Goal: Information Seeking & Learning: Learn about a topic

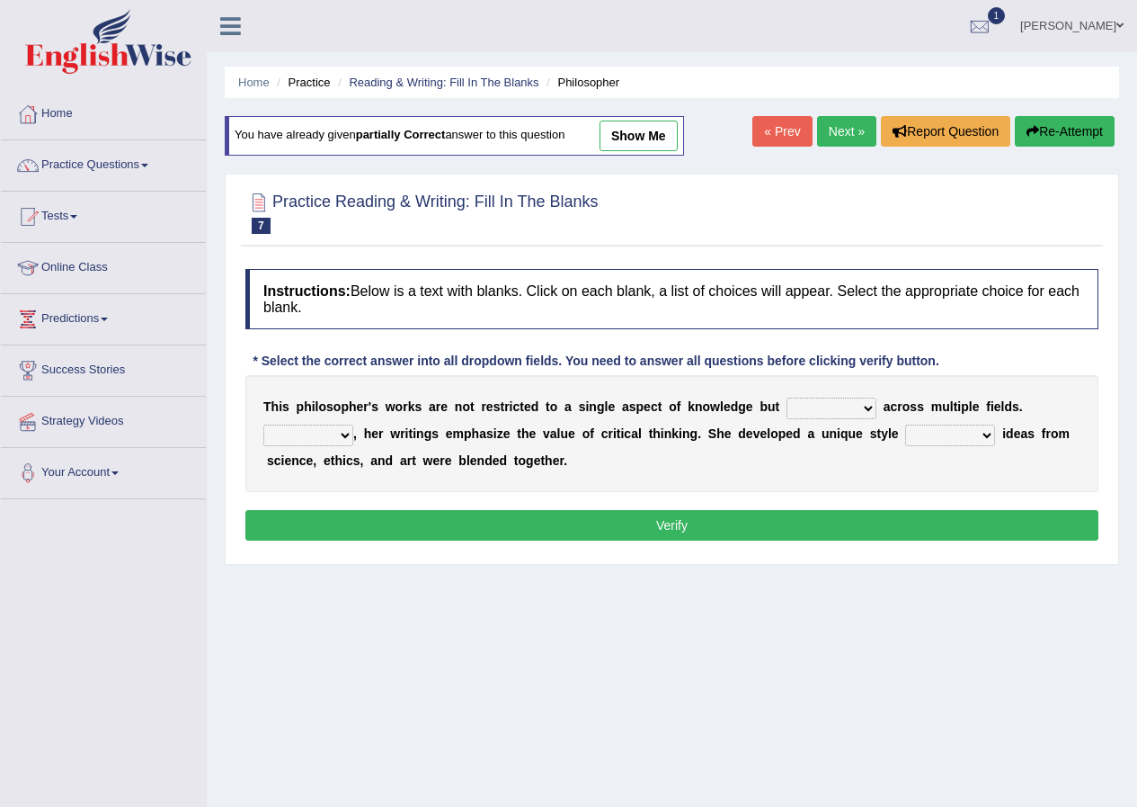
select select "constrain"
click at [787, 397] on select "constrain contain assemble extend" at bounding box center [832, 408] width 90 height 22
drag, startPoint x: 393, startPoint y: 673, endPoint x: 433, endPoint y: 638, distance: 52.9
click at [406, 664] on div "Home Practice Reading & Writing: Fill In The Blanks Philosopher You have alread…" at bounding box center [672, 449] width 931 height 899
click at [343, 433] on select "Rather So Moreover Likely" at bounding box center [308, 435] width 90 height 22
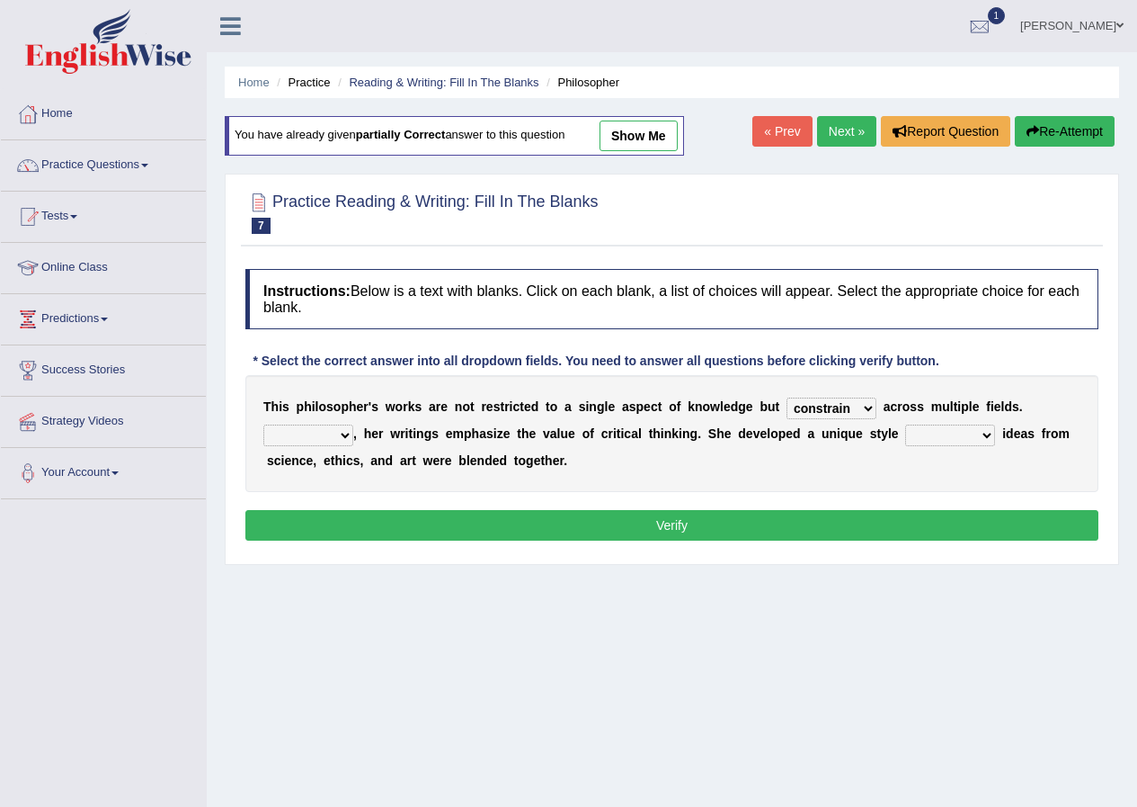
select select "Moreover"
click at [263, 424] on select "Rather So Moreover Likely" at bounding box center [308, 435] width 90 height 22
click at [971, 434] on select "in that that which in which" at bounding box center [950, 435] width 90 height 22
click at [905, 424] on select "in that that which in which" at bounding box center [950, 435] width 90 height 22
click at [950, 437] on select "in that that which in which" at bounding box center [950, 435] width 90 height 22
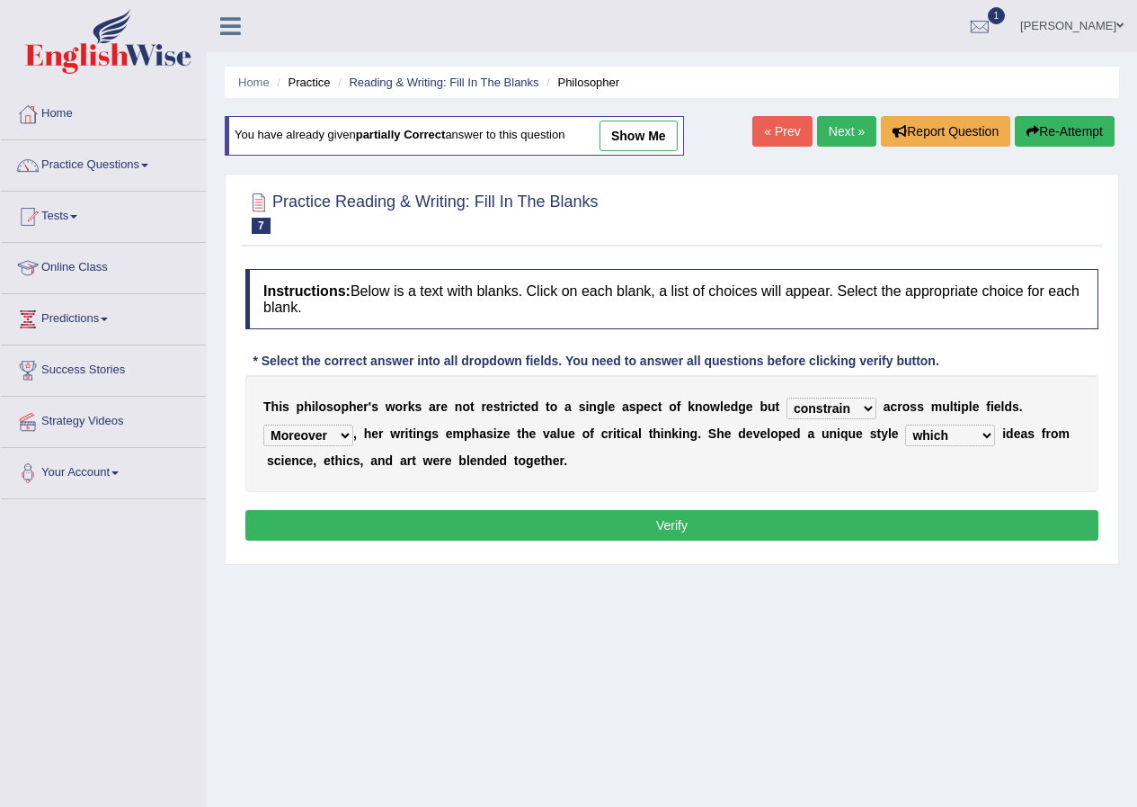
select select "in which"
click at [905, 424] on select "in that that which in which" at bounding box center [950, 435] width 90 height 22
click at [952, 518] on button "Verify" at bounding box center [671, 525] width 853 height 31
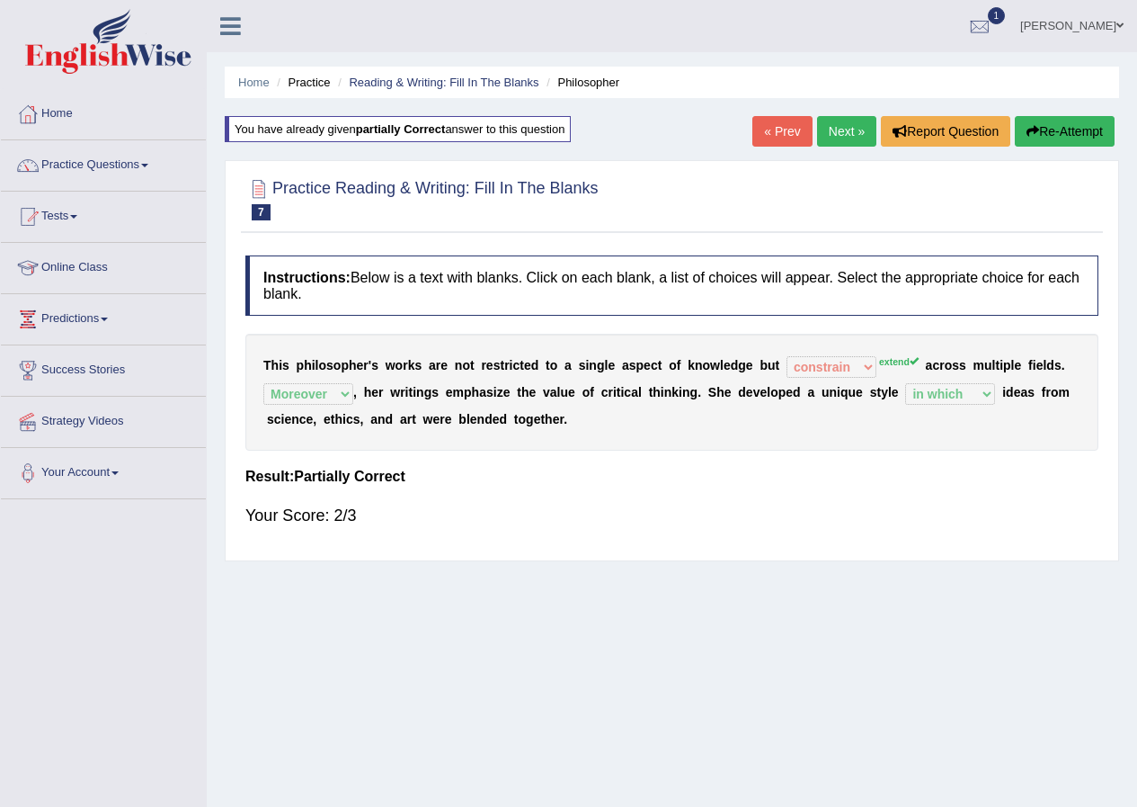
drag, startPoint x: 835, startPoint y: 134, endPoint x: 826, endPoint y: 129, distance: 10.5
click at [834, 132] on link "Next »" at bounding box center [846, 131] width 59 height 31
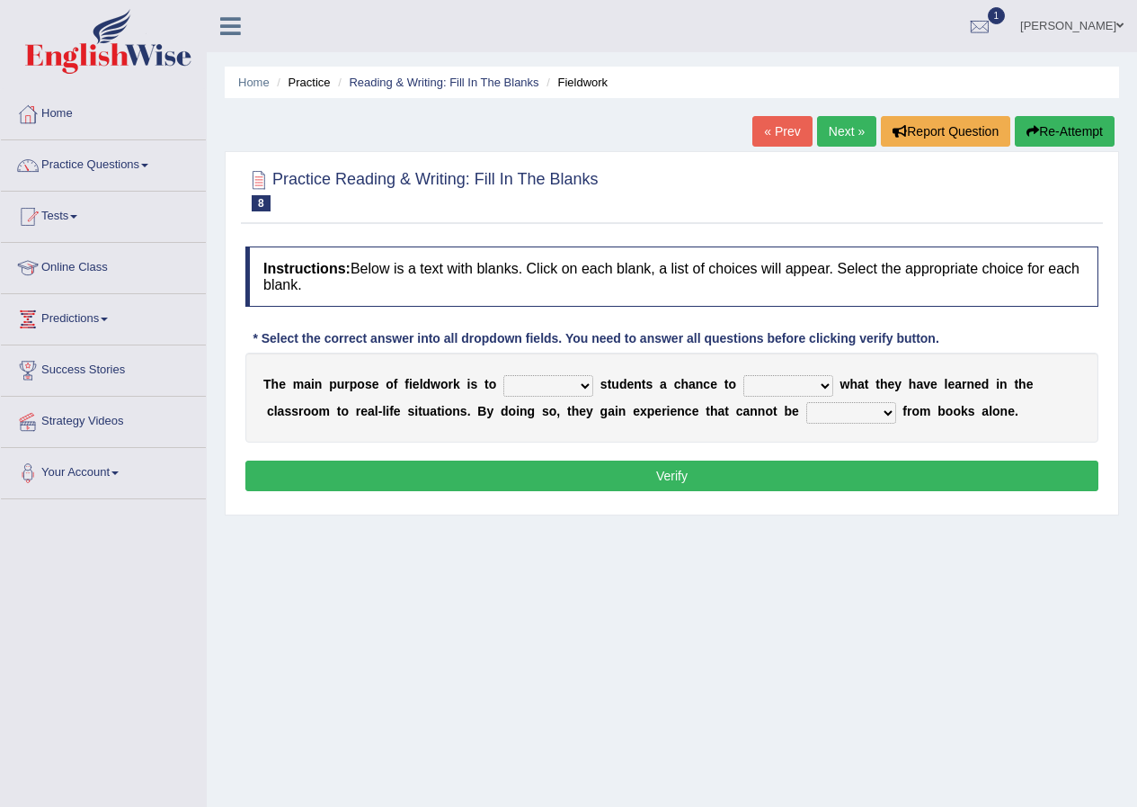
click at [577, 382] on select "resemble stow rave offer" at bounding box center [549, 386] width 90 height 22
select select "resemble"
click at [504, 375] on select "resemble stow rave offer" at bounding box center [549, 386] width 90 height 22
click at [772, 393] on select "compare align apply dismount" at bounding box center [789, 386] width 90 height 22
select select "align"
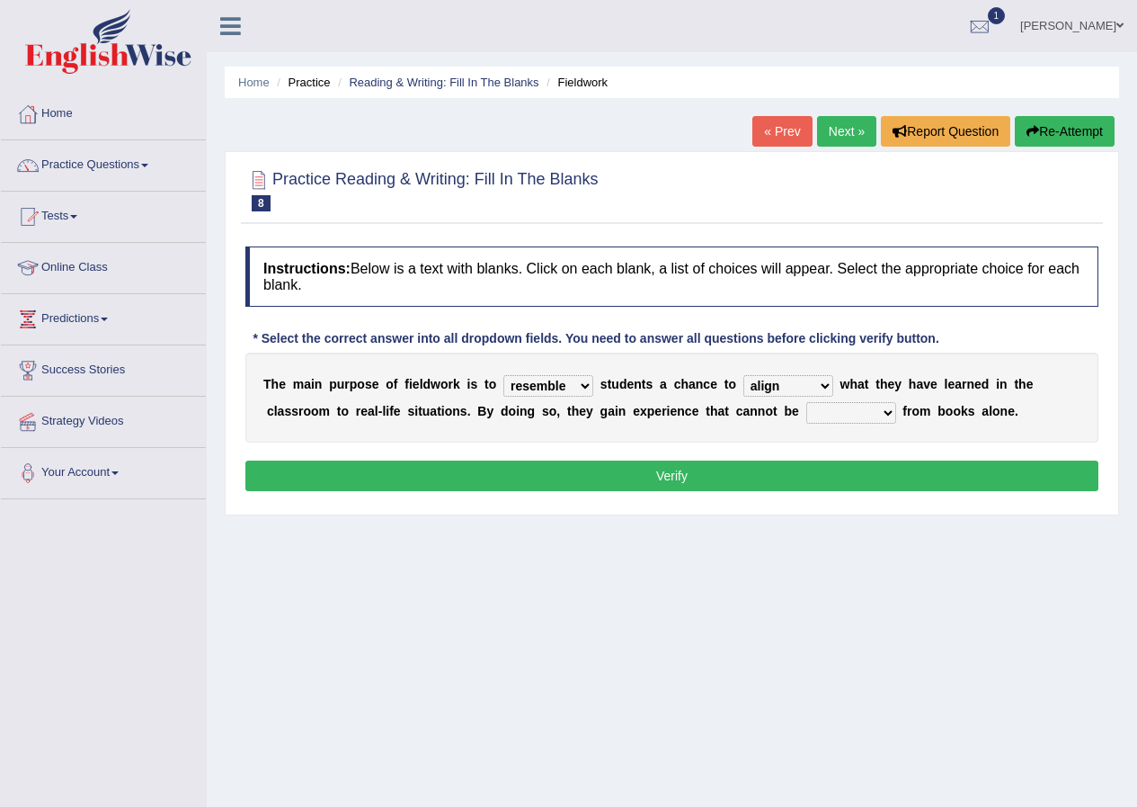
click at [744, 375] on select "compare align apply dismount" at bounding box center [789, 386] width 90 height 22
click at [861, 418] on select "originated prepared obtained touted" at bounding box center [852, 413] width 90 height 22
select select "obtained"
click at [807, 402] on select "originated prepared obtained touted" at bounding box center [852, 413] width 90 height 22
click at [857, 481] on button "Verify" at bounding box center [671, 475] width 853 height 31
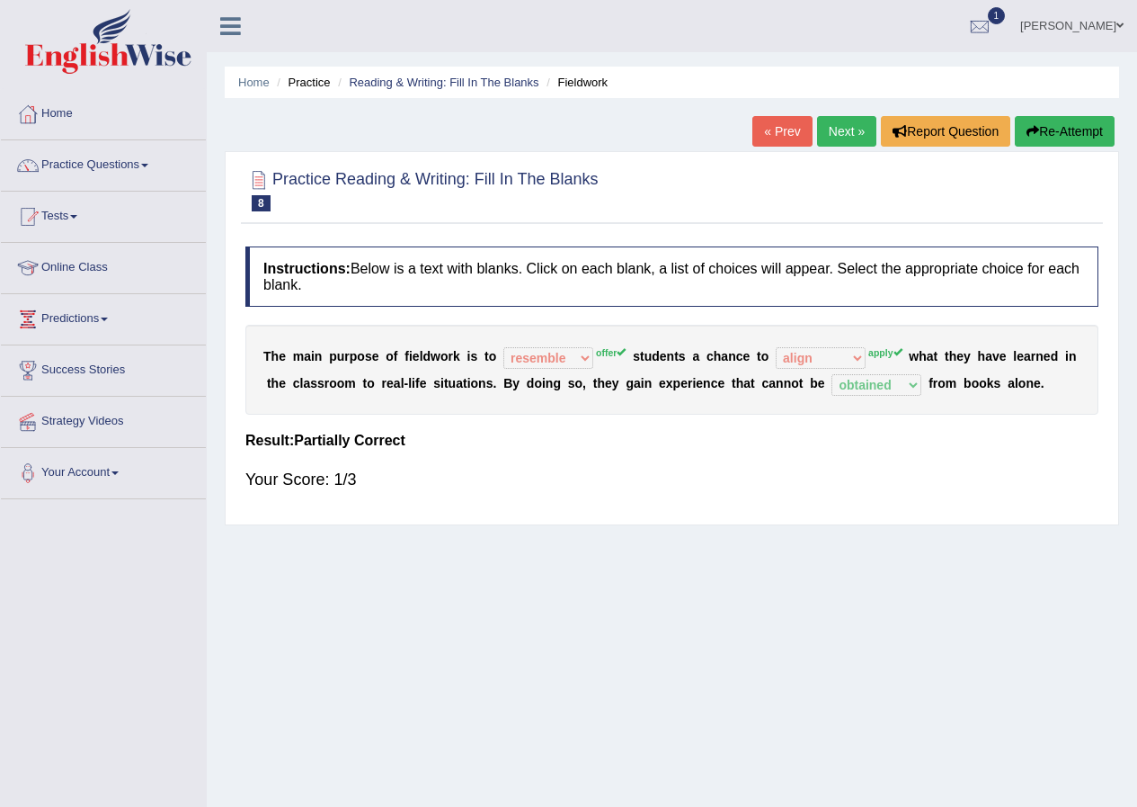
click at [849, 130] on link "Next »" at bounding box center [846, 131] width 59 height 31
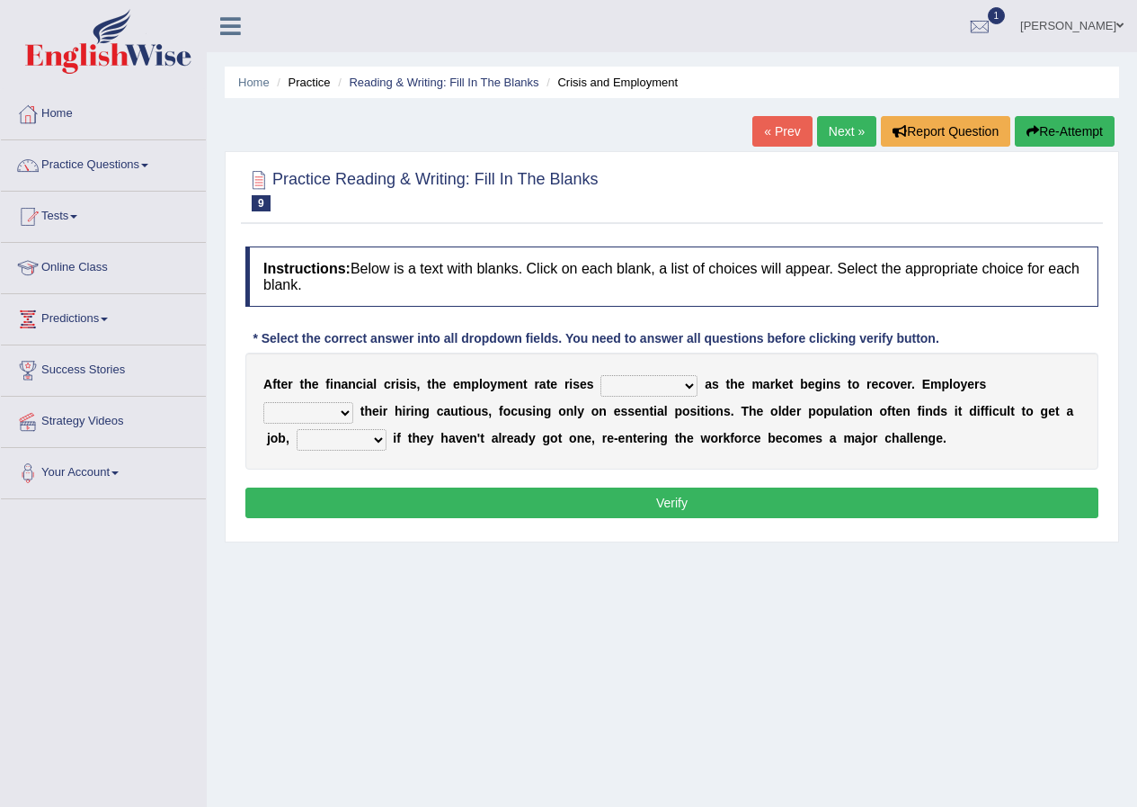
click at [657, 380] on select "normally conversely strenuously sharply" at bounding box center [649, 386] width 97 height 22
select select "strenuously"
click at [601, 375] on select "normally conversely strenuously sharply" at bounding box center [649, 386] width 97 height 22
click at [343, 415] on select "keeping kept keep are kept" at bounding box center [308, 413] width 90 height 22
click at [140, 160] on link "Practice Questions" at bounding box center [103, 162] width 205 height 45
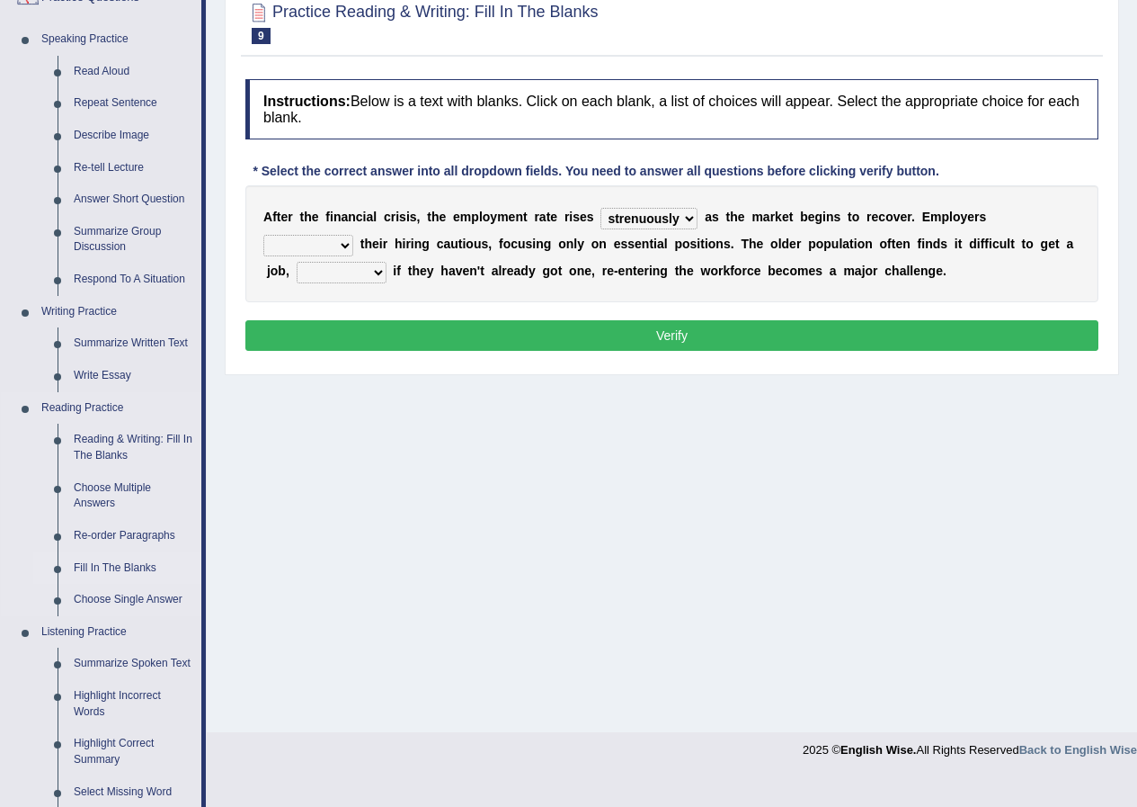
scroll to position [360, 0]
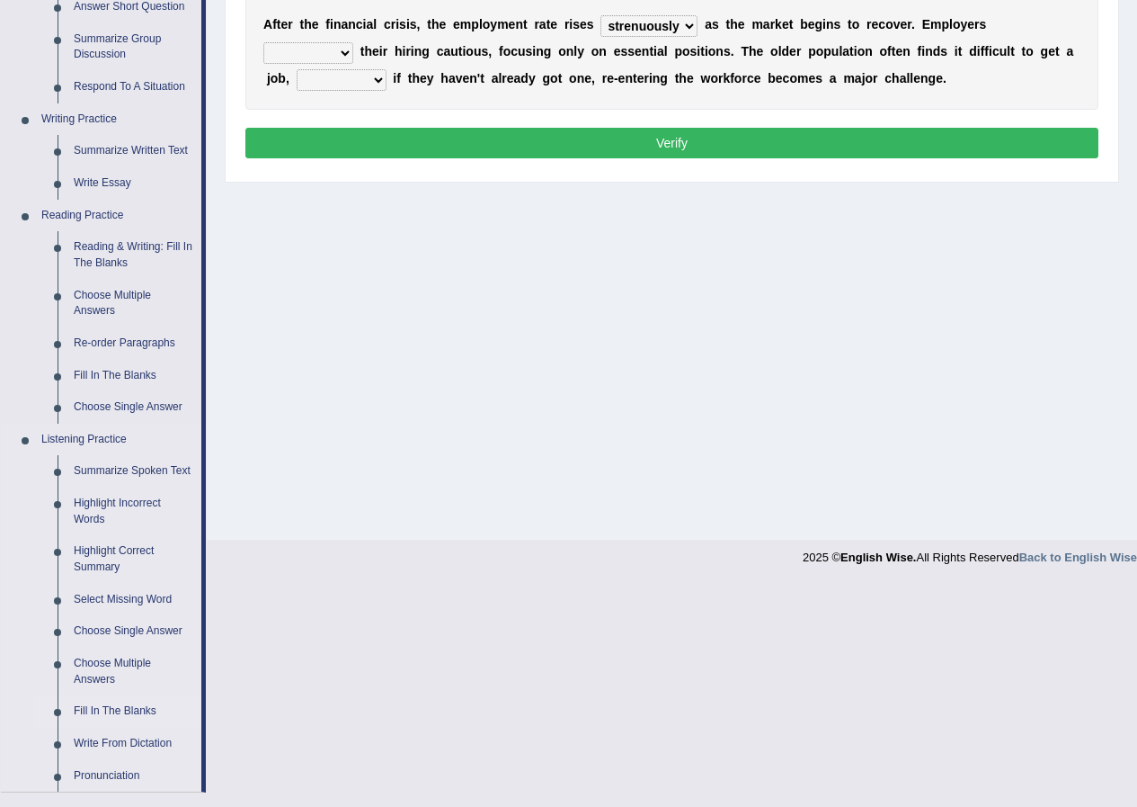
click at [84, 703] on link "Fill In The Blanks" at bounding box center [134, 711] width 136 height 32
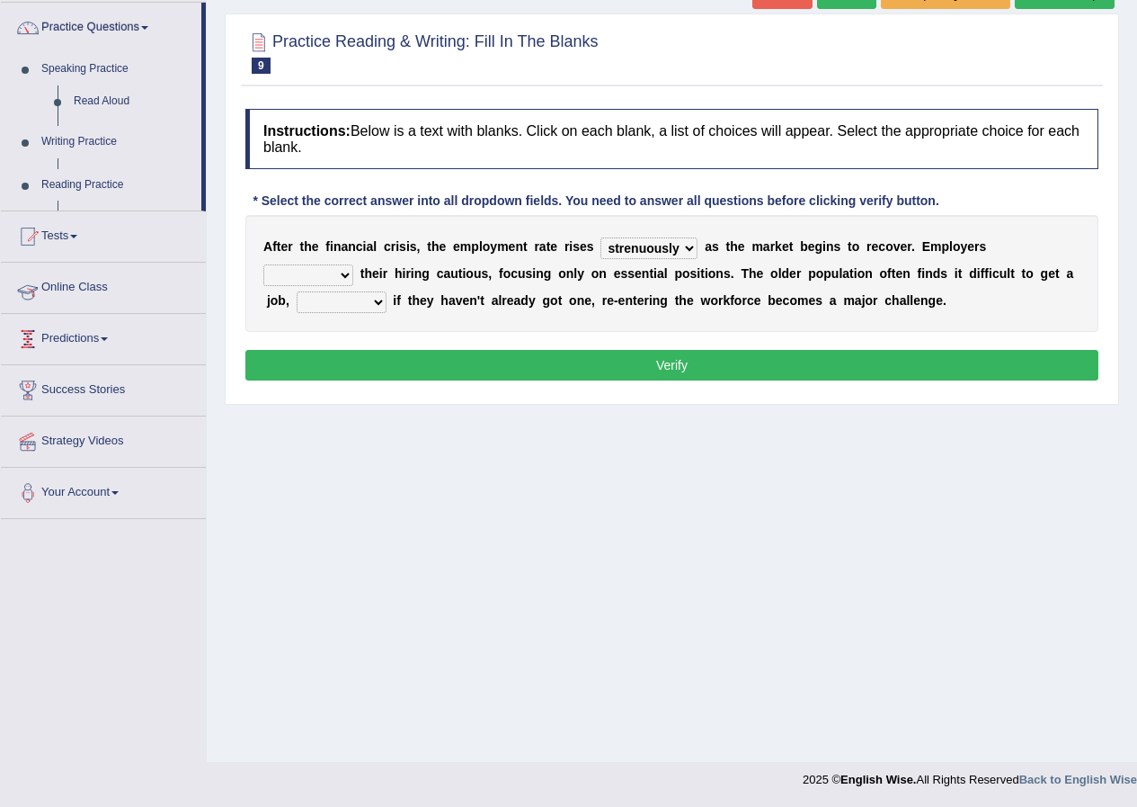
scroll to position [138, 0]
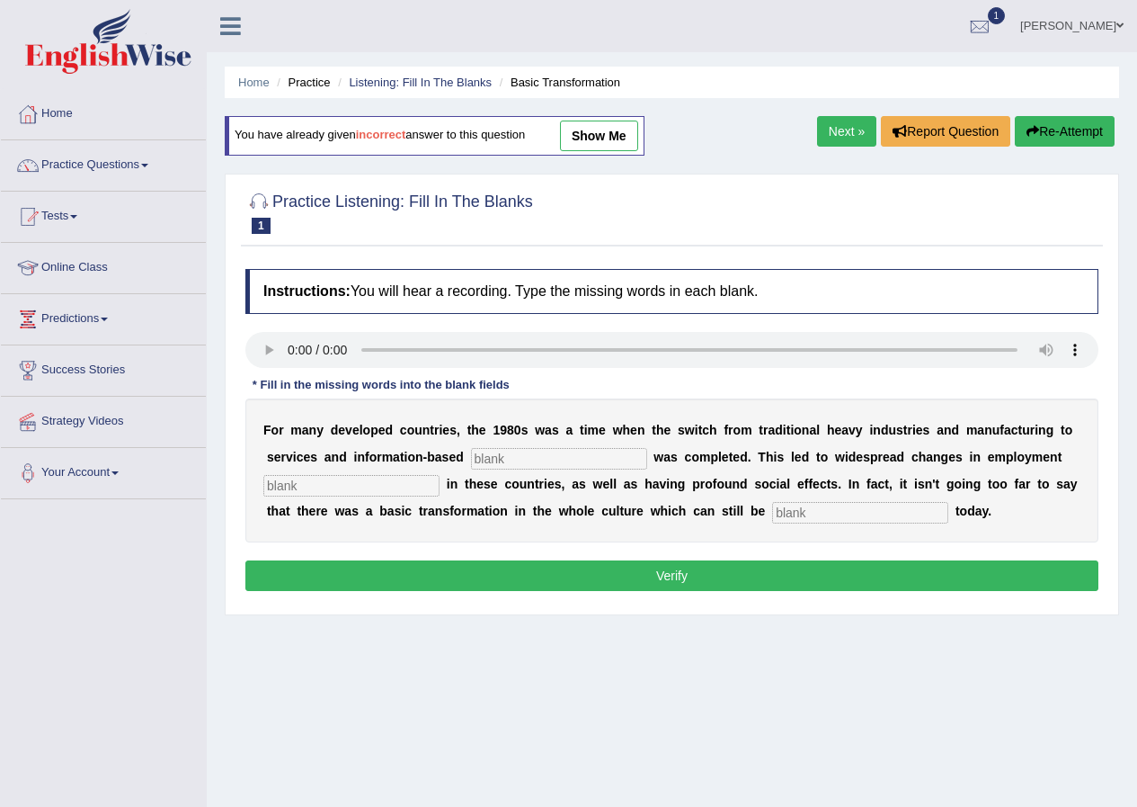
click at [521, 455] on input "text" at bounding box center [559, 459] width 176 height 22
click at [531, 461] on input "text" at bounding box center [559, 459] width 176 height 22
click at [496, 458] on input "text" at bounding box center [559, 459] width 176 height 22
type input "entre"
click at [296, 479] on input "text" at bounding box center [351, 486] width 176 height 22
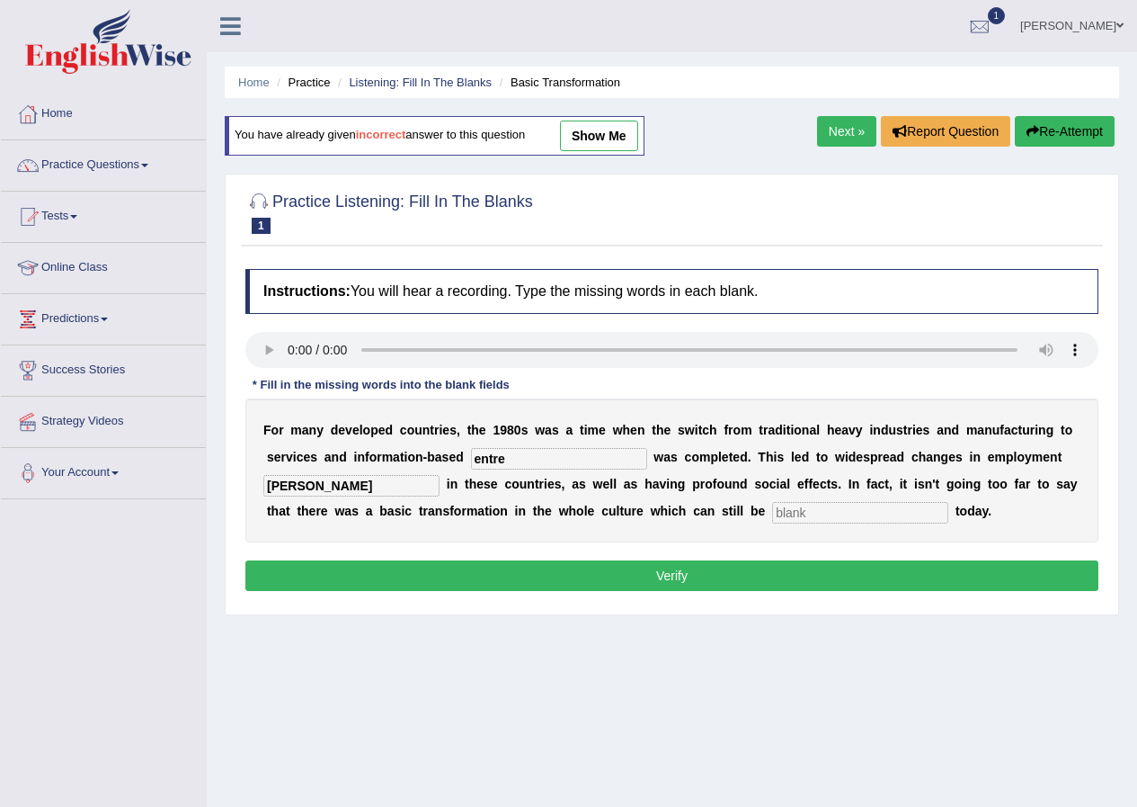
type input "pratte"
click at [814, 513] on input "text" at bounding box center [860, 513] width 176 height 22
type input "observed"
click at [516, 457] on input "entre" at bounding box center [559, 459] width 176 height 22
type input "entreprises"
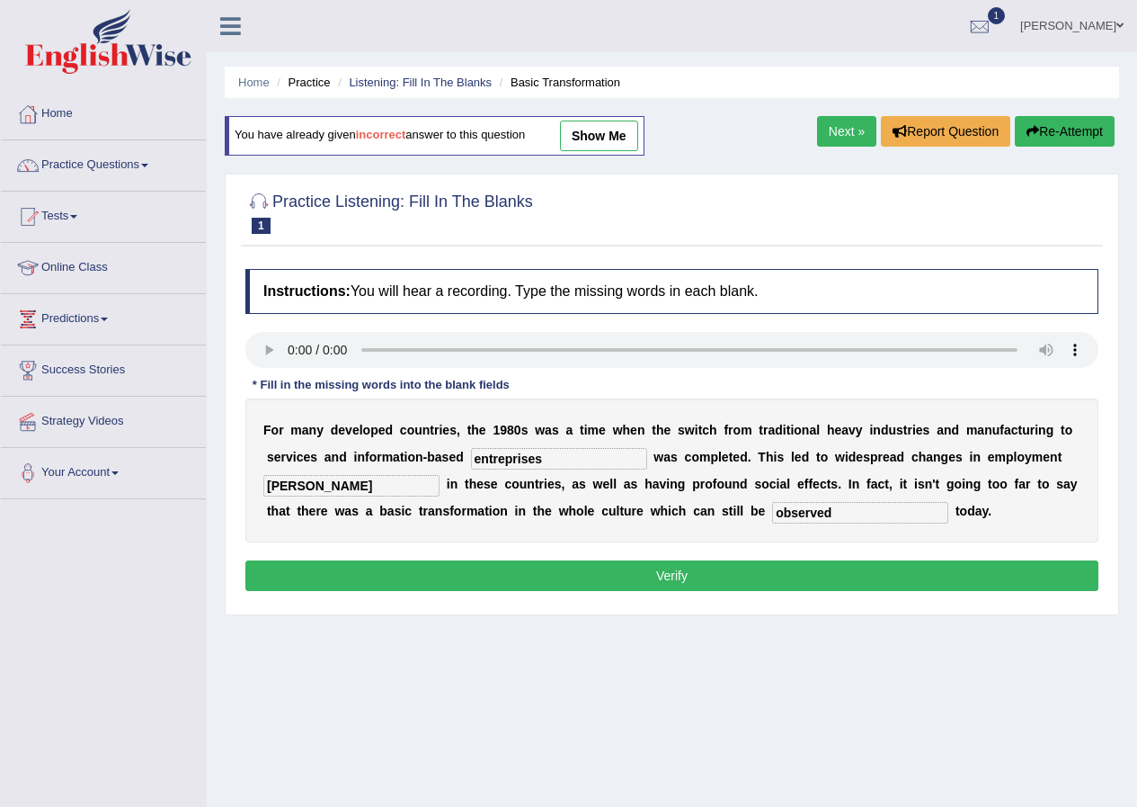
click at [335, 484] on input "pratte" at bounding box center [351, 486] width 176 height 22
type input "pattern"
click at [485, 580] on button "Verify" at bounding box center [671, 575] width 853 height 31
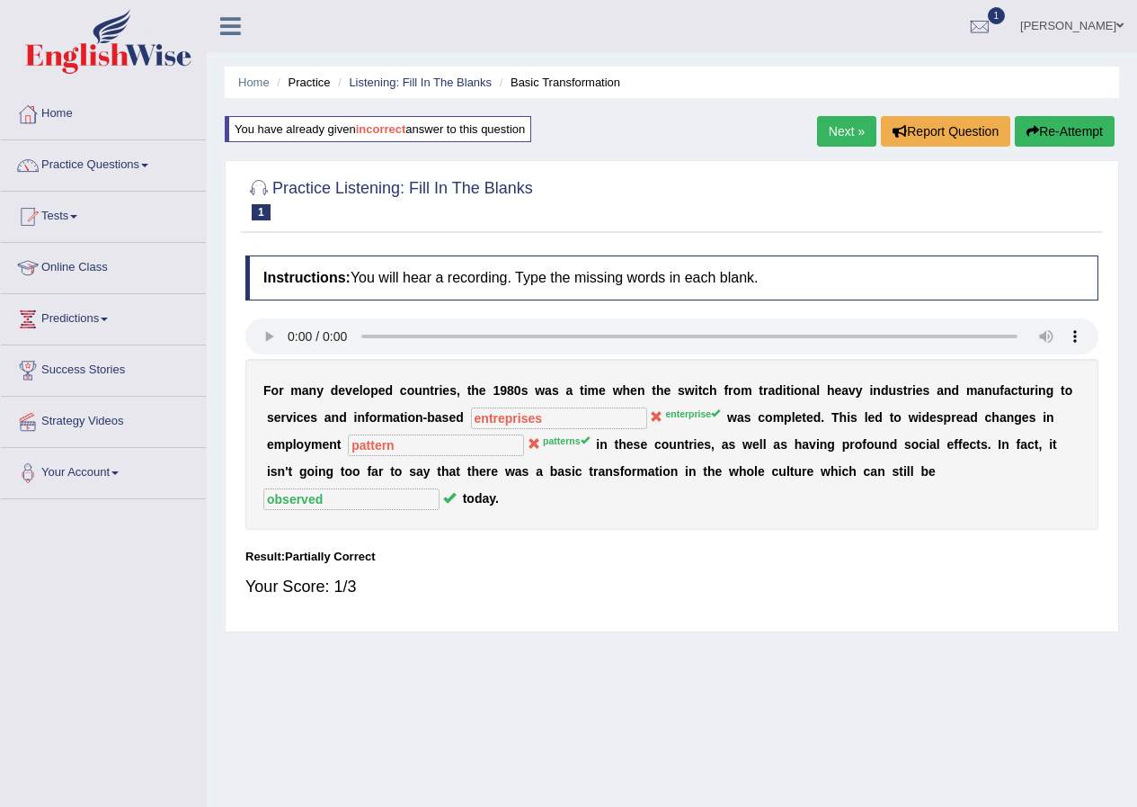
click at [846, 135] on link "Next »" at bounding box center [846, 131] width 59 height 31
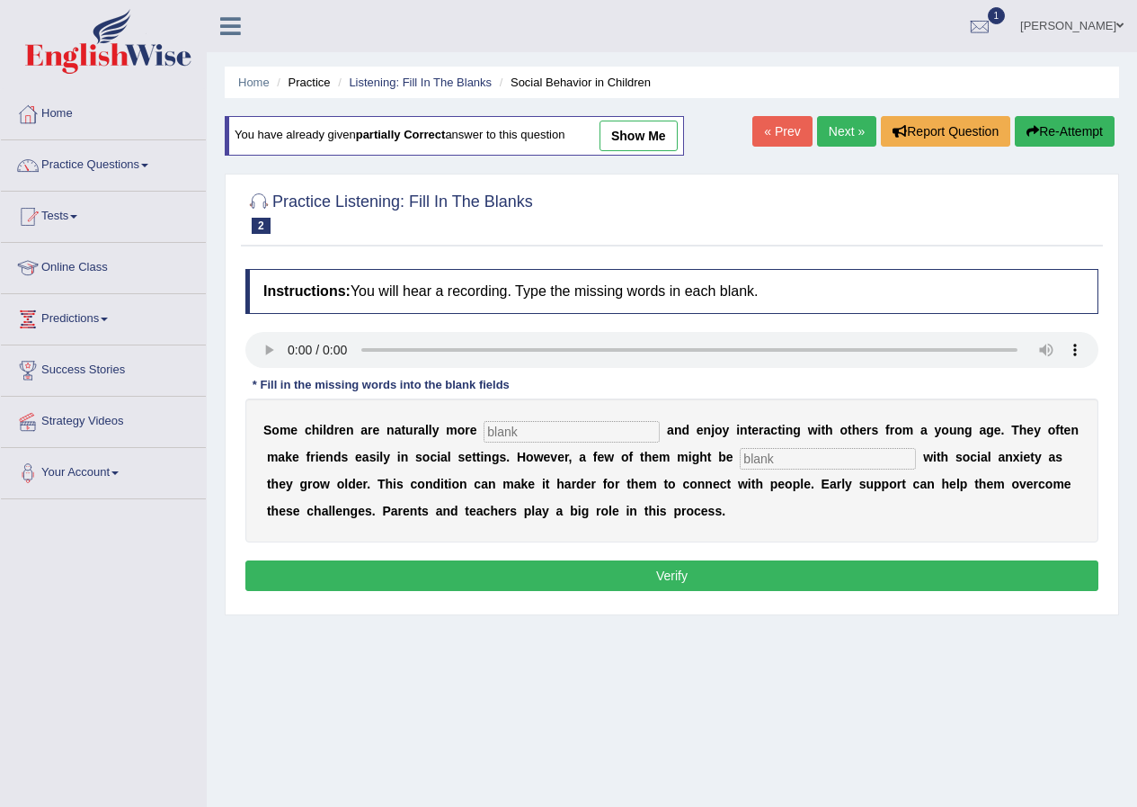
click at [515, 435] on input "text" at bounding box center [572, 432] width 176 height 22
type input "sociable"
click at [764, 460] on input "text" at bounding box center [828, 459] width 176 height 22
type input "diagnolly"
click at [727, 571] on button "Verify" at bounding box center [671, 575] width 853 height 31
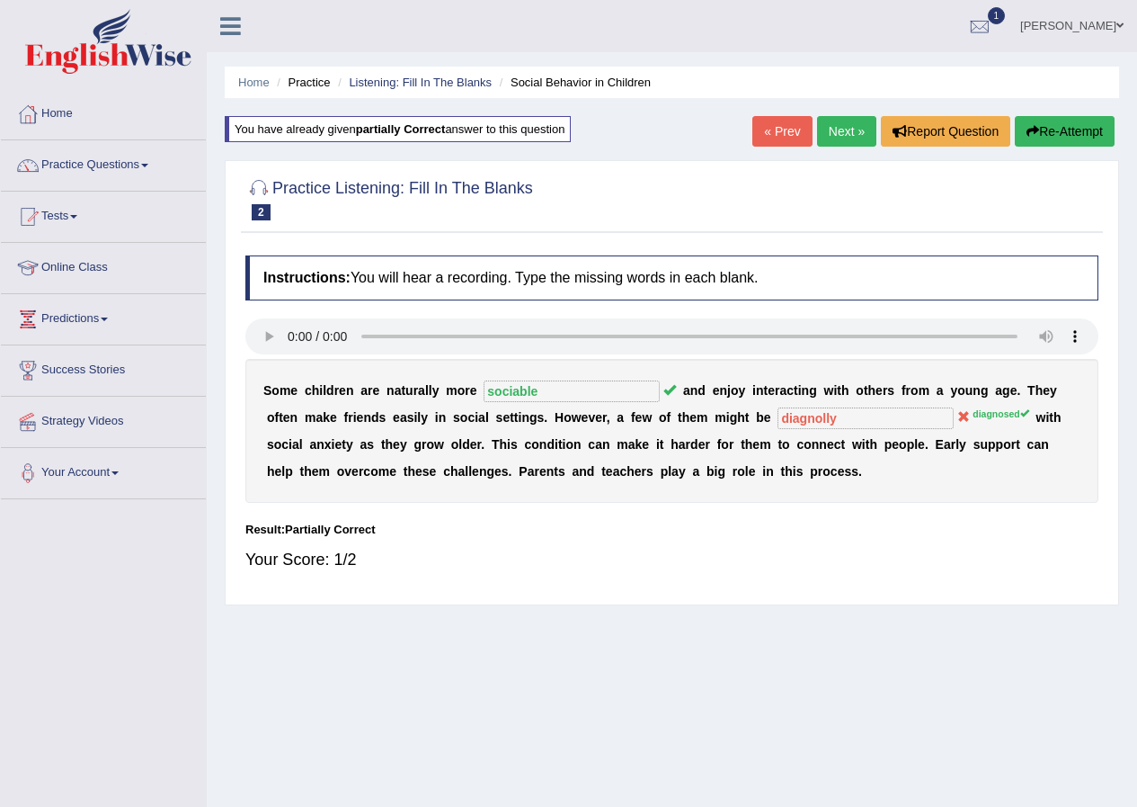
click at [838, 122] on link "Next »" at bounding box center [846, 131] width 59 height 31
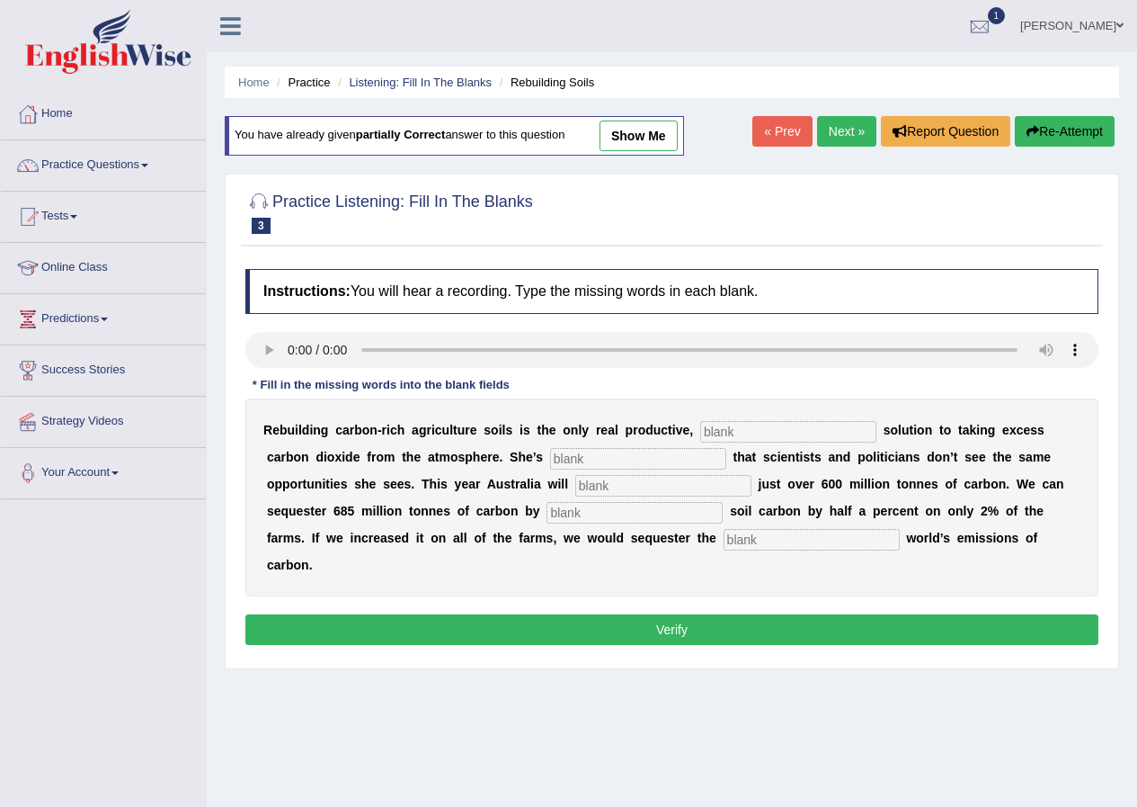
click at [741, 432] on input "text" at bounding box center [788, 432] width 176 height 22
type input "oermu"
click at [584, 445] on div "R e b u i l d i n g c a r b o n - r i c h a g r i c u l t u r e s o i l s i s t…" at bounding box center [671, 497] width 853 height 198
click at [575, 460] on input "text" at bounding box center [638, 459] width 176 height 22
type input "frust"
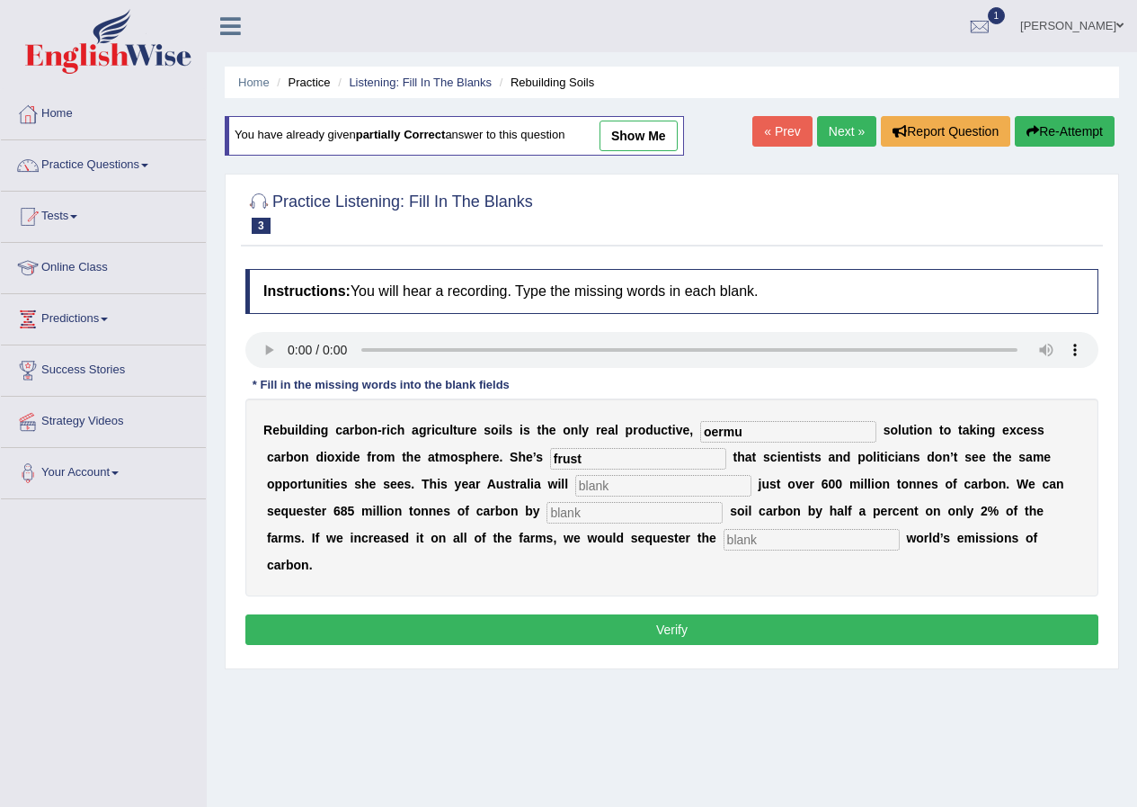
click at [605, 485] on input "text" at bounding box center [663, 486] width 176 height 22
type input "mefistr"
click at [569, 506] on input "text" at bounding box center [635, 513] width 176 height 22
type input "increa"
click at [744, 541] on input "text" at bounding box center [812, 540] width 176 height 22
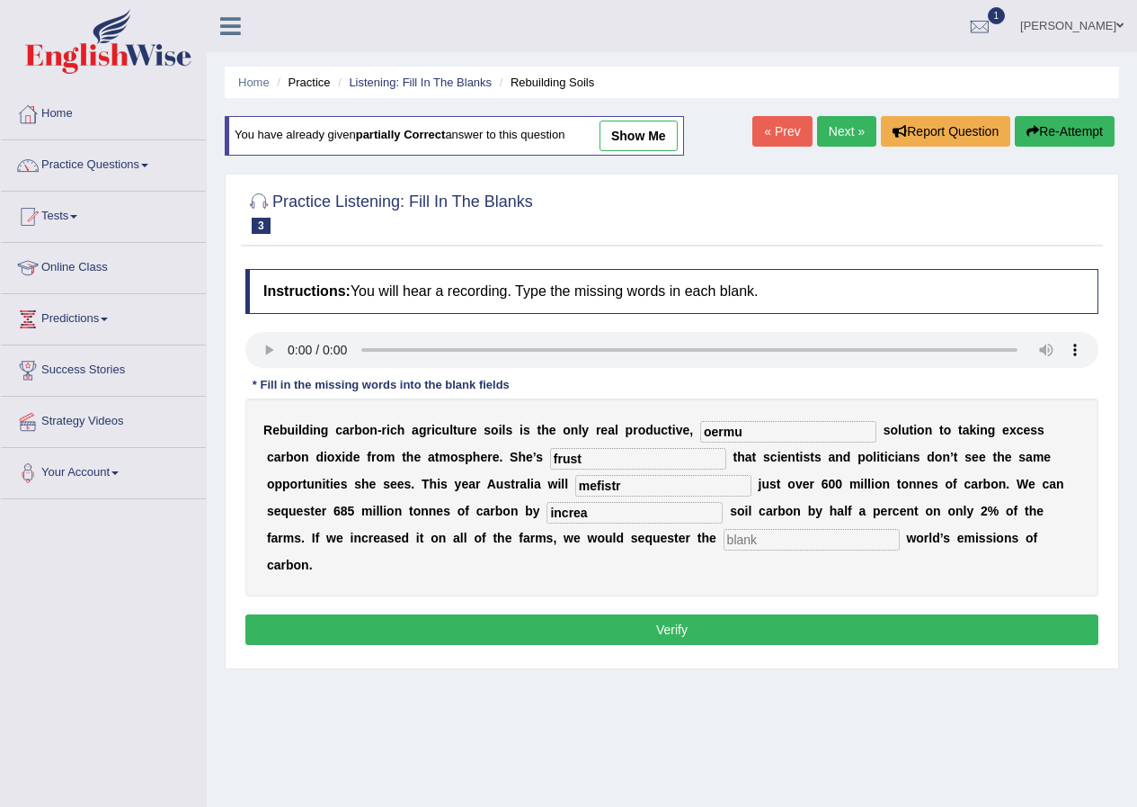
click at [757, 429] on input "oermu" at bounding box center [788, 432] width 176 height 22
type input "o"
type input "permanent"
click at [584, 449] on input "frust" at bounding box center [638, 459] width 176 height 22
type input "frustated"
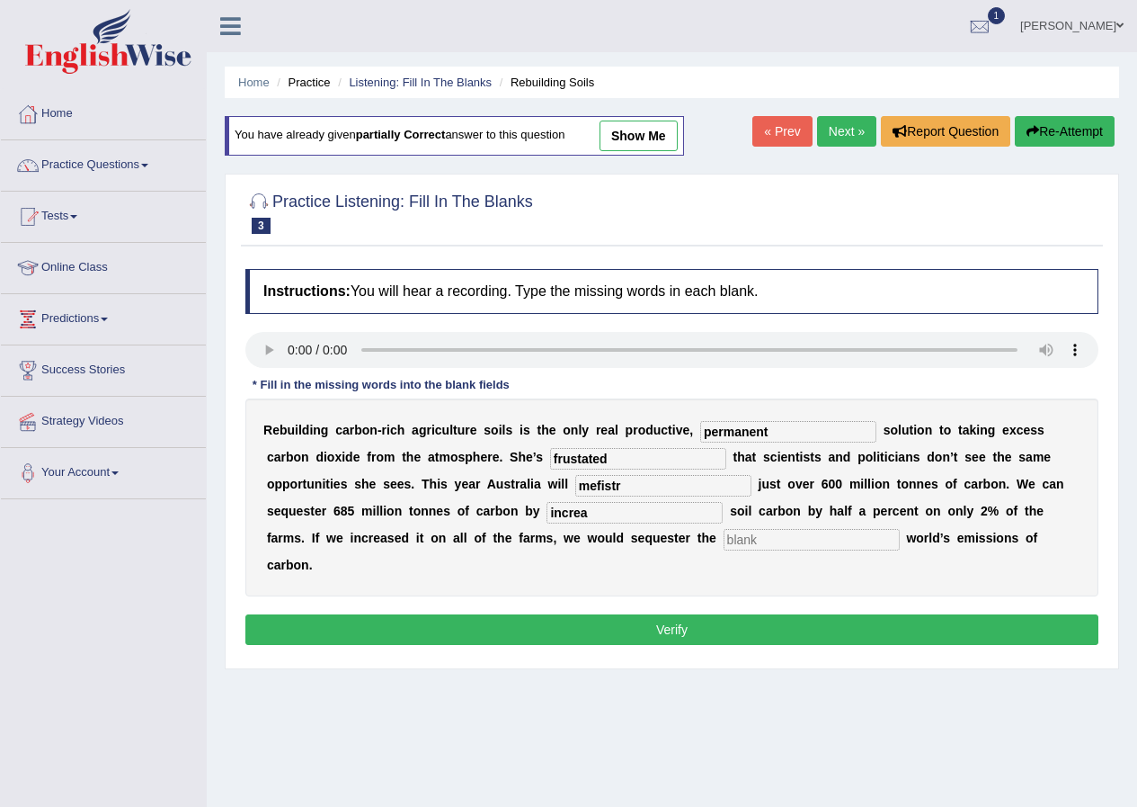
click at [627, 487] on input "mefistr" at bounding box center [663, 486] width 176 height 22
type input "megistated"
click at [590, 511] on input "increa" at bounding box center [635, 513] width 176 height 22
type input "increase"
click at [770, 535] on input "text" at bounding box center [812, 540] width 176 height 22
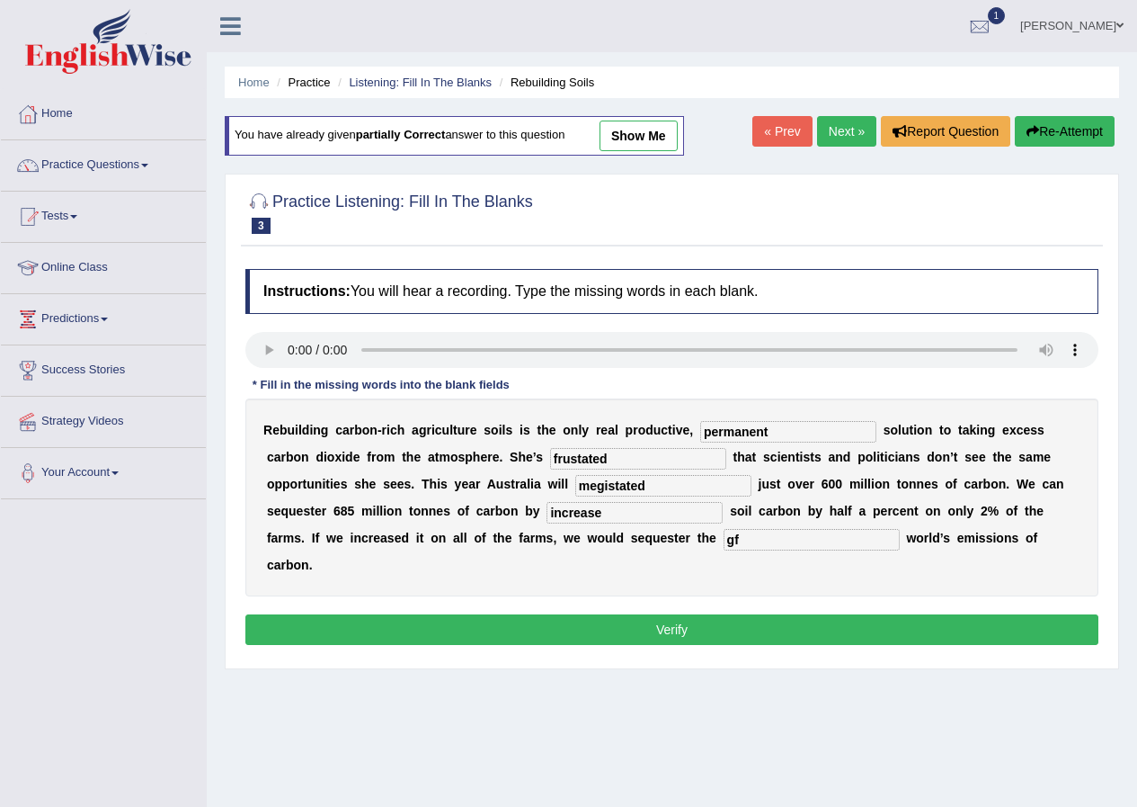
type input "gf"
click at [775, 628] on button "Verify" at bounding box center [671, 629] width 853 height 31
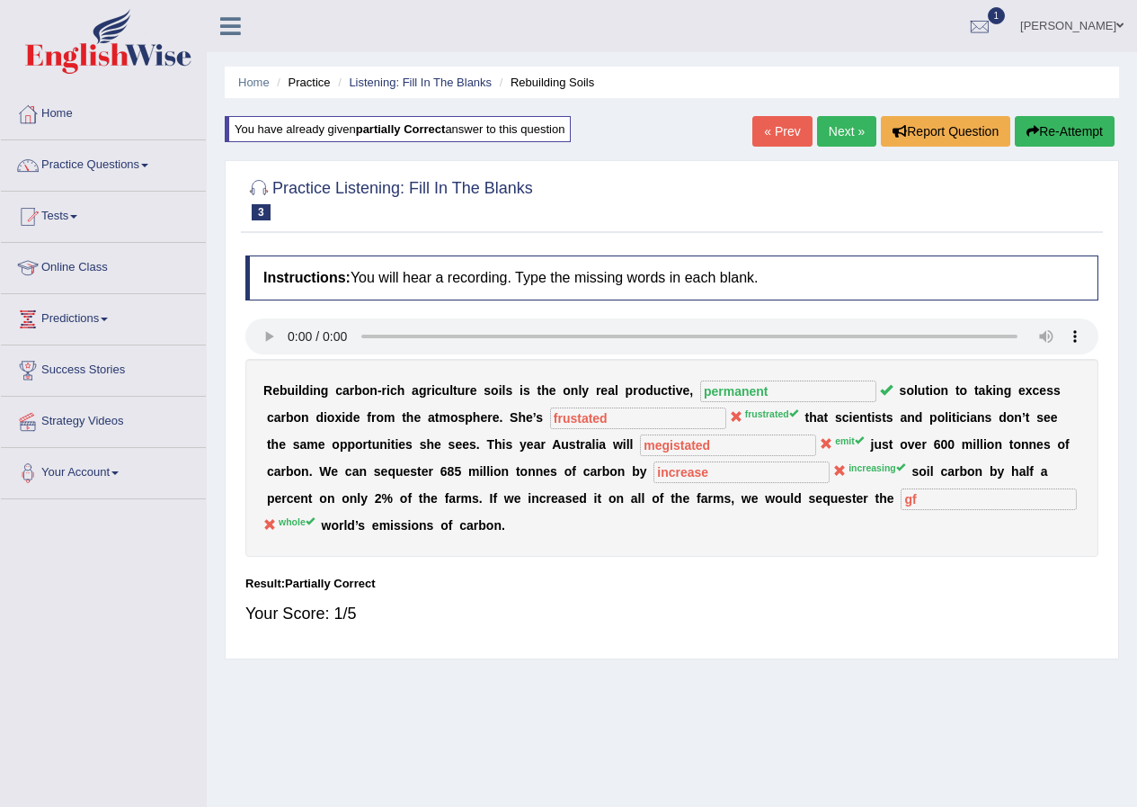
click at [829, 130] on link "Next »" at bounding box center [846, 131] width 59 height 31
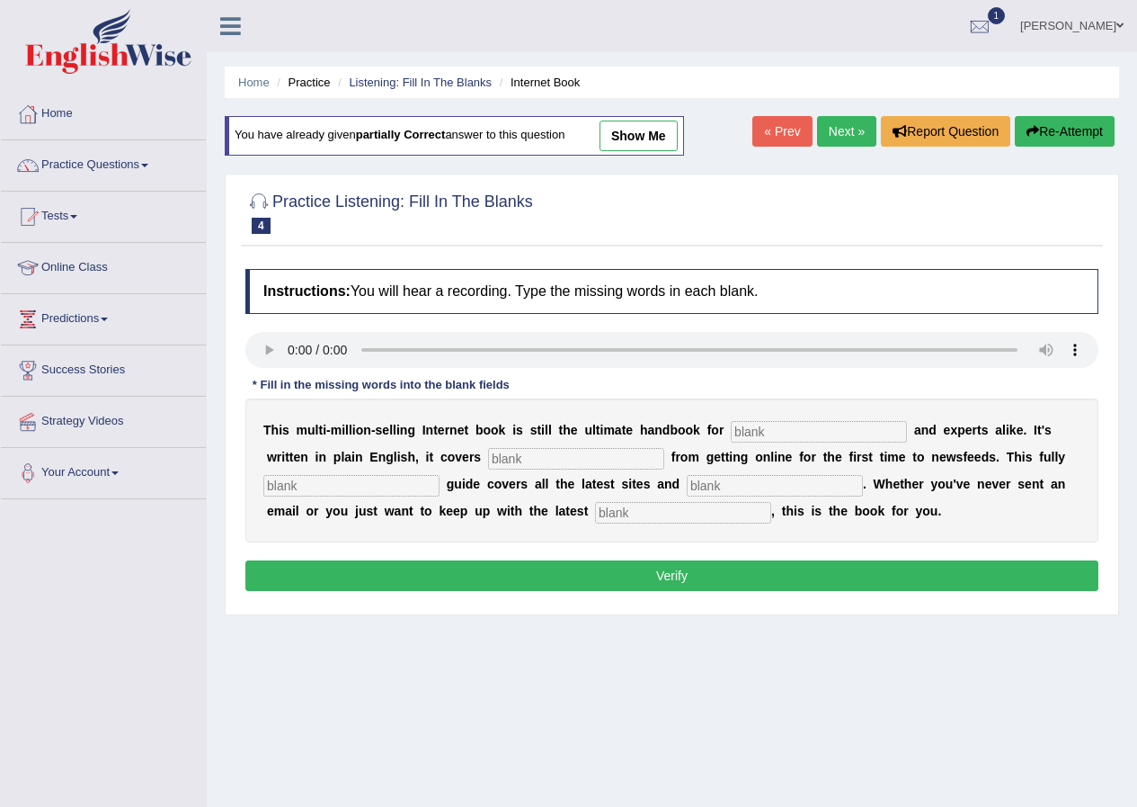
click at [746, 429] on input "text" at bounding box center [819, 432] width 176 height 22
type input "noves"
click at [514, 452] on input "text" at bounding box center [576, 459] width 176 height 22
type input "everyth"
click at [299, 491] on input "text" at bounding box center [351, 486] width 176 height 22
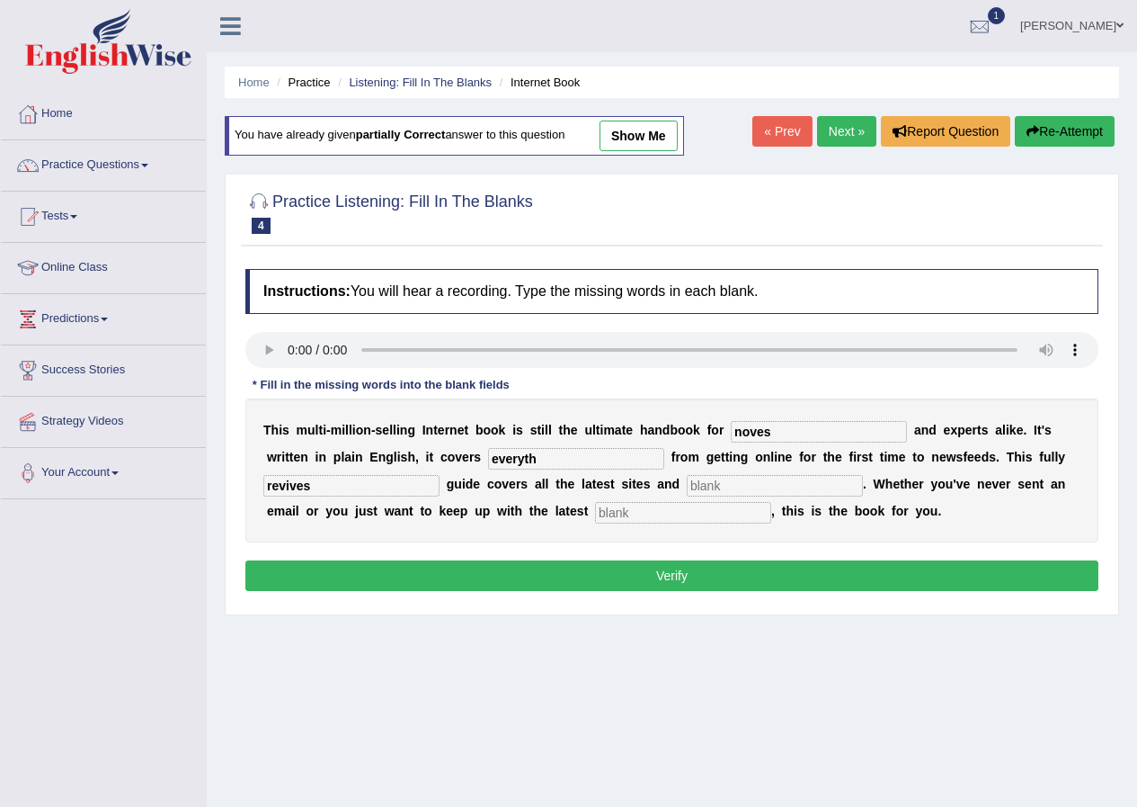
type input "revives"
click at [618, 505] on input "text" at bounding box center [683, 513] width 176 height 22
type input "devolopments"
click at [552, 458] on input "everyth" at bounding box center [576, 459] width 176 height 22
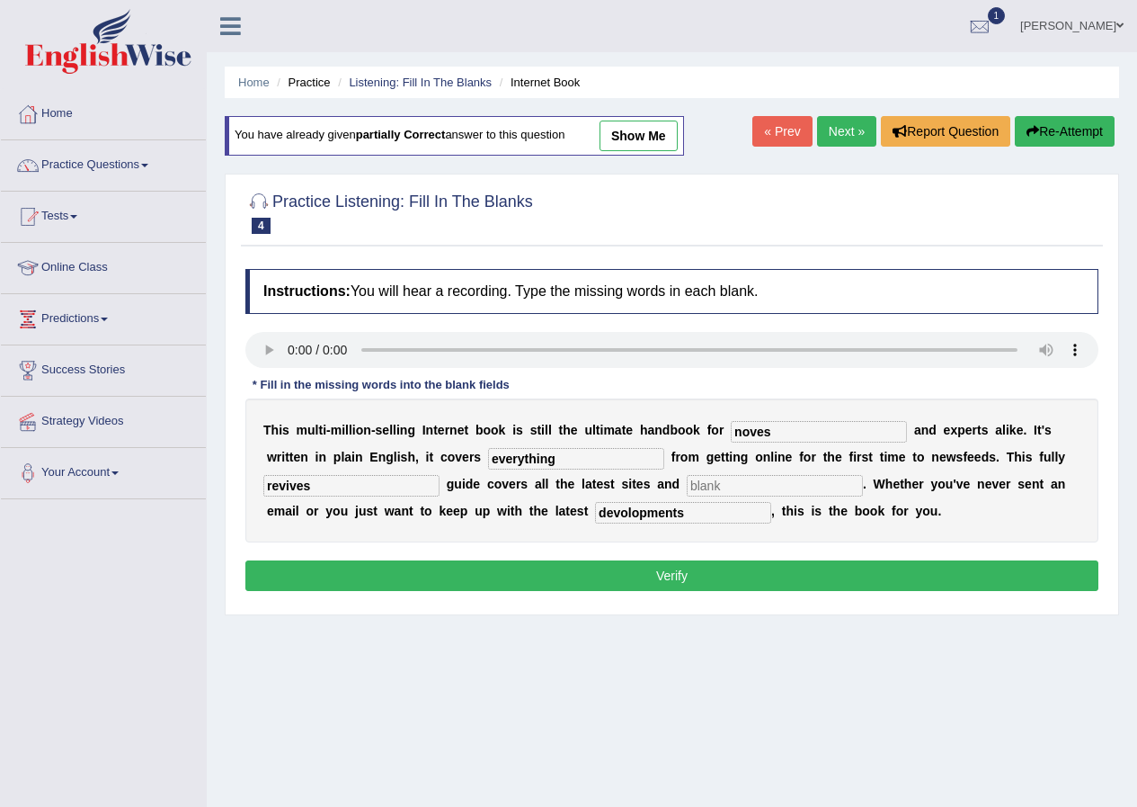
type input "everything"
click at [787, 435] on input "noves" at bounding box center [819, 432] width 176 height 22
click at [764, 430] on input "novevces" at bounding box center [819, 432] width 176 height 22
type input "novivces"
click at [759, 475] on input "text" at bounding box center [775, 486] width 176 height 22
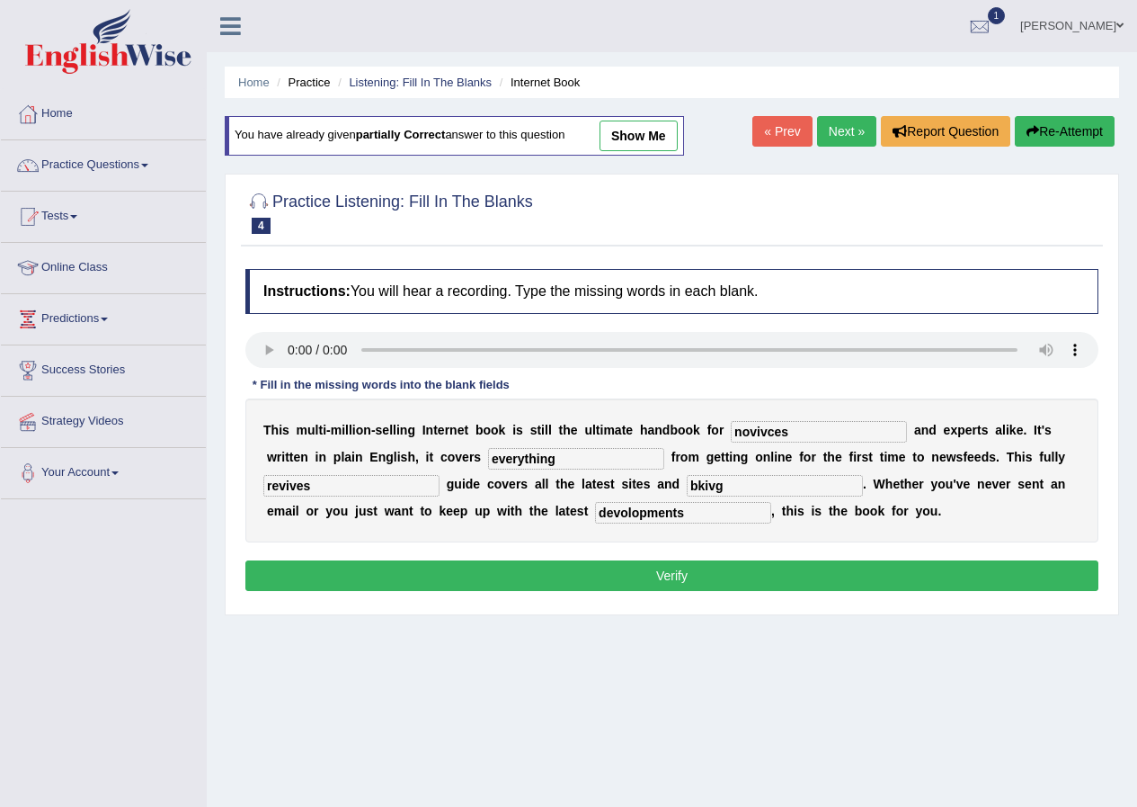
type input "bkivg"
click at [793, 579] on button "Verify" at bounding box center [671, 575] width 853 height 31
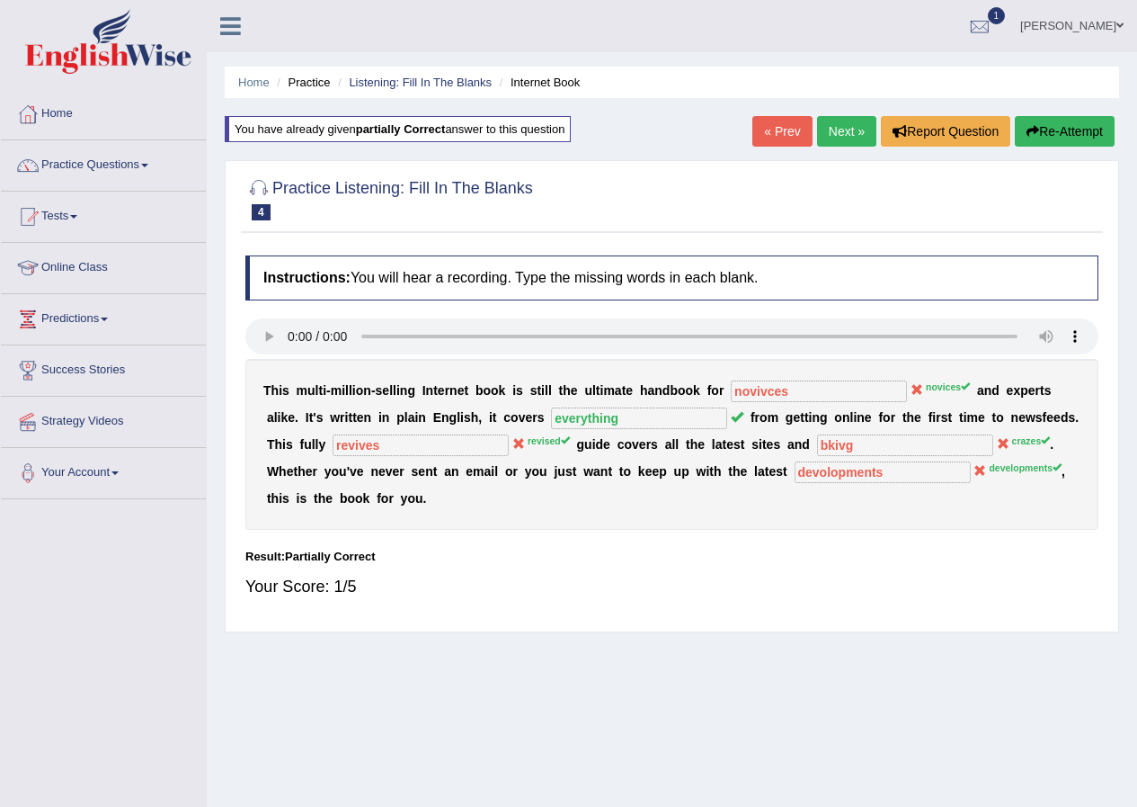
click at [852, 141] on link "Next »" at bounding box center [846, 131] width 59 height 31
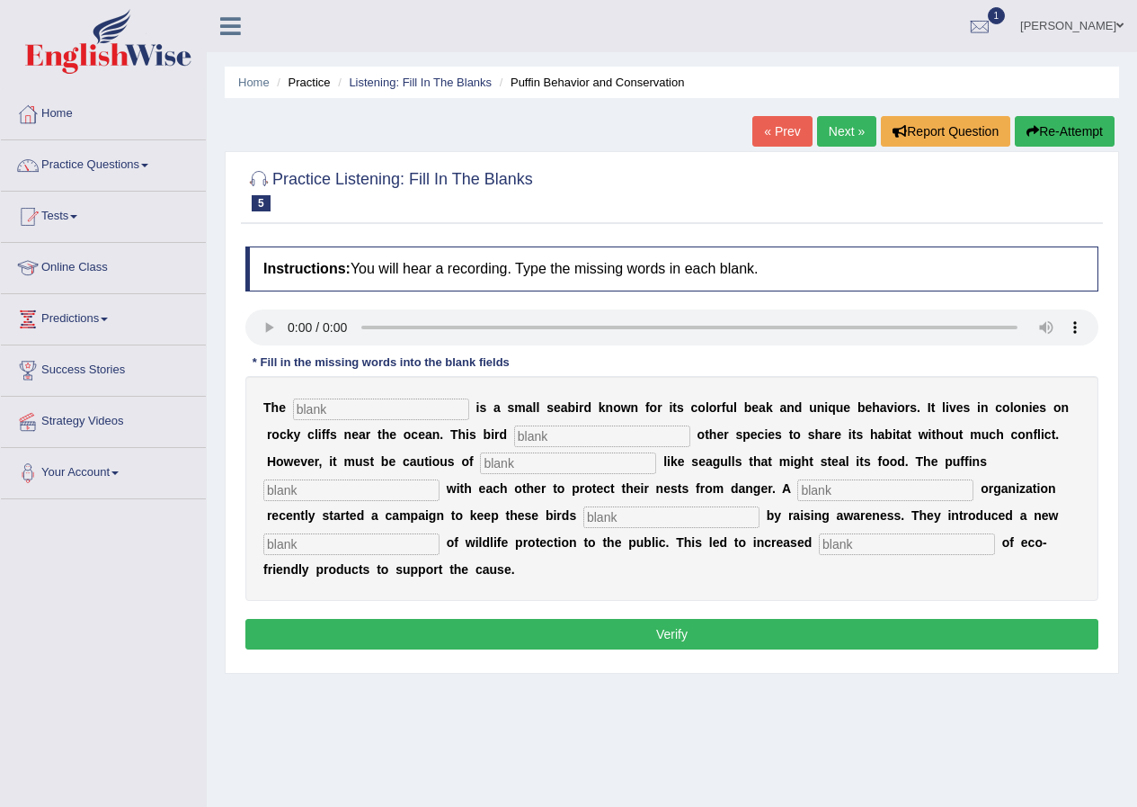
click at [317, 414] on input "text" at bounding box center [381, 409] width 176 height 22
click at [567, 425] on input "text" at bounding box center [602, 436] width 176 height 22
click at [535, 438] on input "text" at bounding box center [602, 436] width 176 height 22
type input "alives"
click at [499, 459] on input "text" at bounding box center [568, 463] width 176 height 22
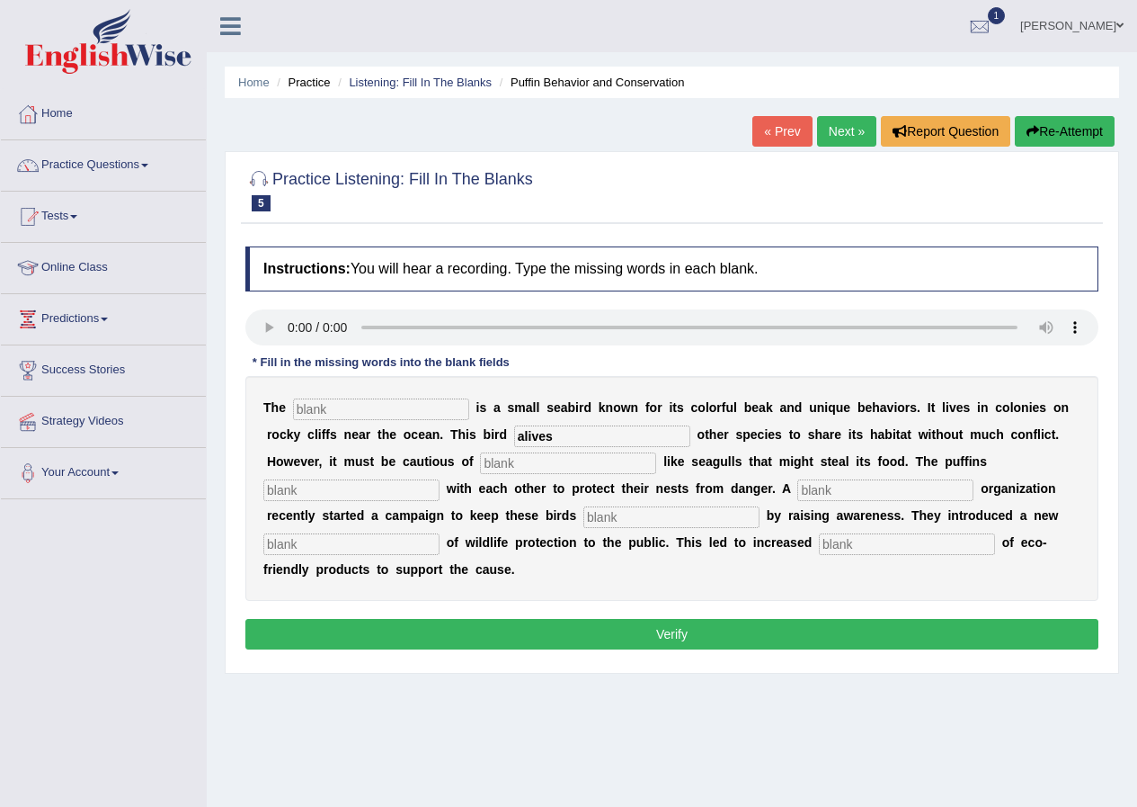
click at [512, 347] on div at bounding box center [671, 329] width 853 height 40
click at [515, 350] on div "Instructions: You will hear a recording. Type the missing words in each blank. …" at bounding box center [672, 450] width 862 height 426
click at [279, 122] on div "Home Practice Listening: Fill In The Blanks Puffin Behavior and Conservation « …" at bounding box center [672, 449] width 931 height 899
click at [190, 159] on link "Practice Questions" at bounding box center [103, 162] width 205 height 45
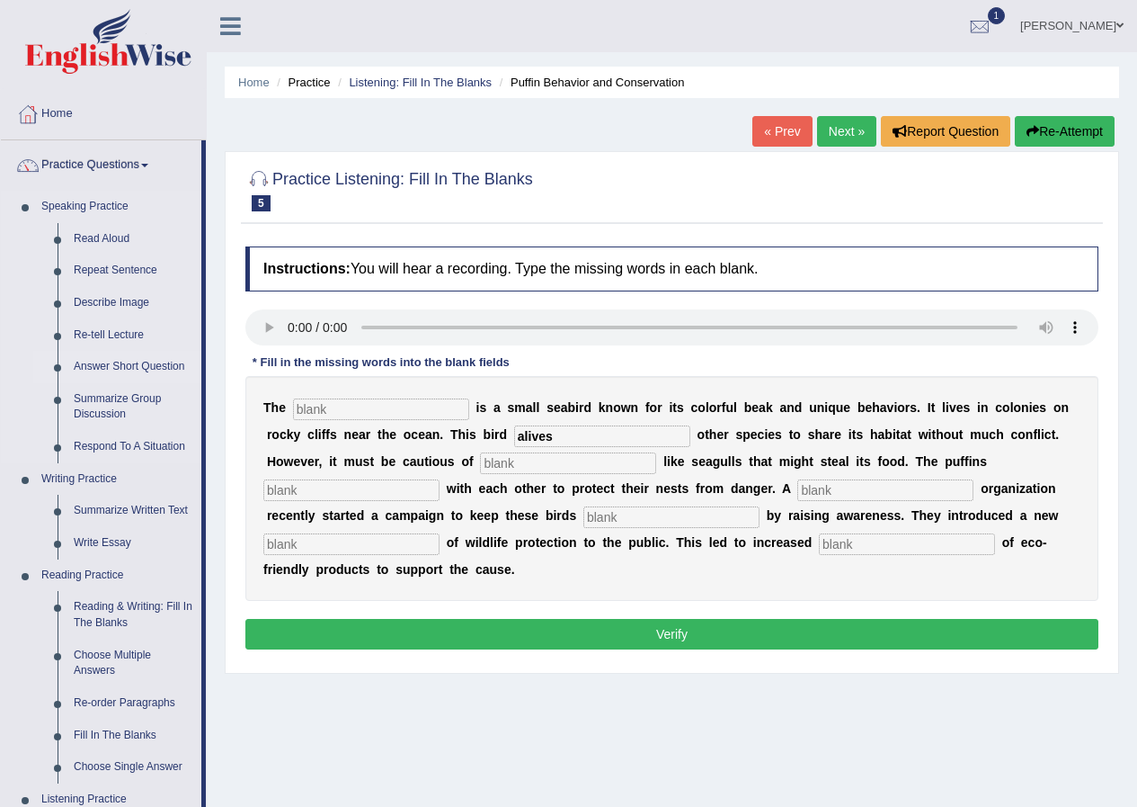
click at [139, 361] on link "Answer Short Question" at bounding box center [134, 367] width 136 height 32
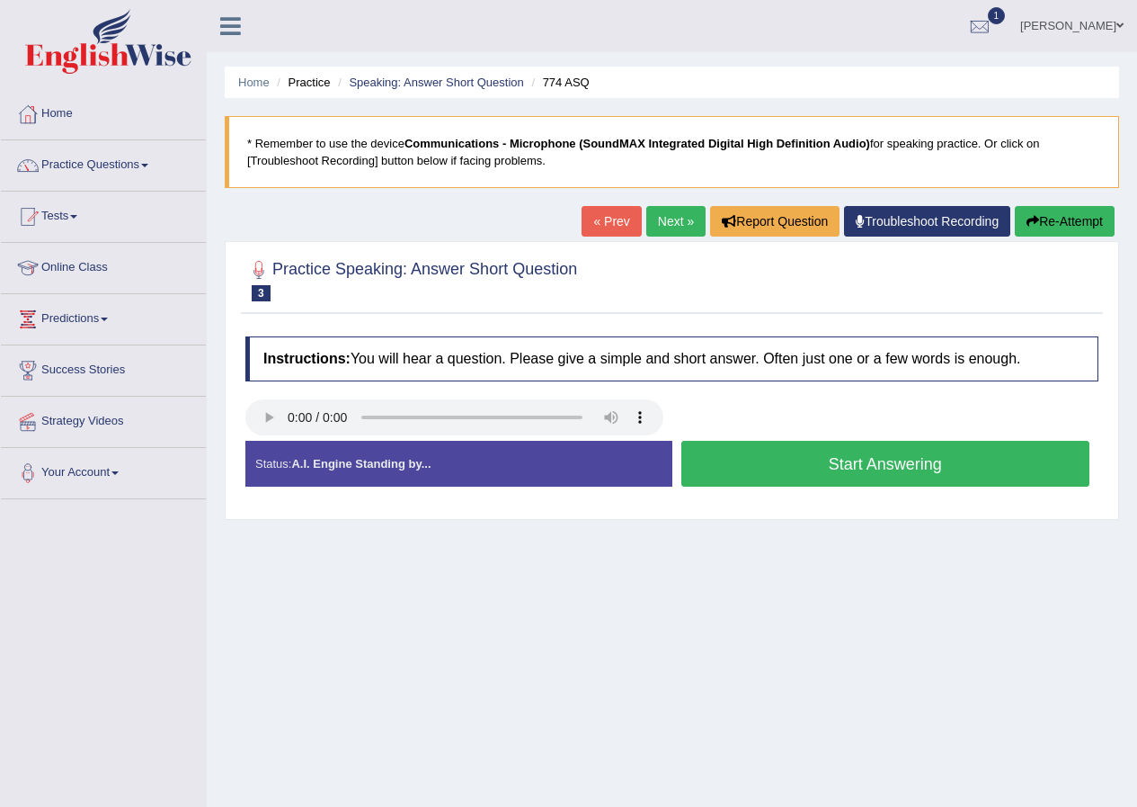
click at [705, 481] on button "Start Answering" at bounding box center [886, 464] width 409 height 46
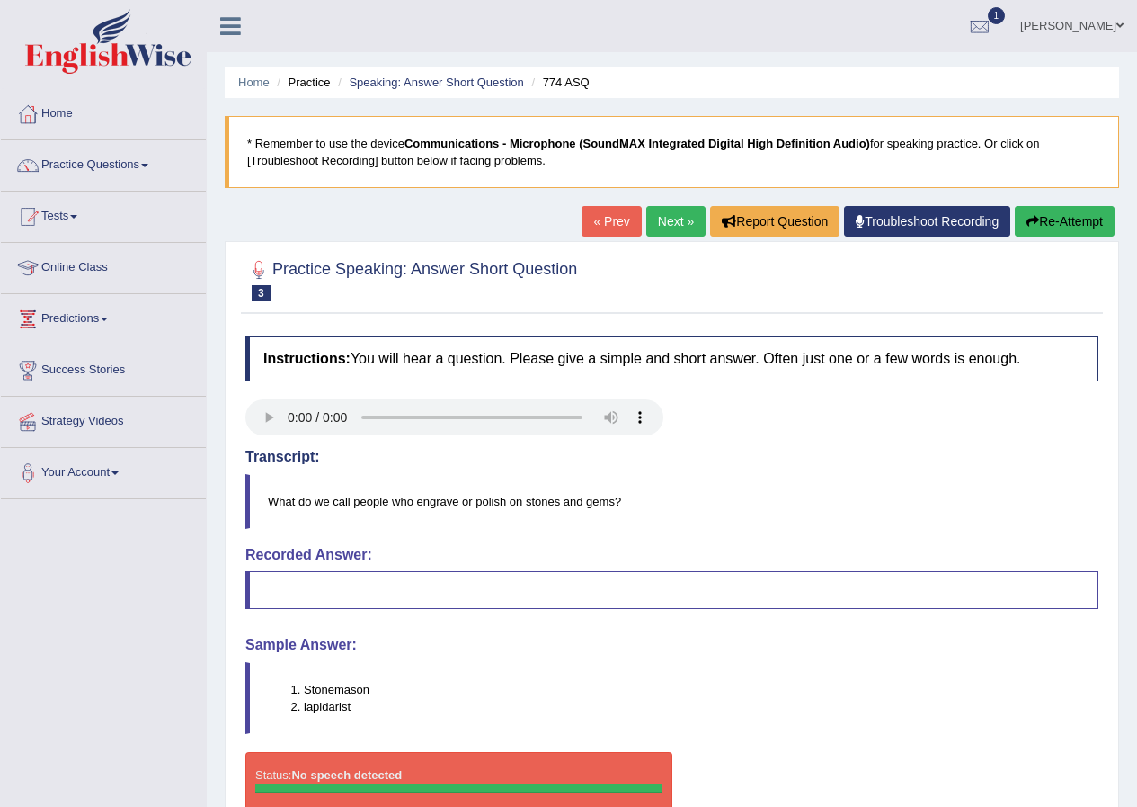
click at [656, 216] on link "Next »" at bounding box center [676, 221] width 59 height 31
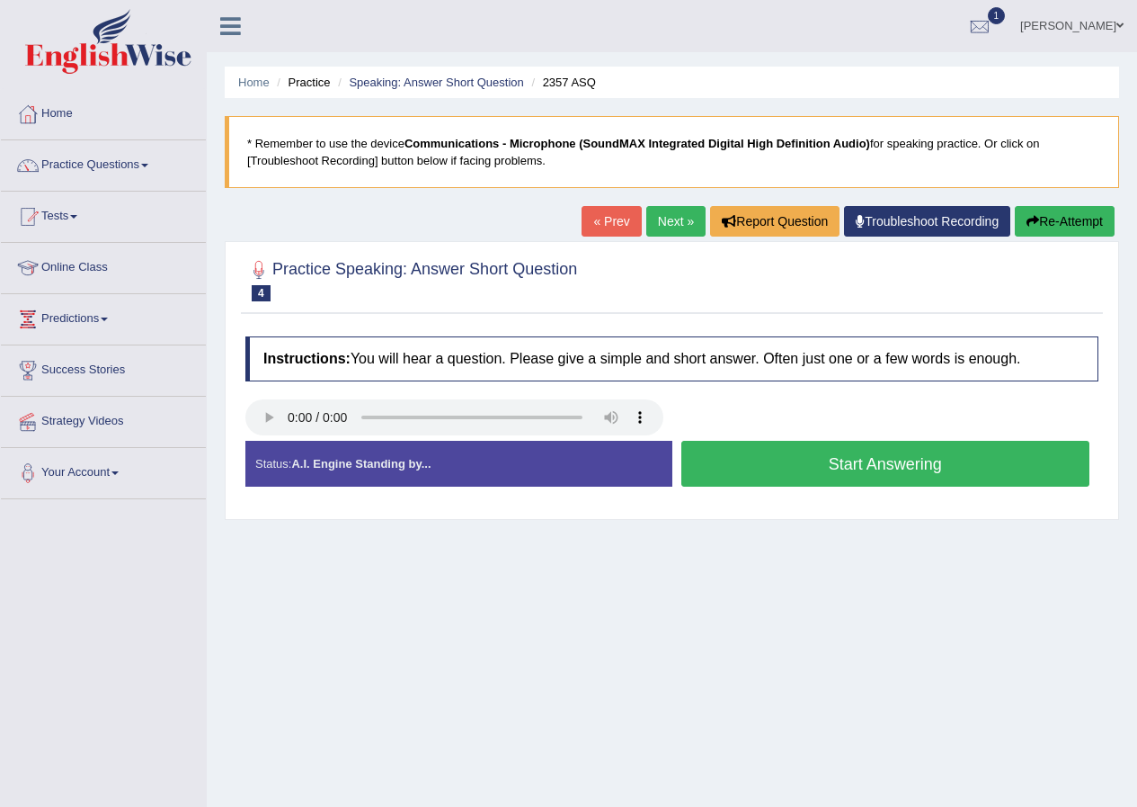
click at [790, 482] on button "Start Answering" at bounding box center [886, 464] width 409 height 46
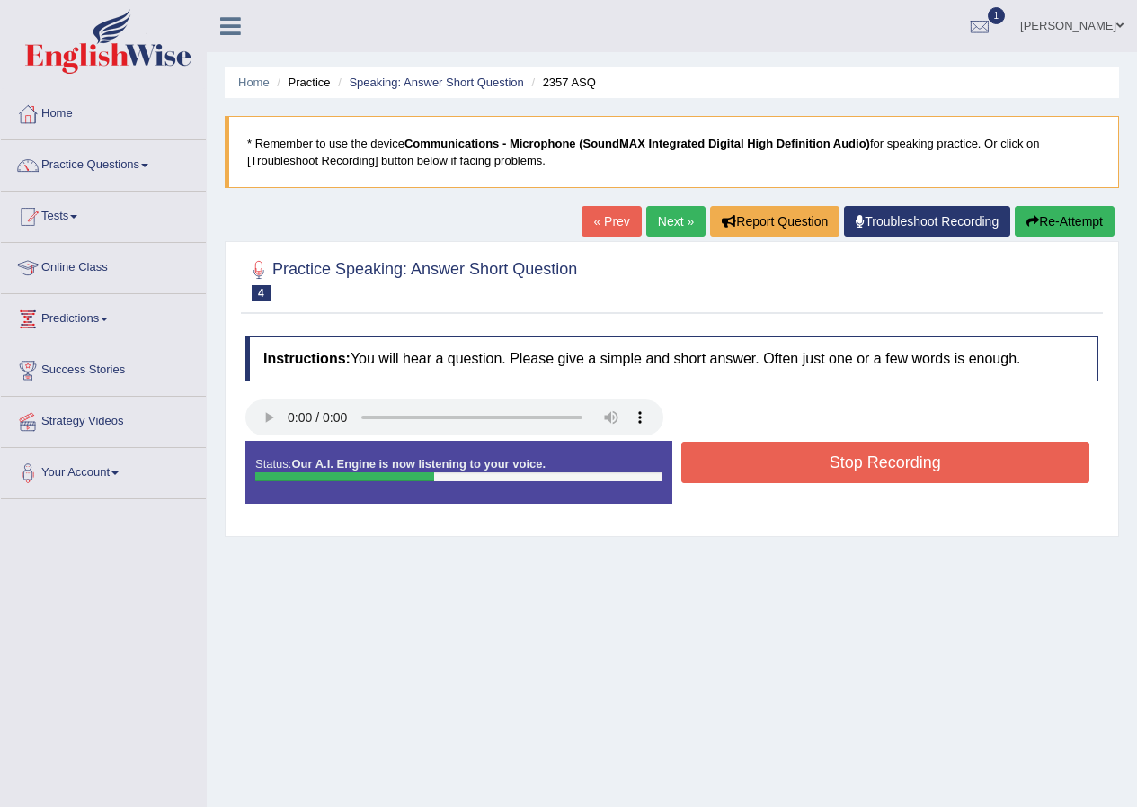
click at [751, 472] on button "Stop Recording" at bounding box center [886, 462] width 409 height 41
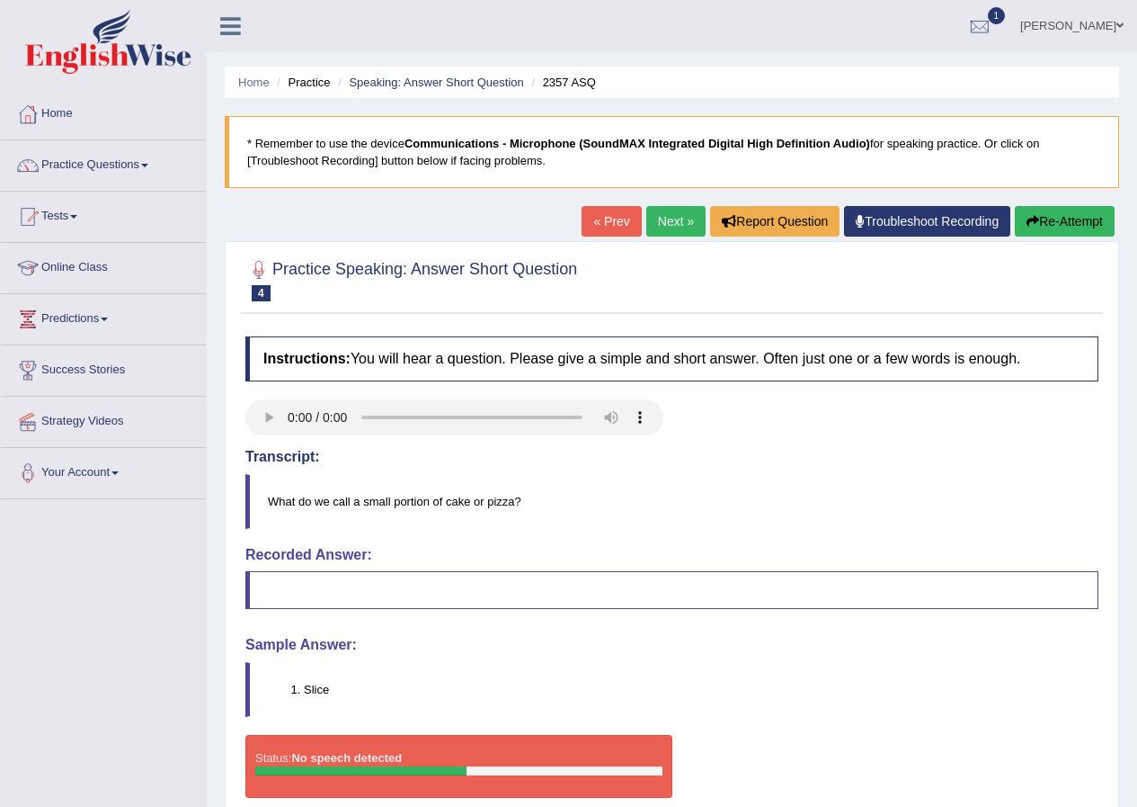
click at [648, 224] on link "Next »" at bounding box center [676, 221] width 59 height 31
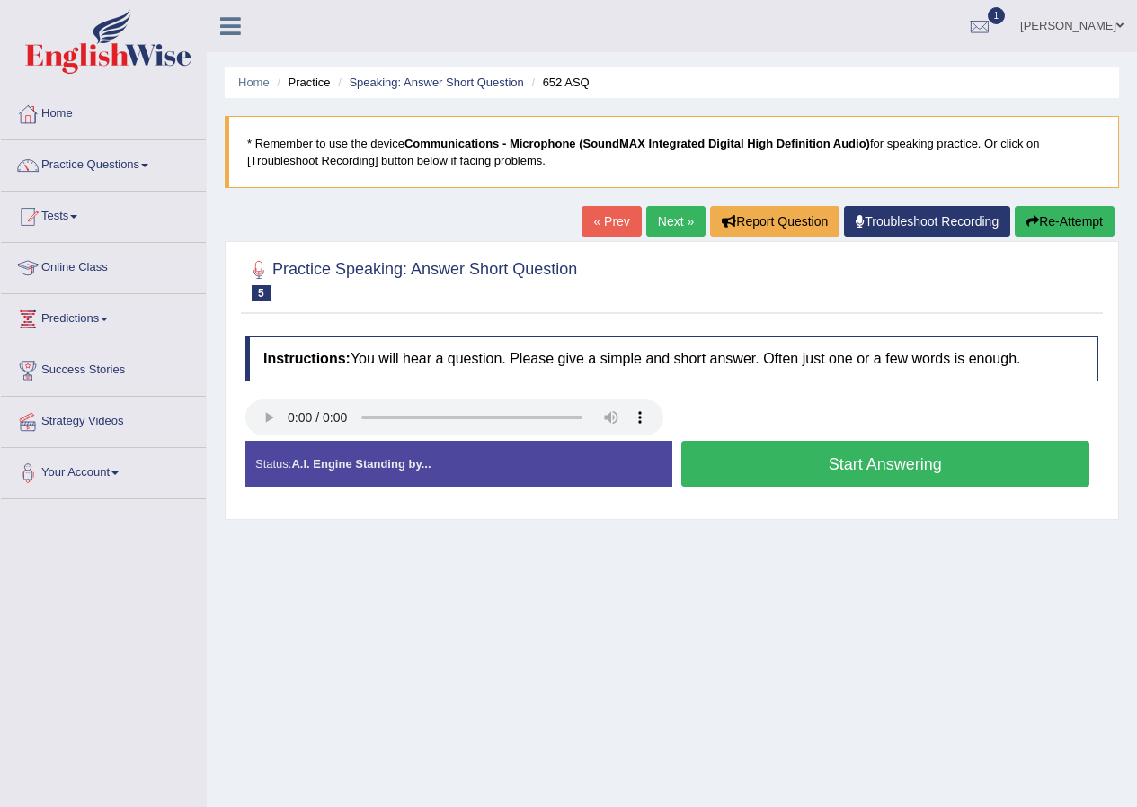
click at [894, 483] on button "Start Answering" at bounding box center [886, 464] width 409 height 46
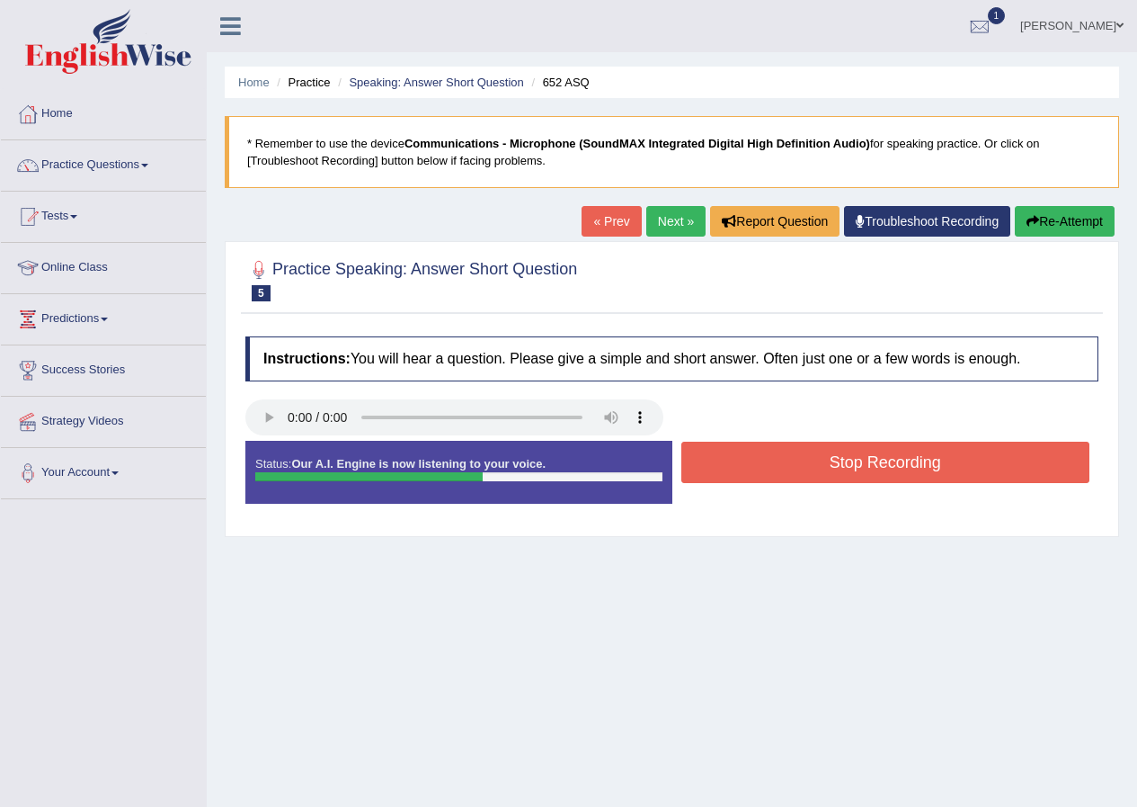
click at [754, 473] on button "Stop Recording" at bounding box center [886, 462] width 409 height 41
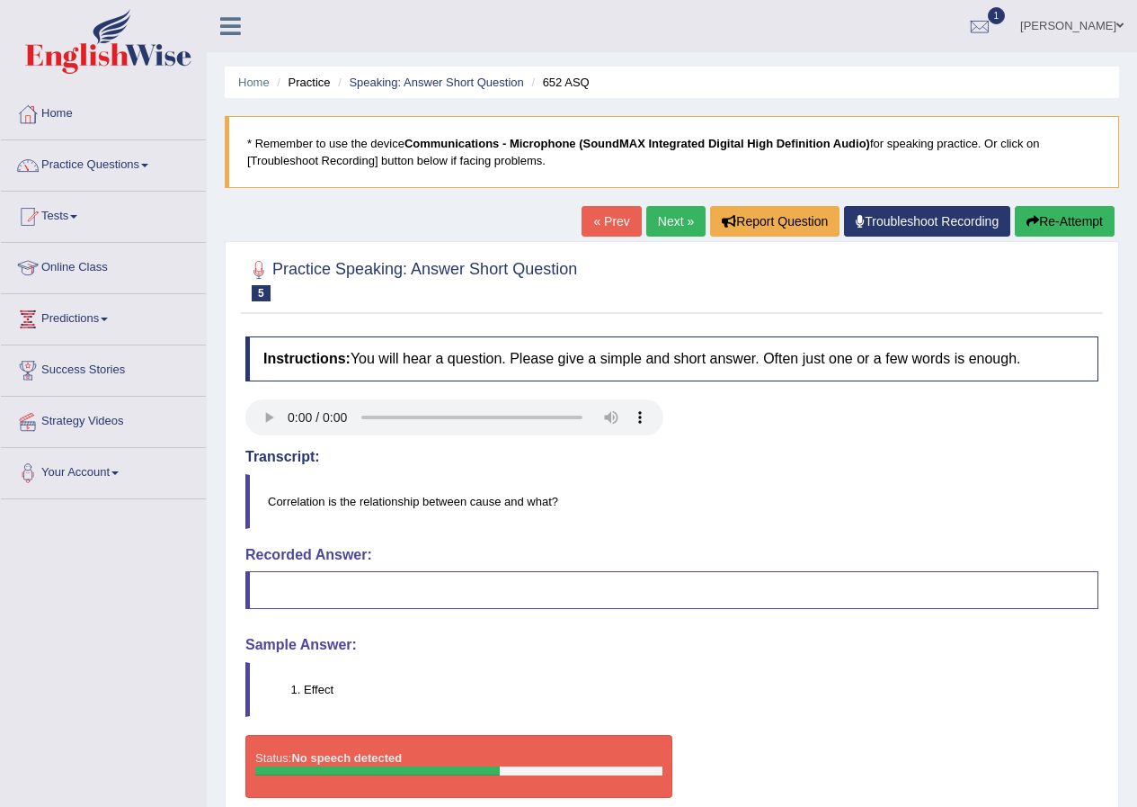
click at [655, 228] on link "Next »" at bounding box center [676, 221] width 59 height 31
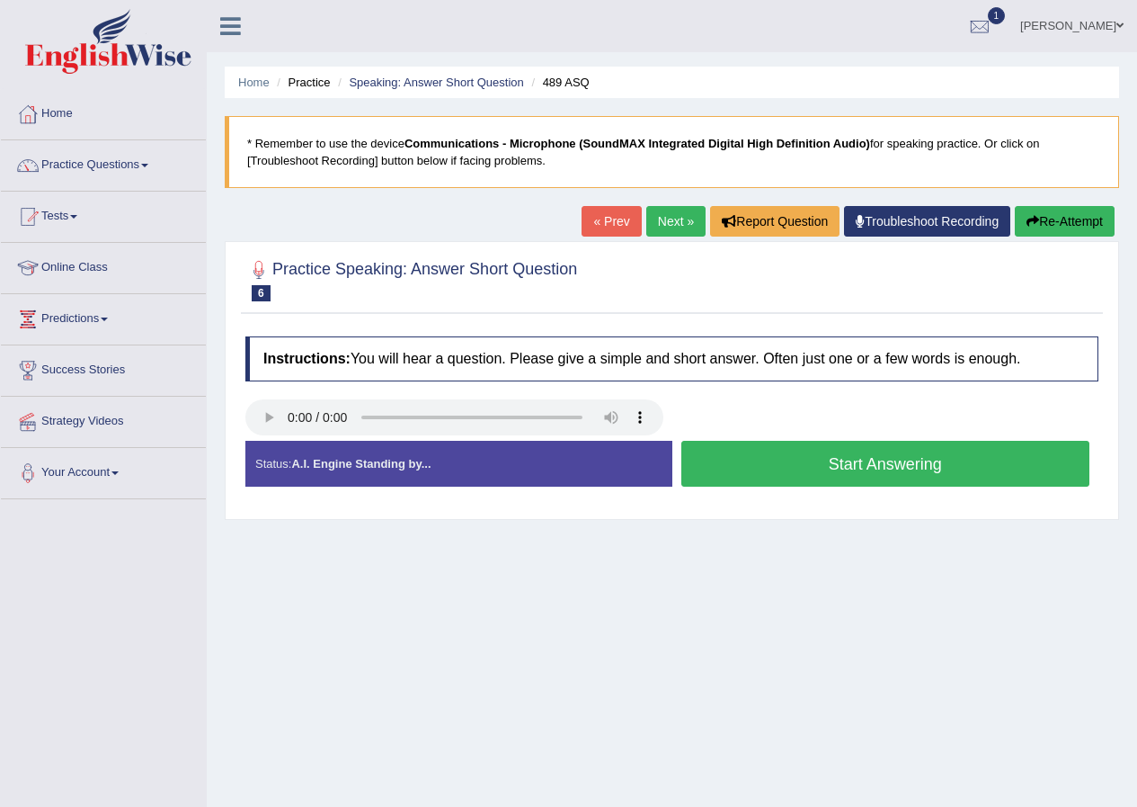
click at [250, 394] on div "Instructions: You will hear a question. Please give a simple and short answer. …" at bounding box center [672, 418] width 862 height 183
click at [763, 459] on button "Start Answering" at bounding box center [886, 464] width 409 height 46
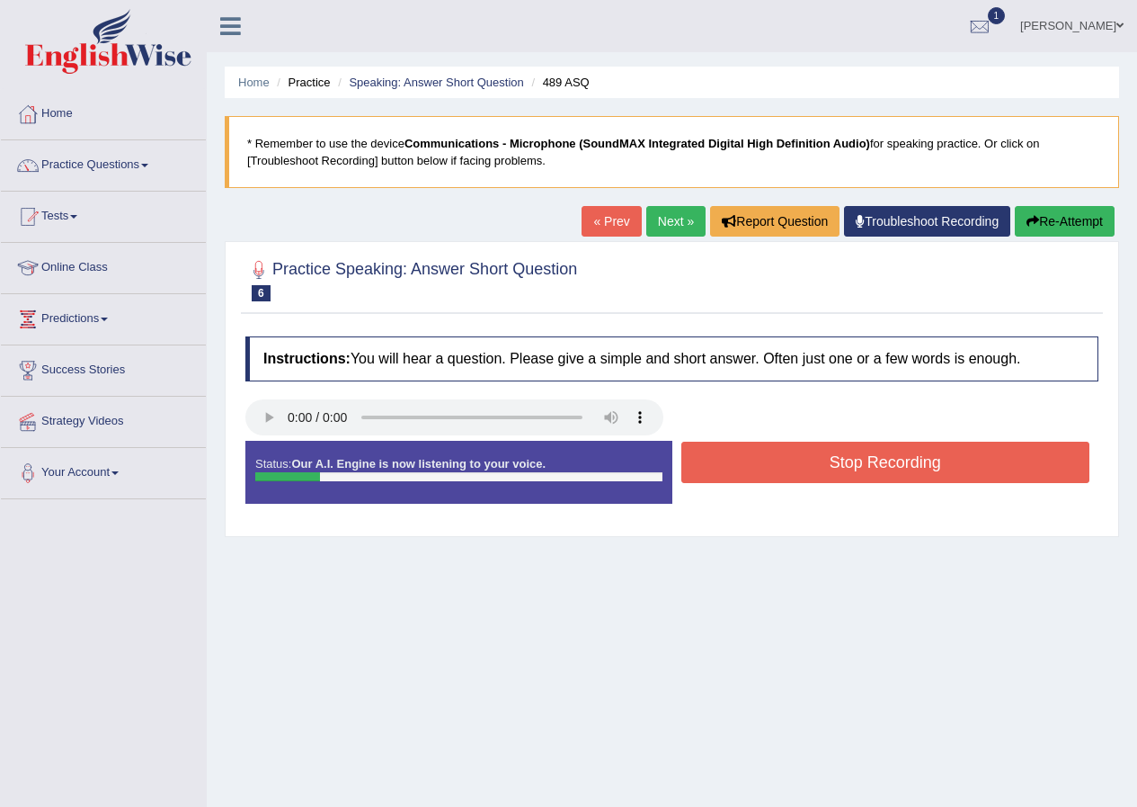
click at [762, 459] on button "Stop Recording" at bounding box center [886, 462] width 409 height 41
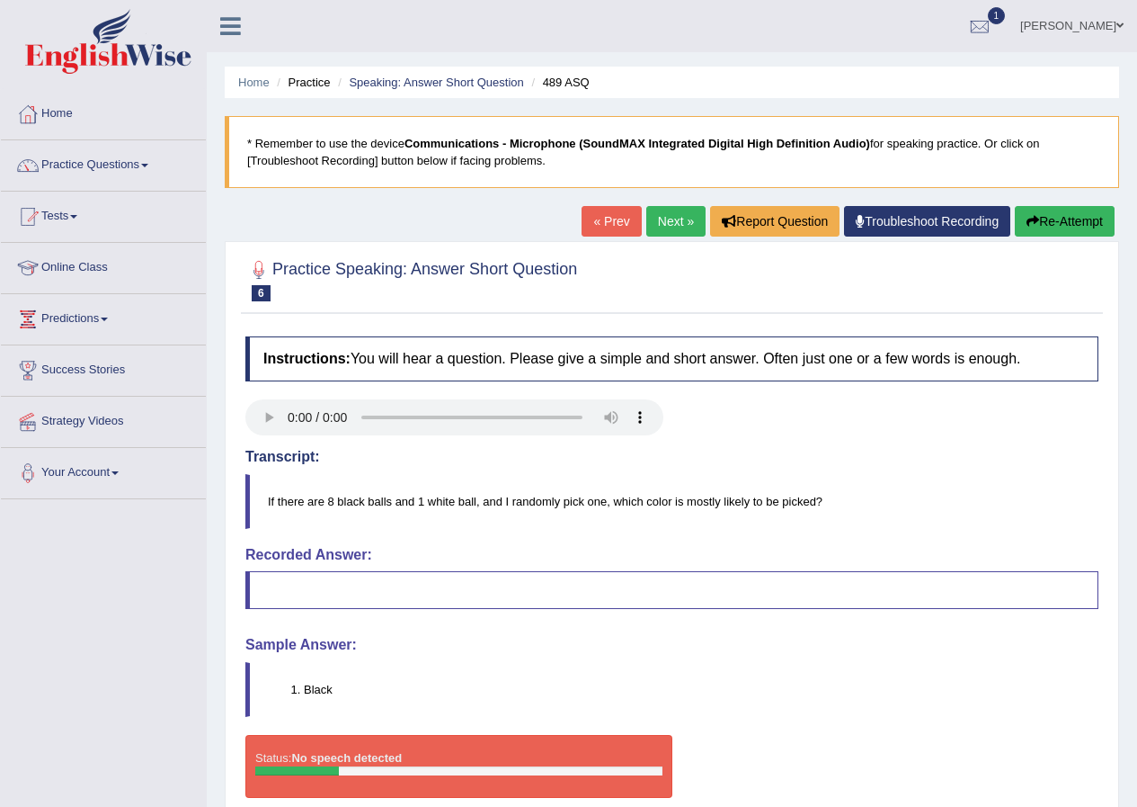
click at [647, 218] on link "Next »" at bounding box center [676, 221] width 59 height 31
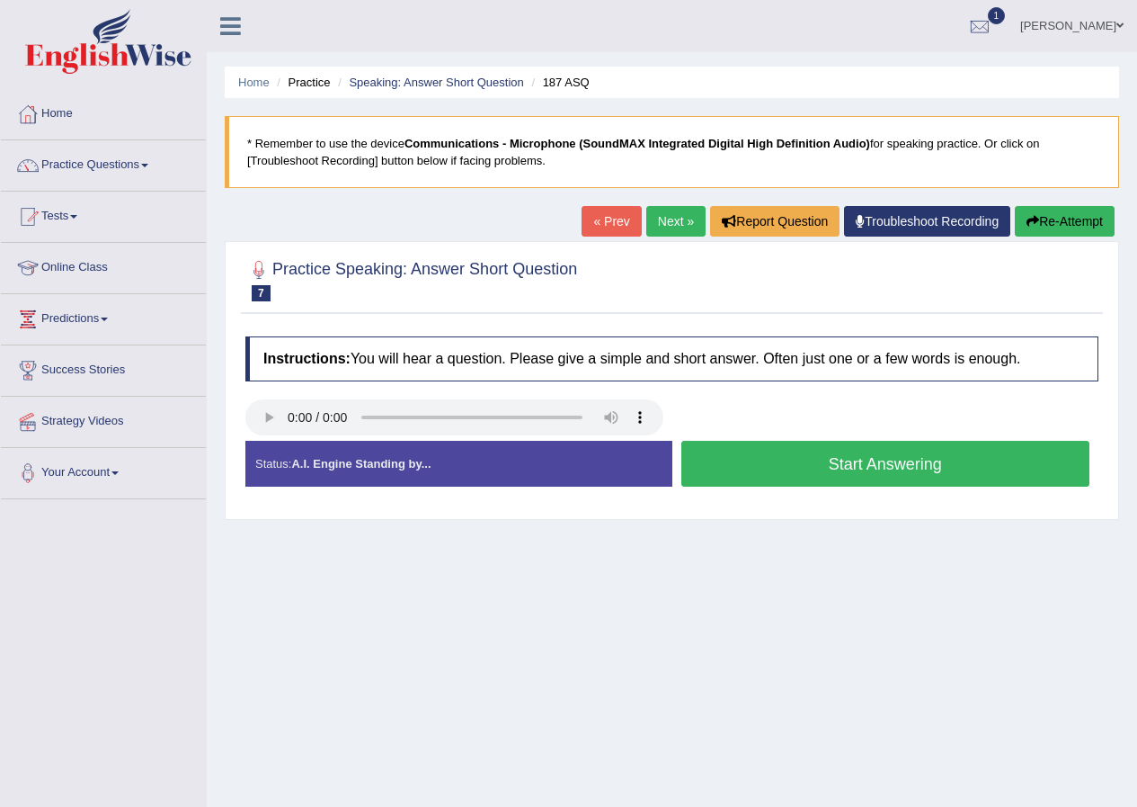
click at [712, 460] on button "Start Answering" at bounding box center [886, 464] width 409 height 46
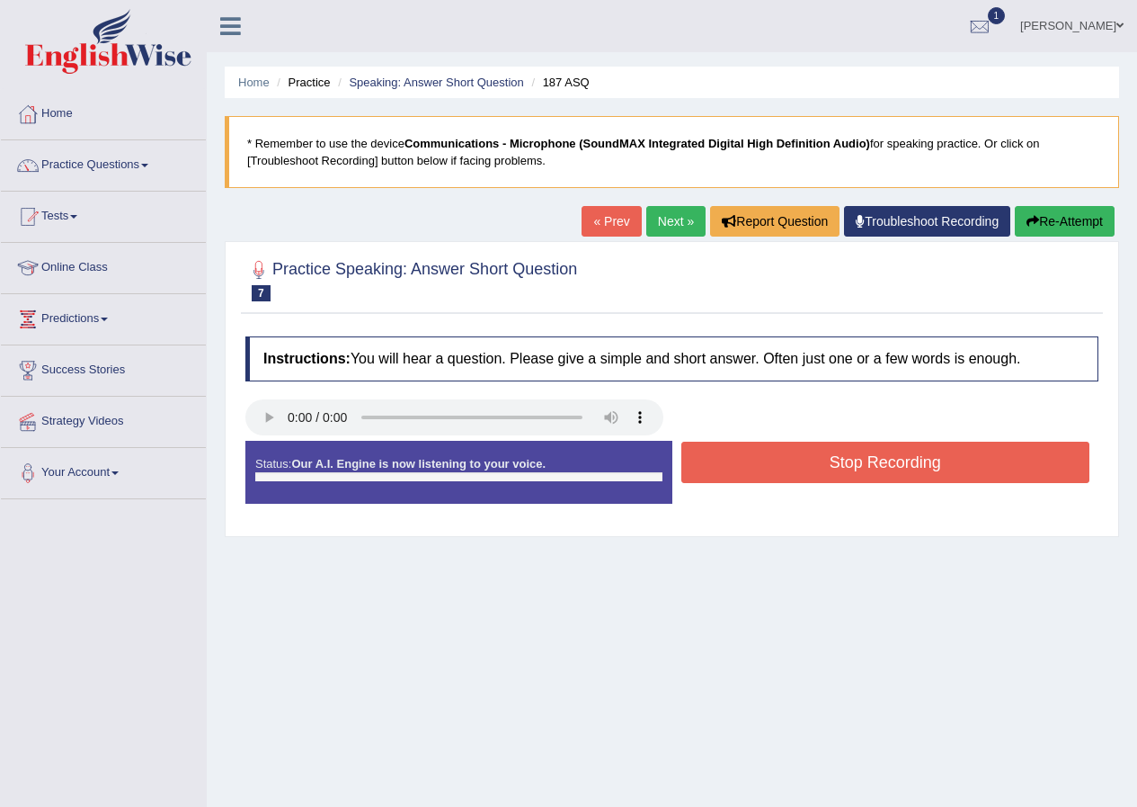
click at [712, 460] on button "Stop Recording" at bounding box center [886, 462] width 409 height 41
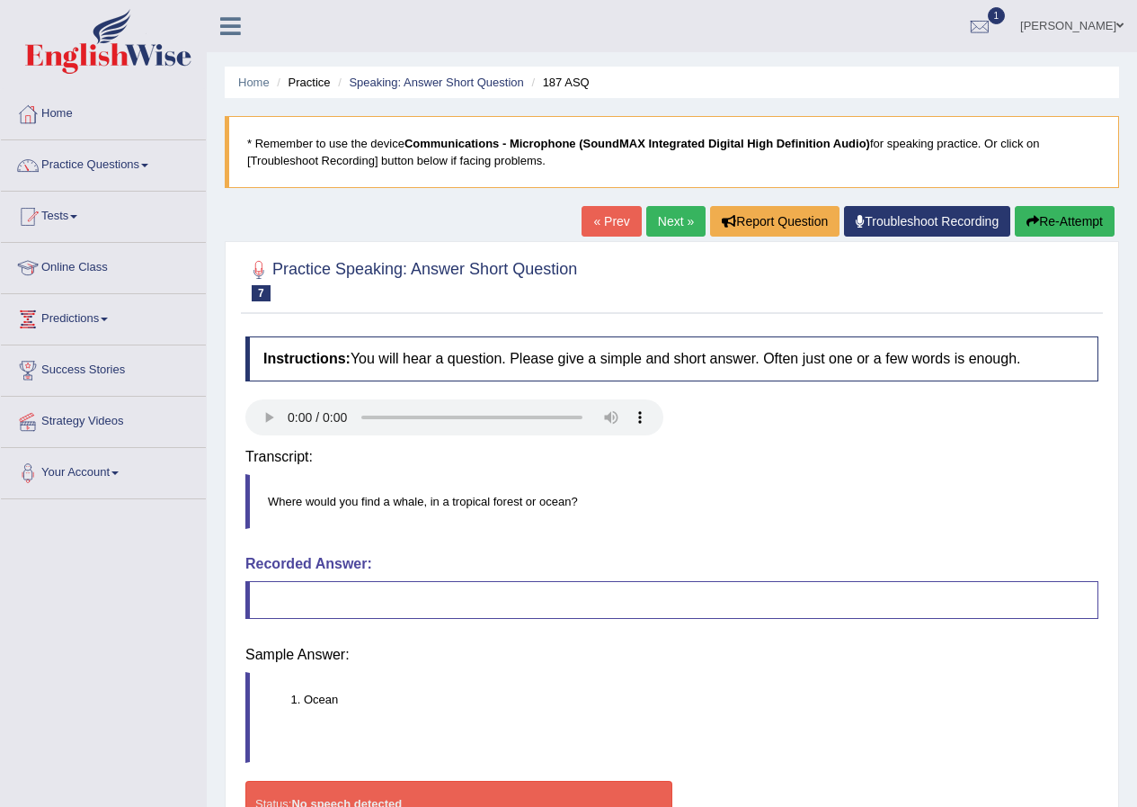
click at [712, 460] on div "Instructions: You will hear a question. Please give a simple and short answer. …" at bounding box center [672, 597] width 862 height 540
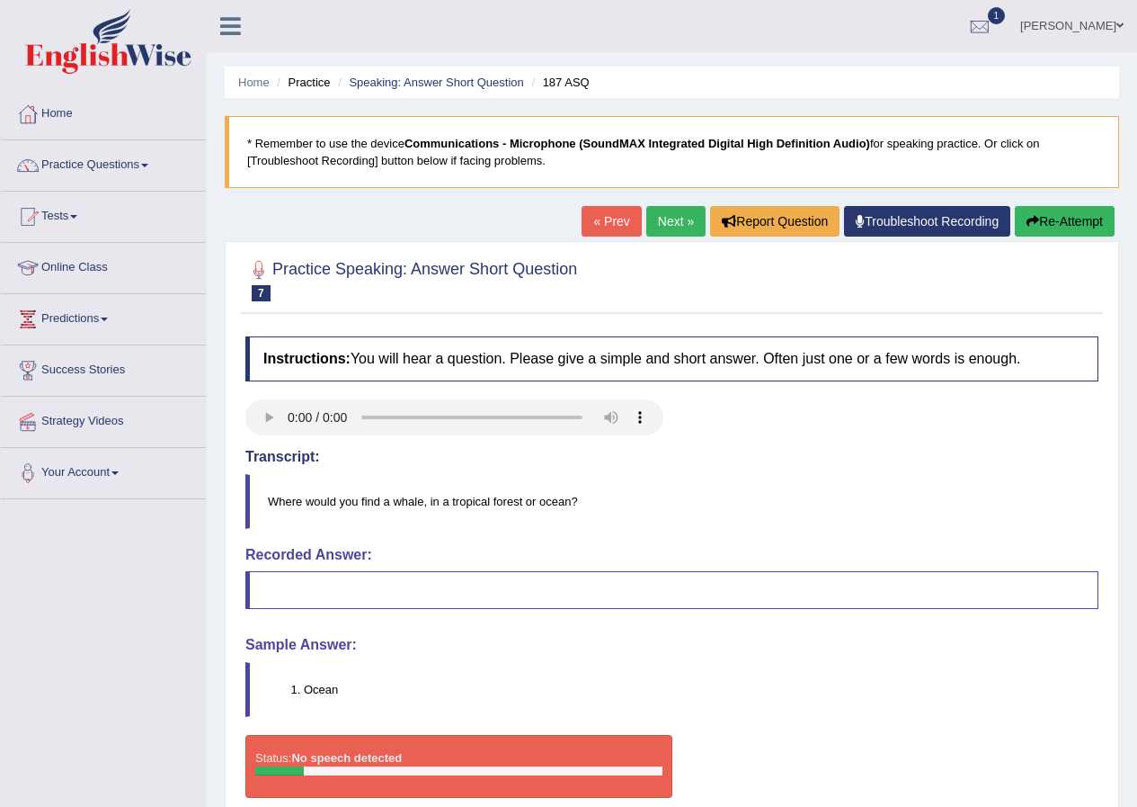
click at [666, 222] on link "Next »" at bounding box center [676, 221] width 59 height 31
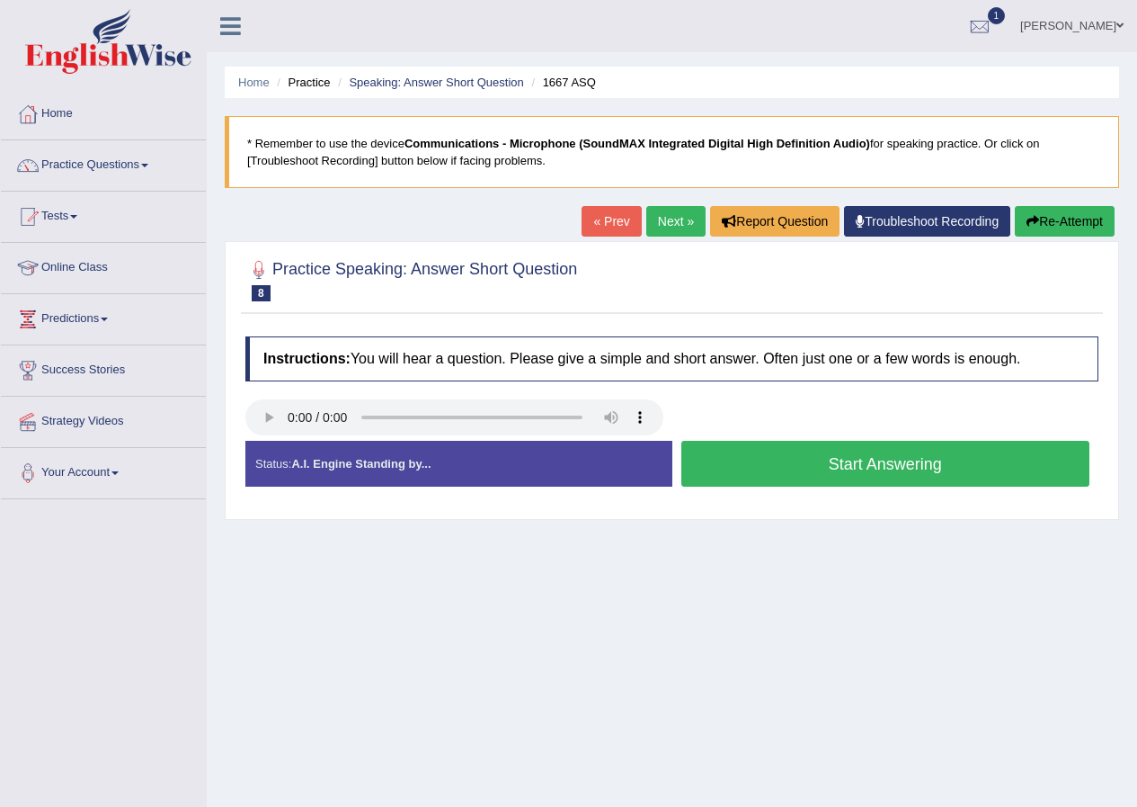
click at [716, 477] on button "Start Answering" at bounding box center [886, 464] width 409 height 46
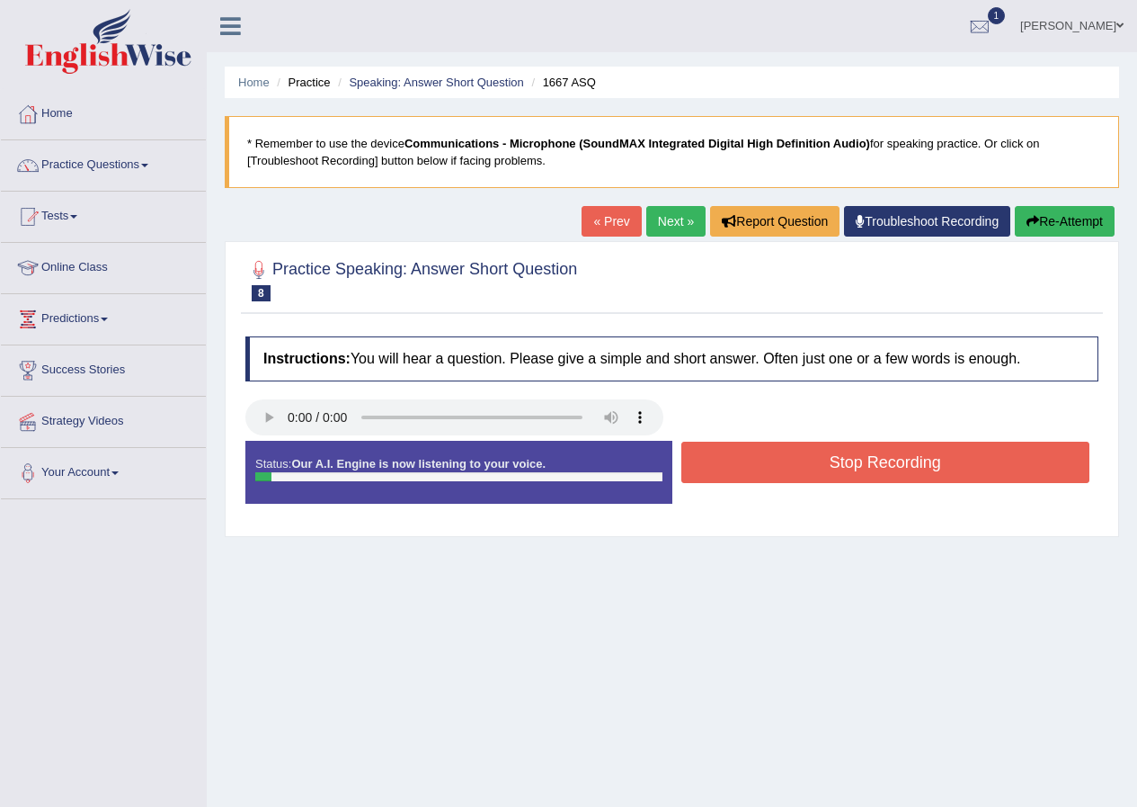
click at [716, 477] on button "Stop Recording" at bounding box center [886, 462] width 409 height 41
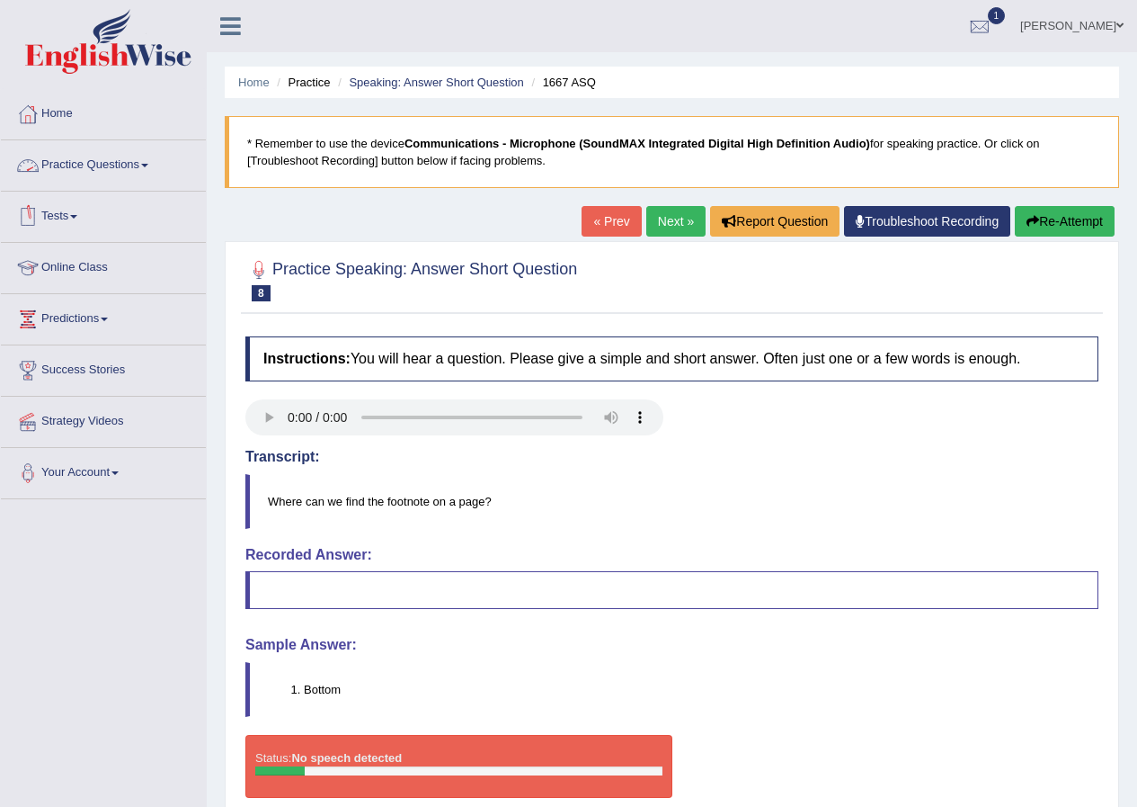
click at [141, 174] on link "Practice Questions" at bounding box center [103, 162] width 205 height 45
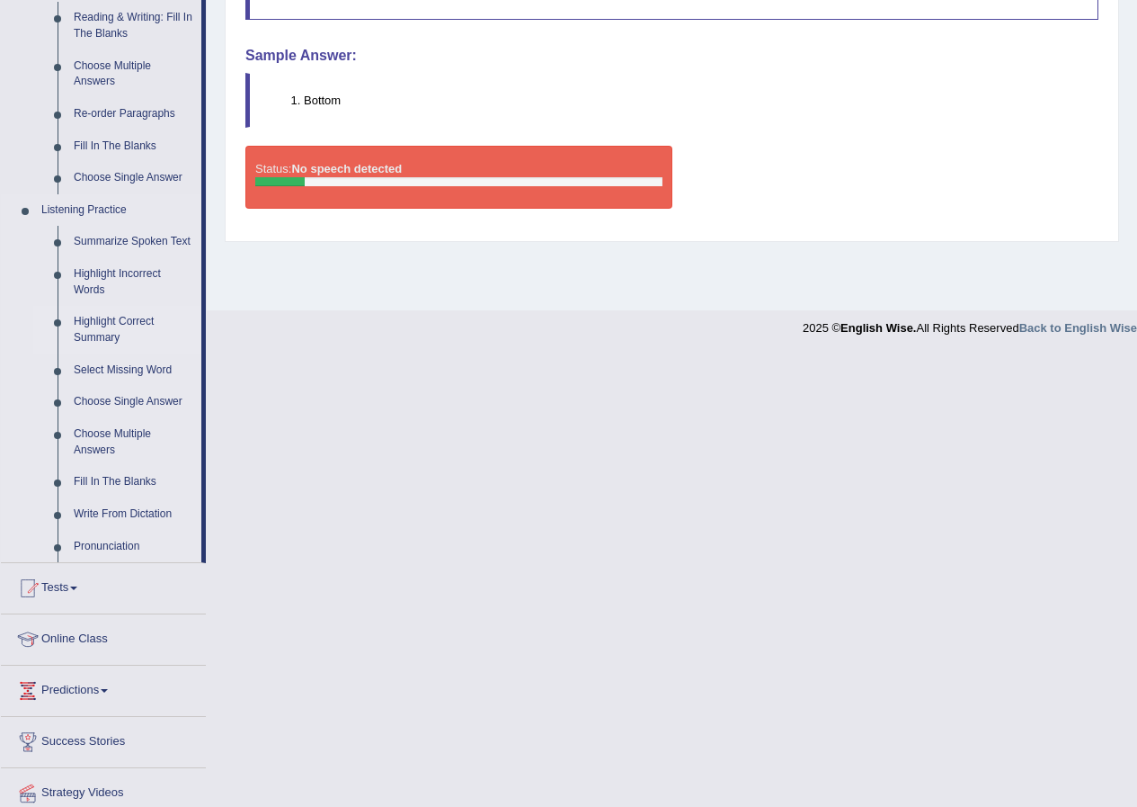
scroll to position [629, 0]
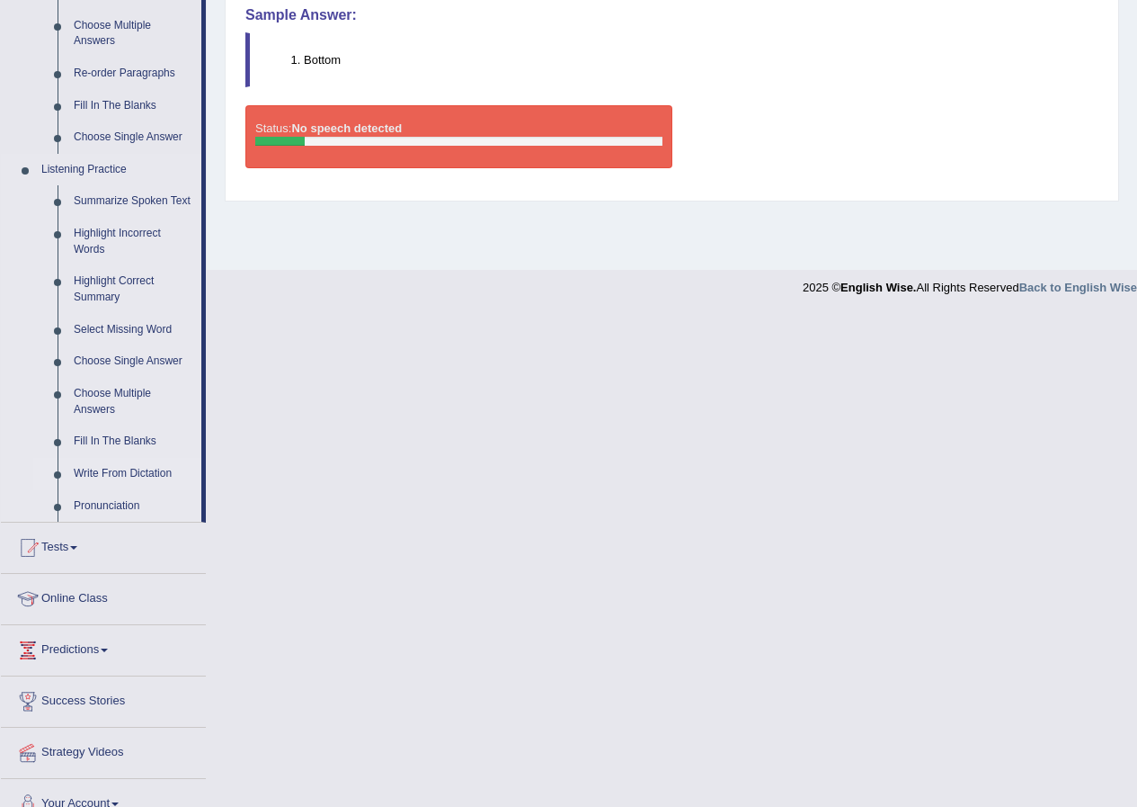
click at [164, 468] on link "Write From Dictation" at bounding box center [134, 474] width 136 height 32
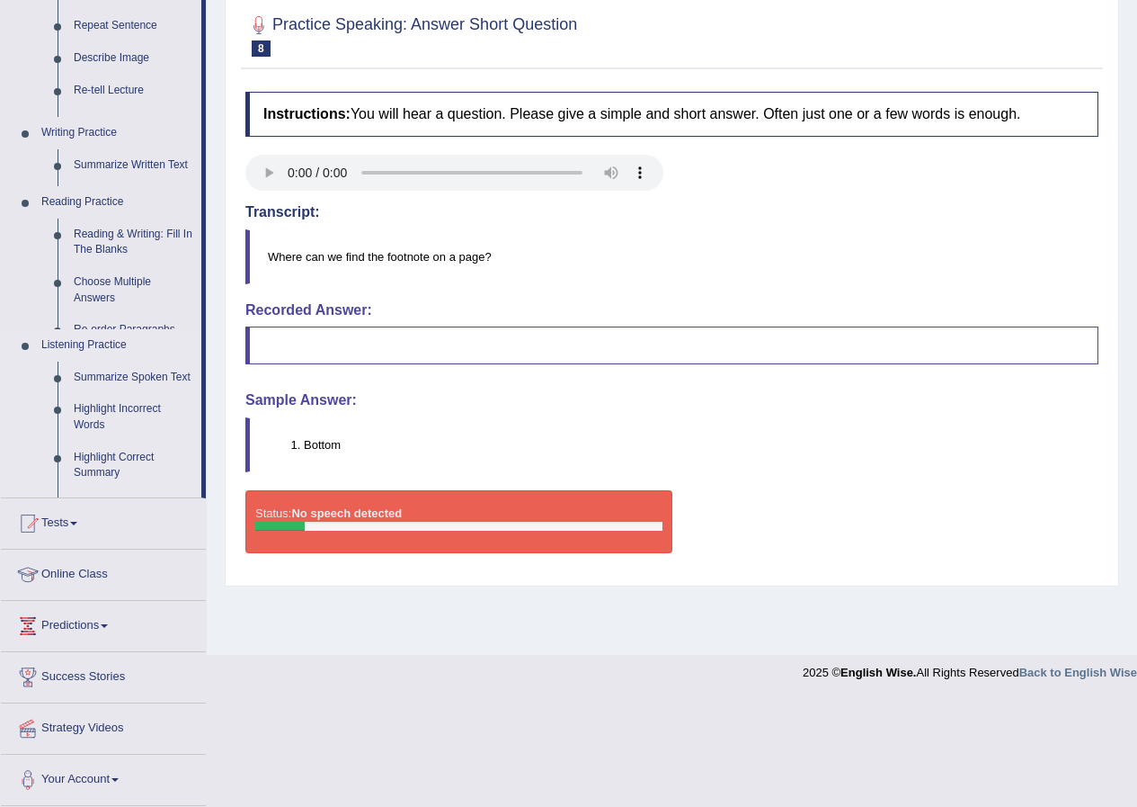
scroll to position [138, 0]
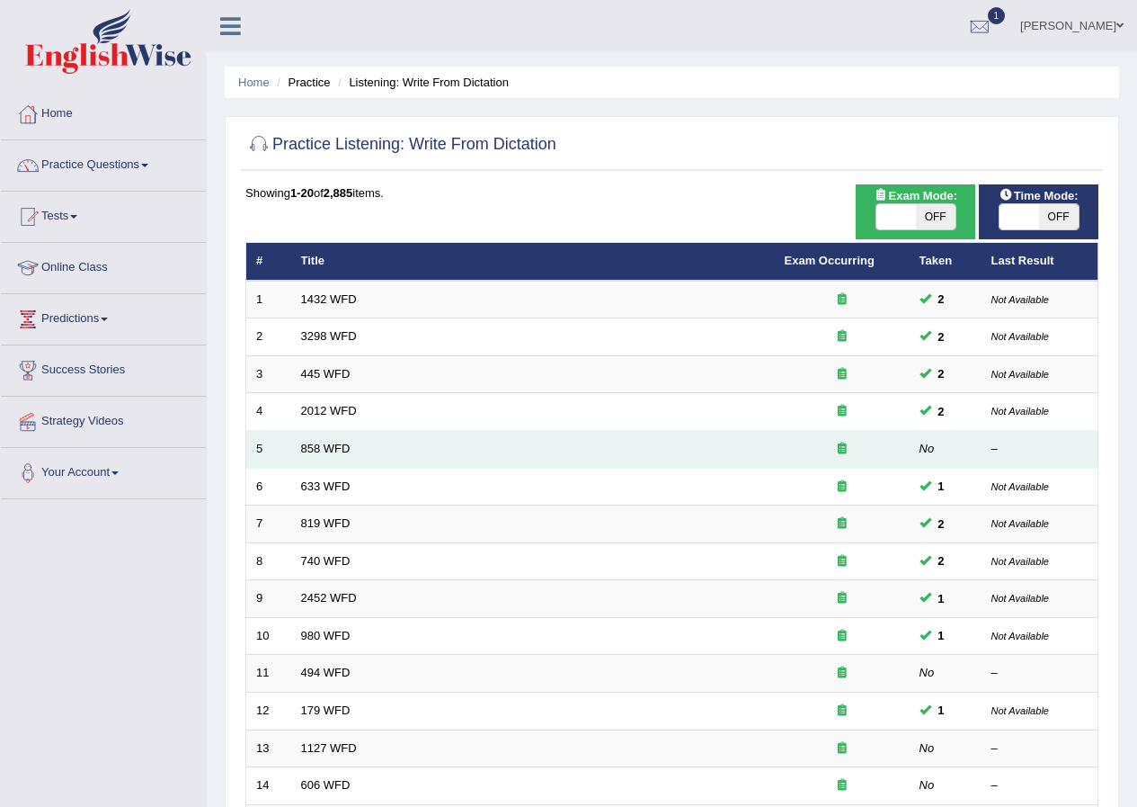
click at [326, 435] on td "858 WFD" at bounding box center [533, 450] width 484 height 38
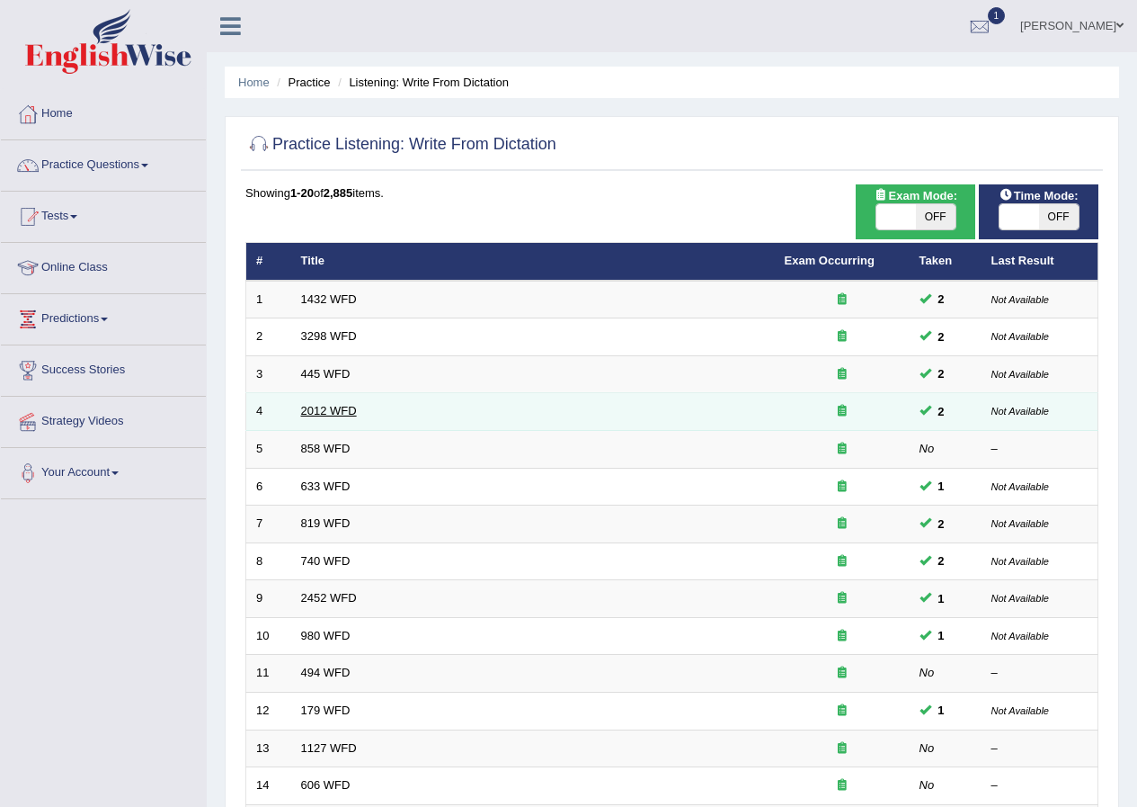
click at [319, 414] on link "2012 WFD" at bounding box center [329, 410] width 56 height 13
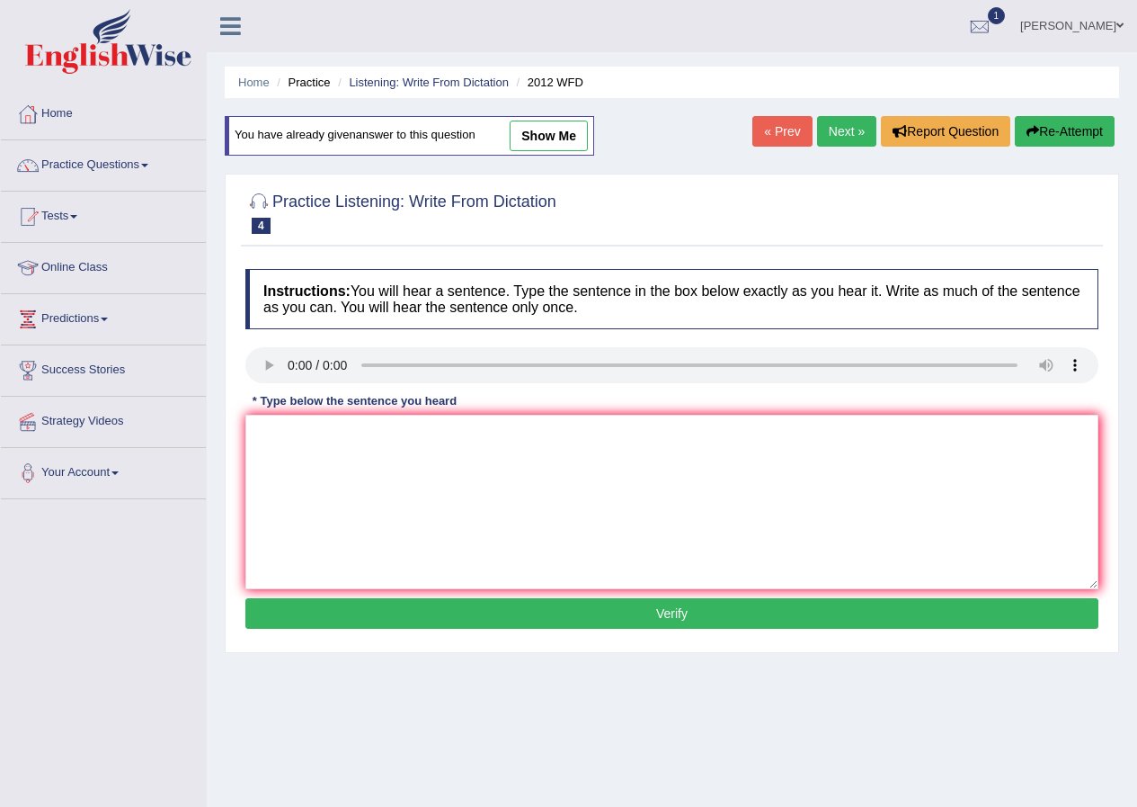
click at [827, 127] on link "Next »" at bounding box center [846, 131] width 59 height 31
click at [290, 430] on textarea at bounding box center [671, 502] width 853 height 174
type textarea "the debited disccused seminor in to the aditorium."
click at [353, 619] on button "Verify" at bounding box center [671, 613] width 853 height 31
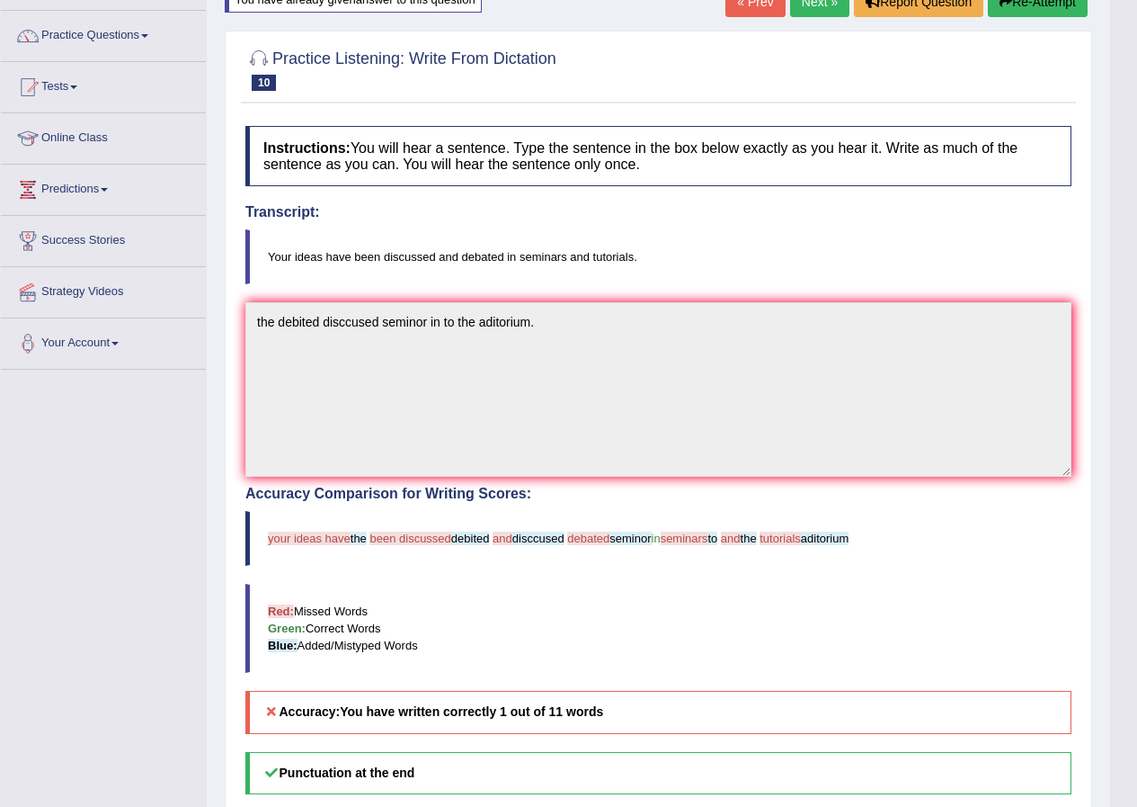
scroll to position [97, 0]
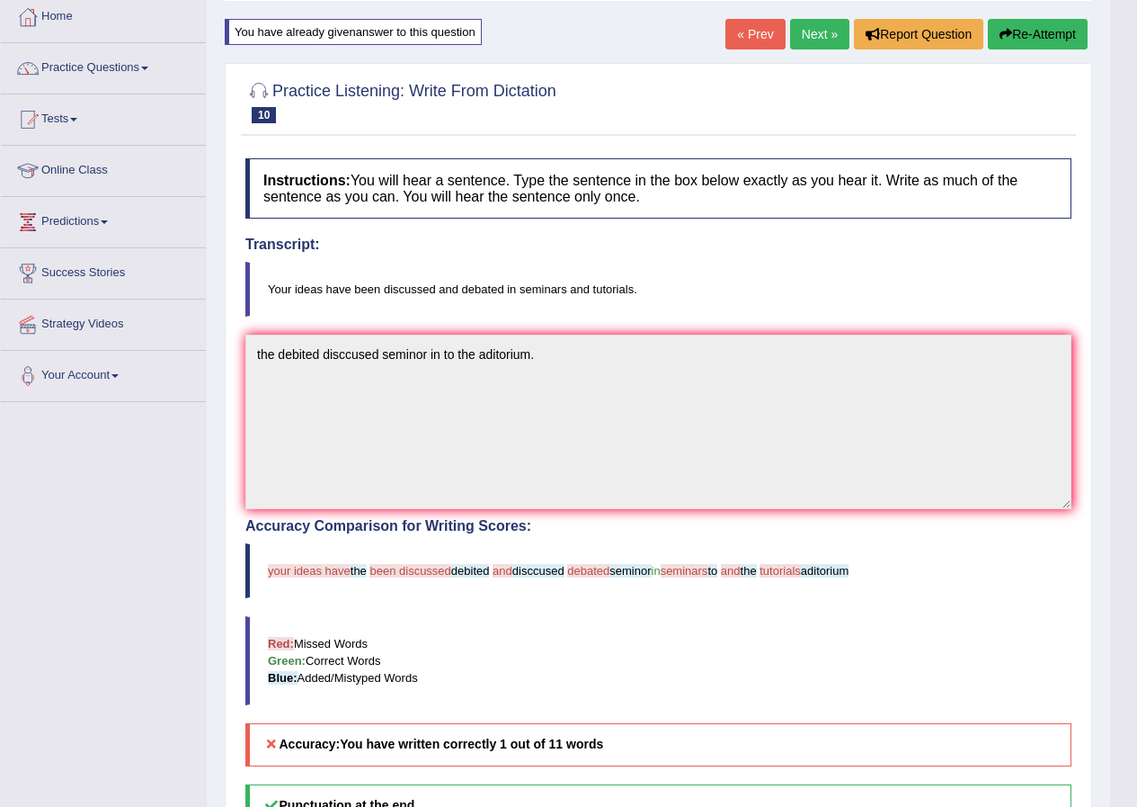
click at [816, 25] on link "Next »" at bounding box center [819, 34] width 59 height 31
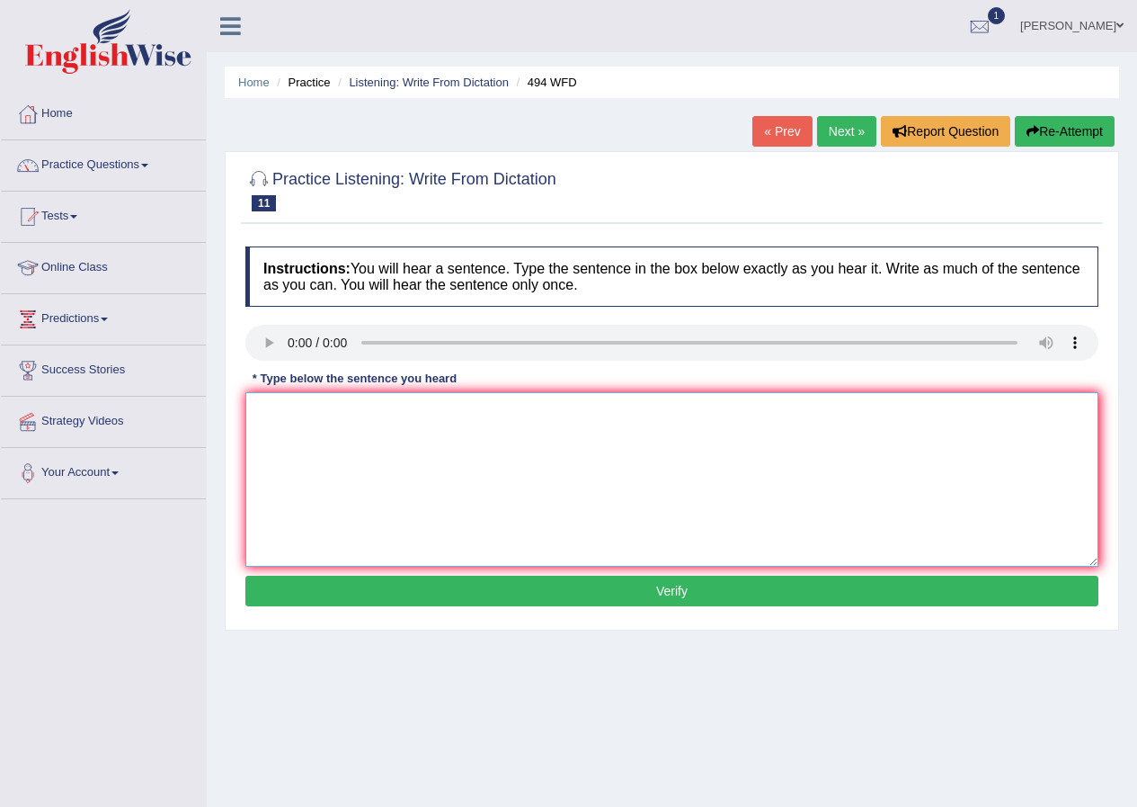
click at [272, 418] on textarea at bounding box center [671, 479] width 853 height 174
click at [437, 415] on textarea "the vaccablary specific feel" at bounding box center [671, 479] width 853 height 174
type textarea "the vaccablary specific feel this was aligent."
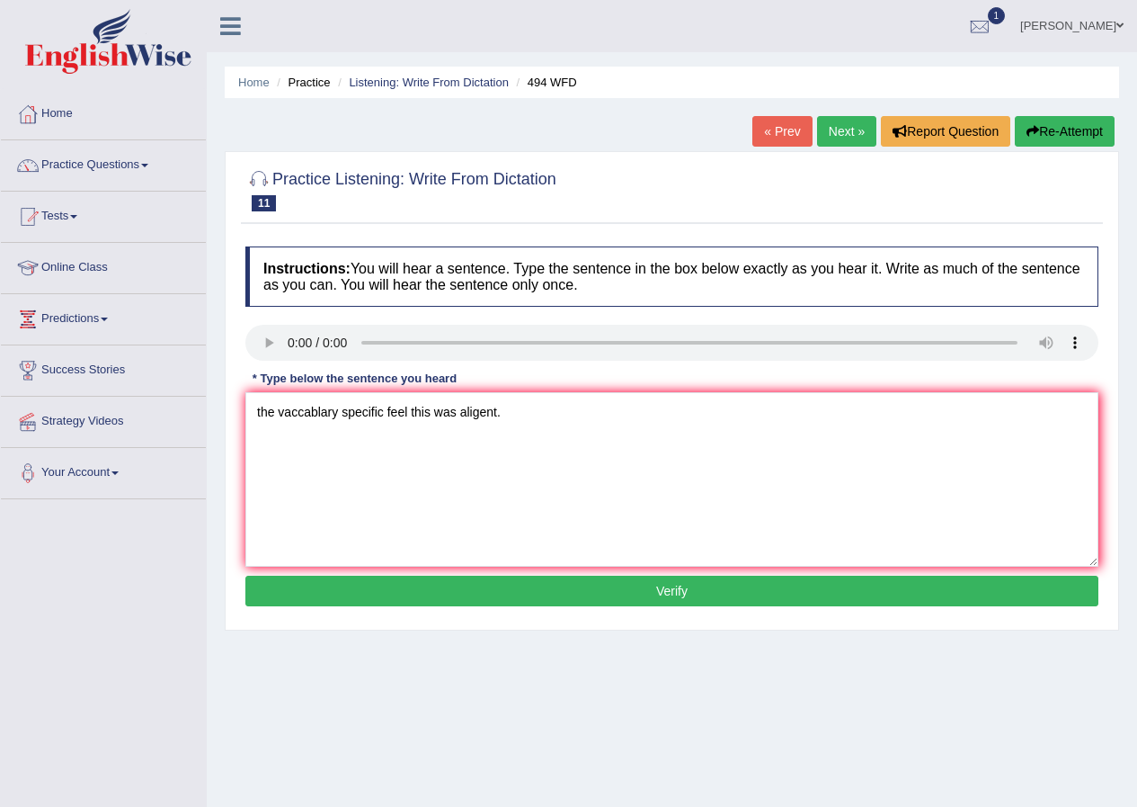
click at [504, 594] on button "Verify" at bounding box center [671, 590] width 853 height 31
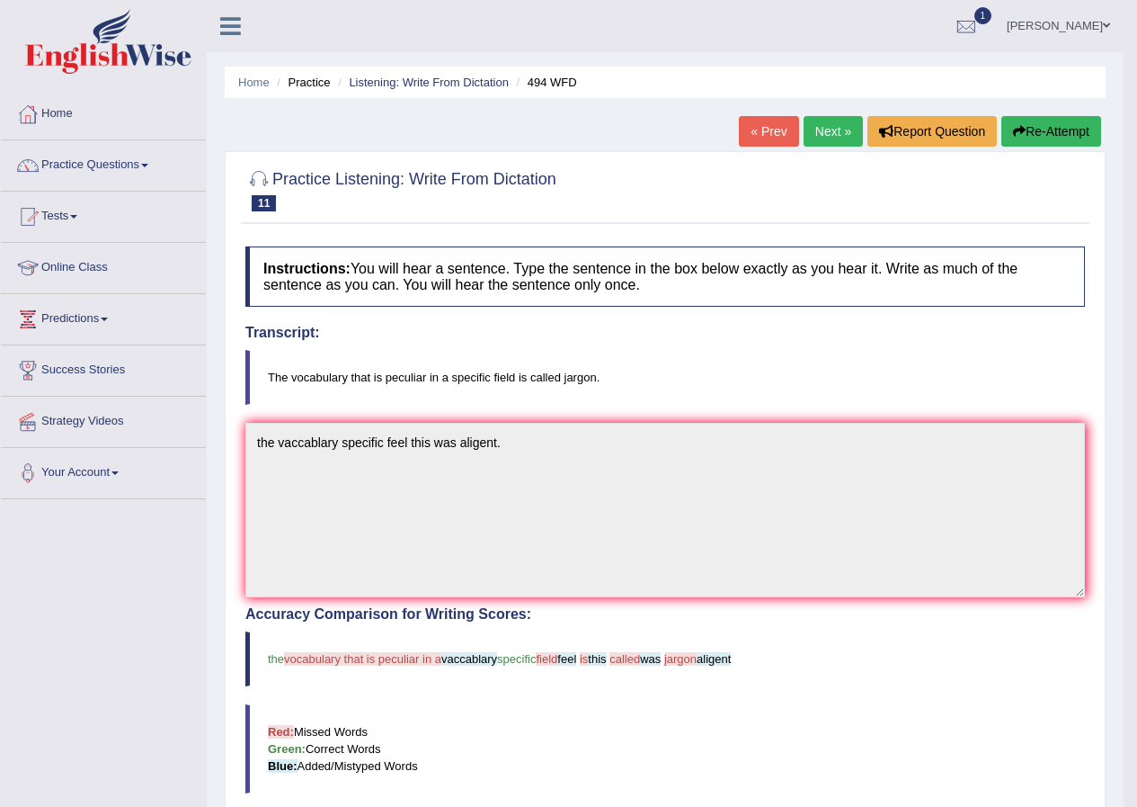
click at [820, 129] on link "Next »" at bounding box center [833, 131] width 59 height 31
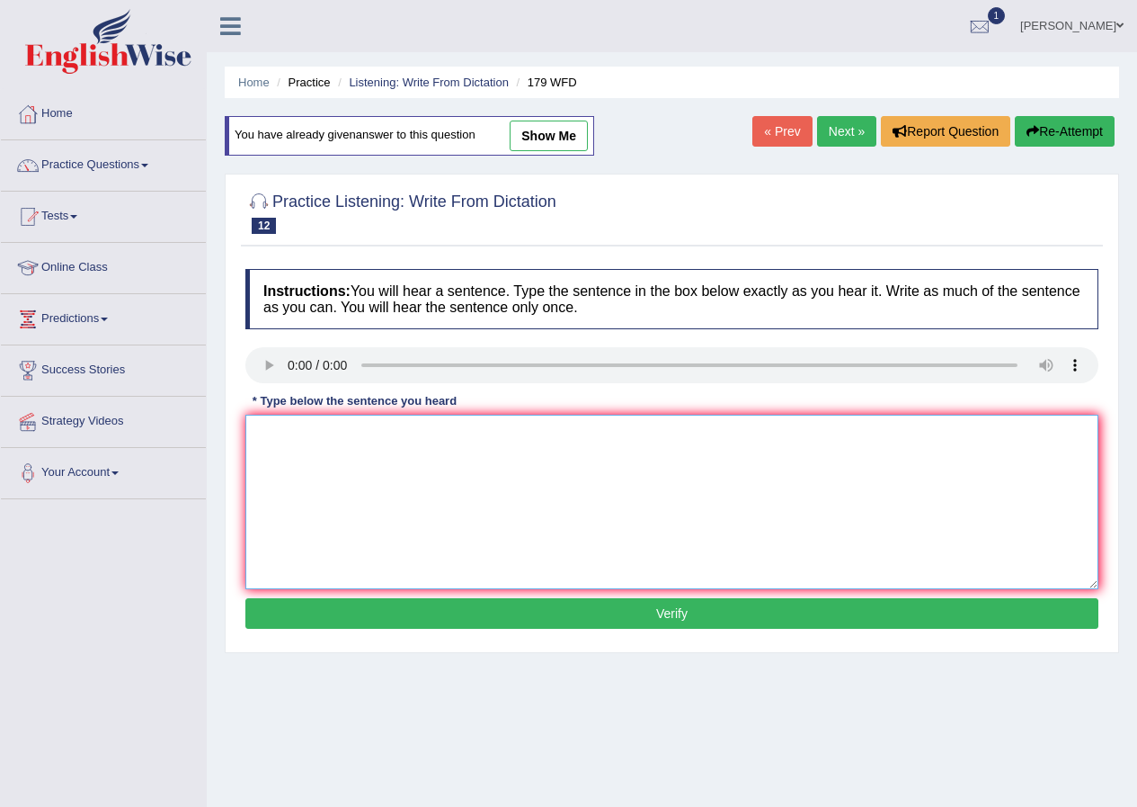
click at [269, 427] on textarea at bounding box center [671, 502] width 853 height 174
click at [147, 158] on link "Practice Questions" at bounding box center [103, 162] width 205 height 45
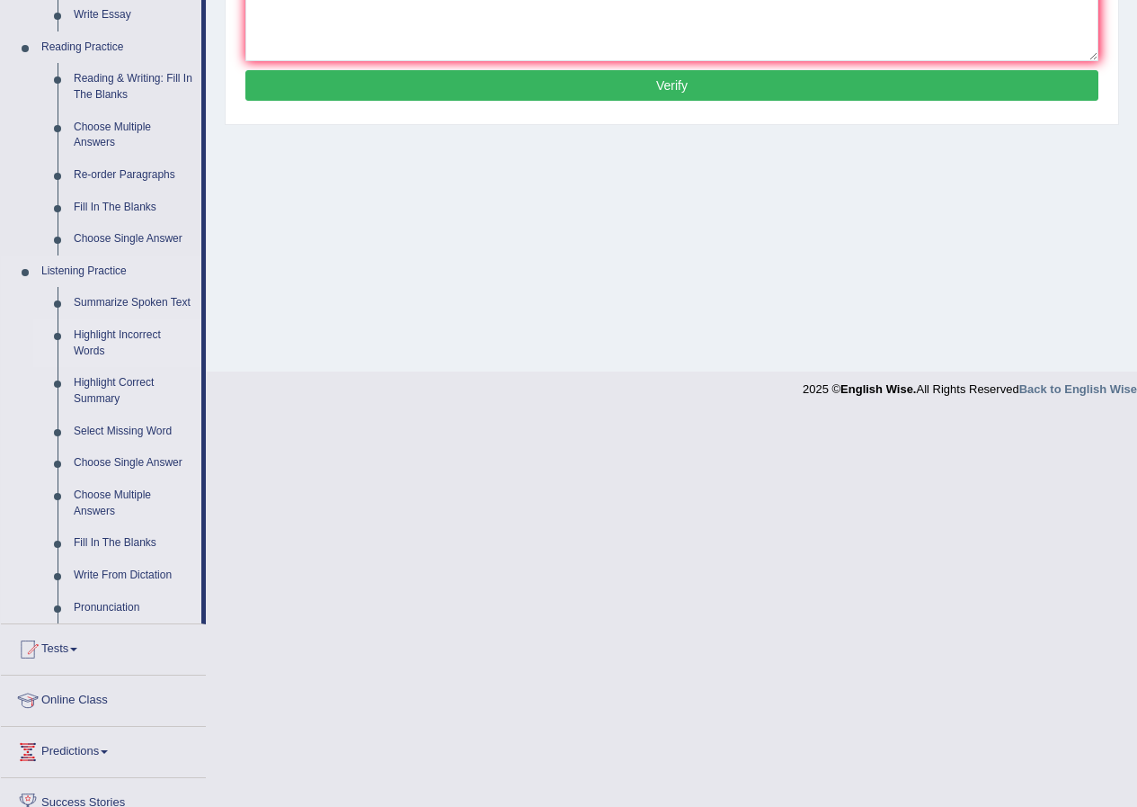
scroll to position [540, 0]
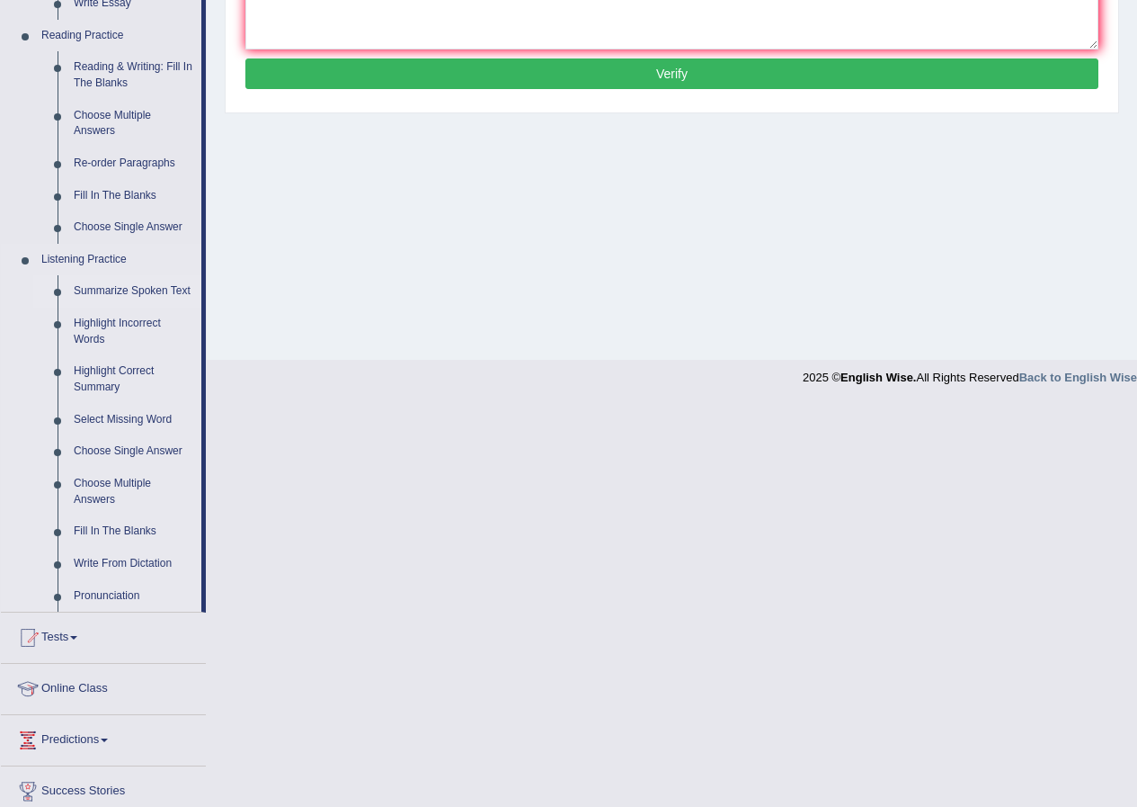
click at [146, 282] on link "Summarize Spoken Text" at bounding box center [134, 291] width 136 height 32
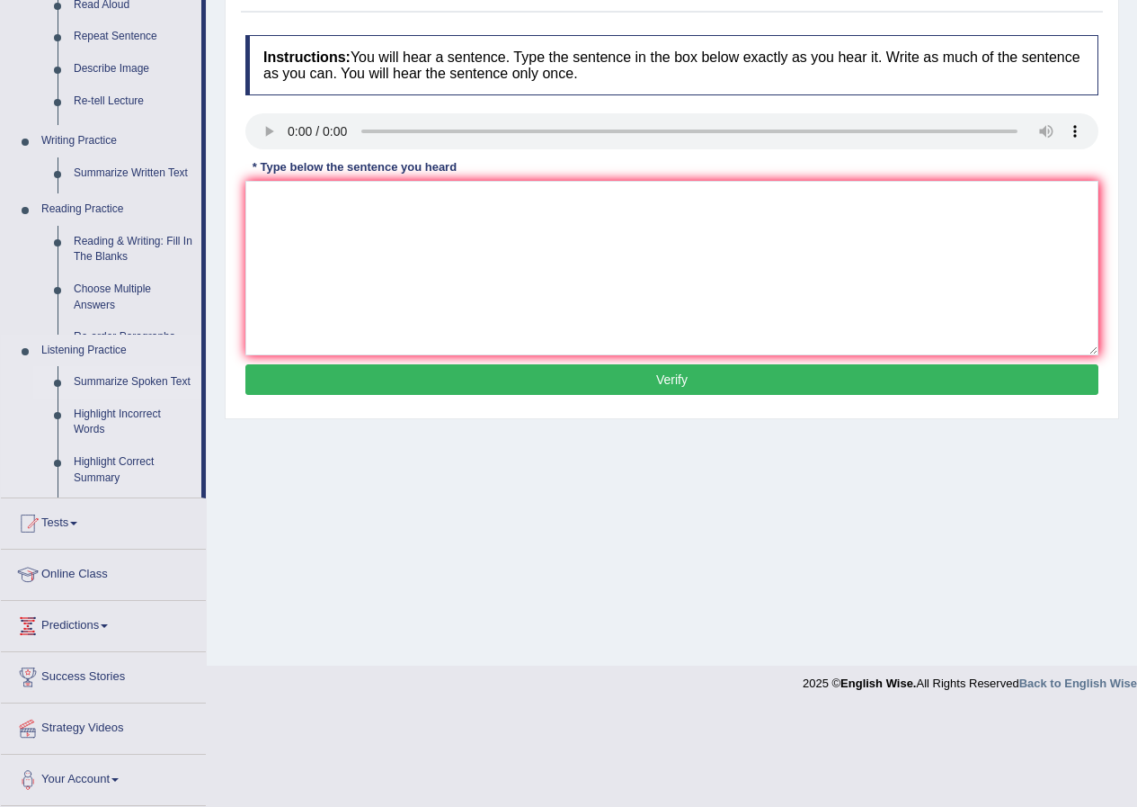
scroll to position [138, 0]
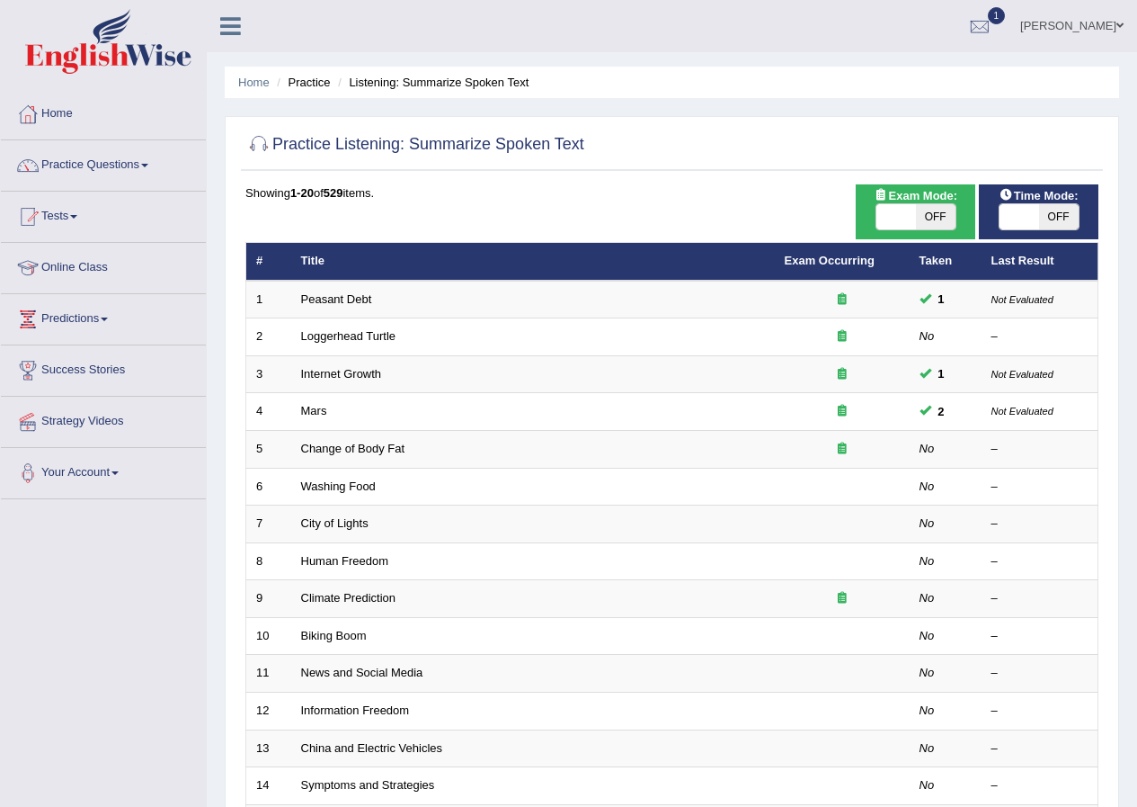
click at [327, 335] on link "Loggerhead Turtle" at bounding box center [348, 335] width 95 height 13
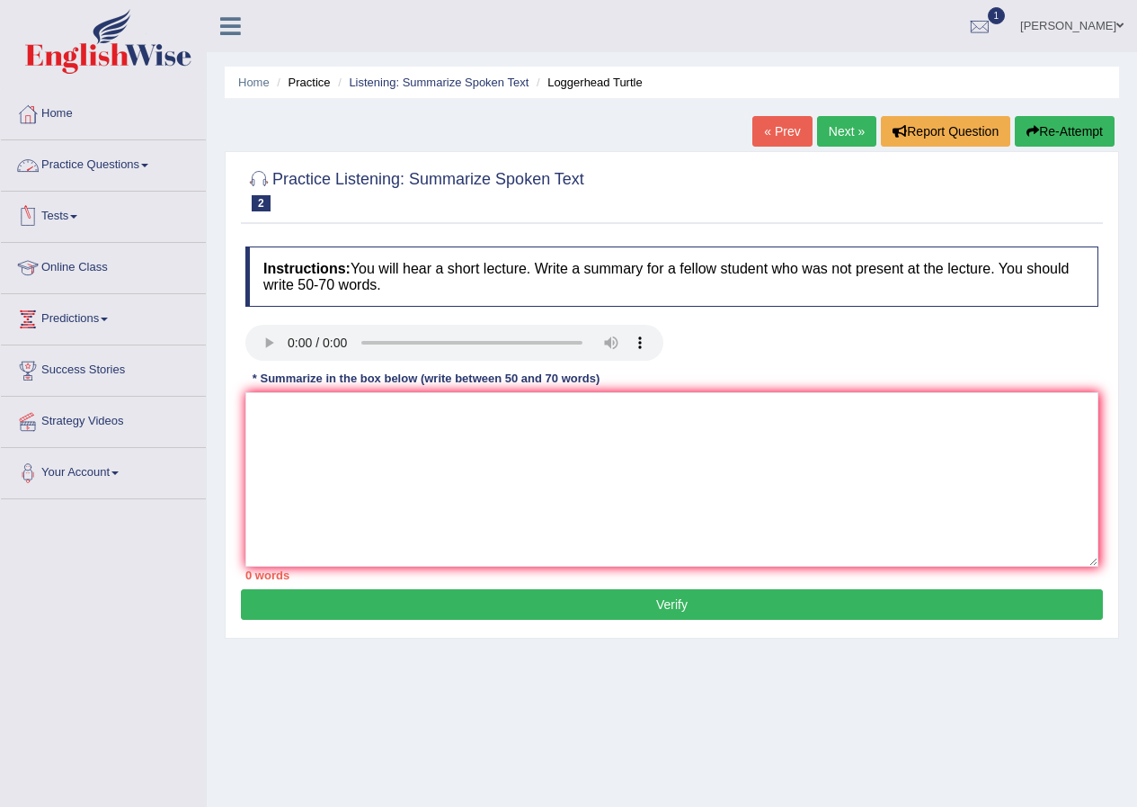
click at [127, 158] on link "Practice Questions" at bounding box center [103, 162] width 205 height 45
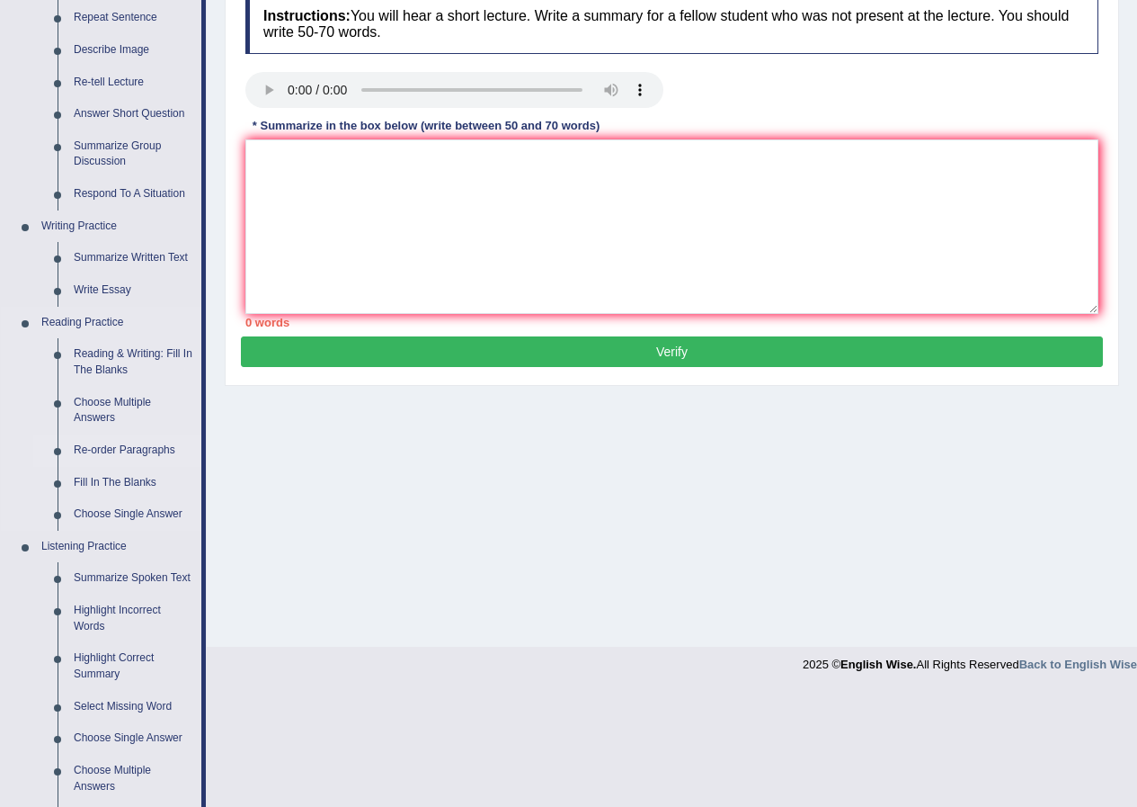
scroll to position [270, 0]
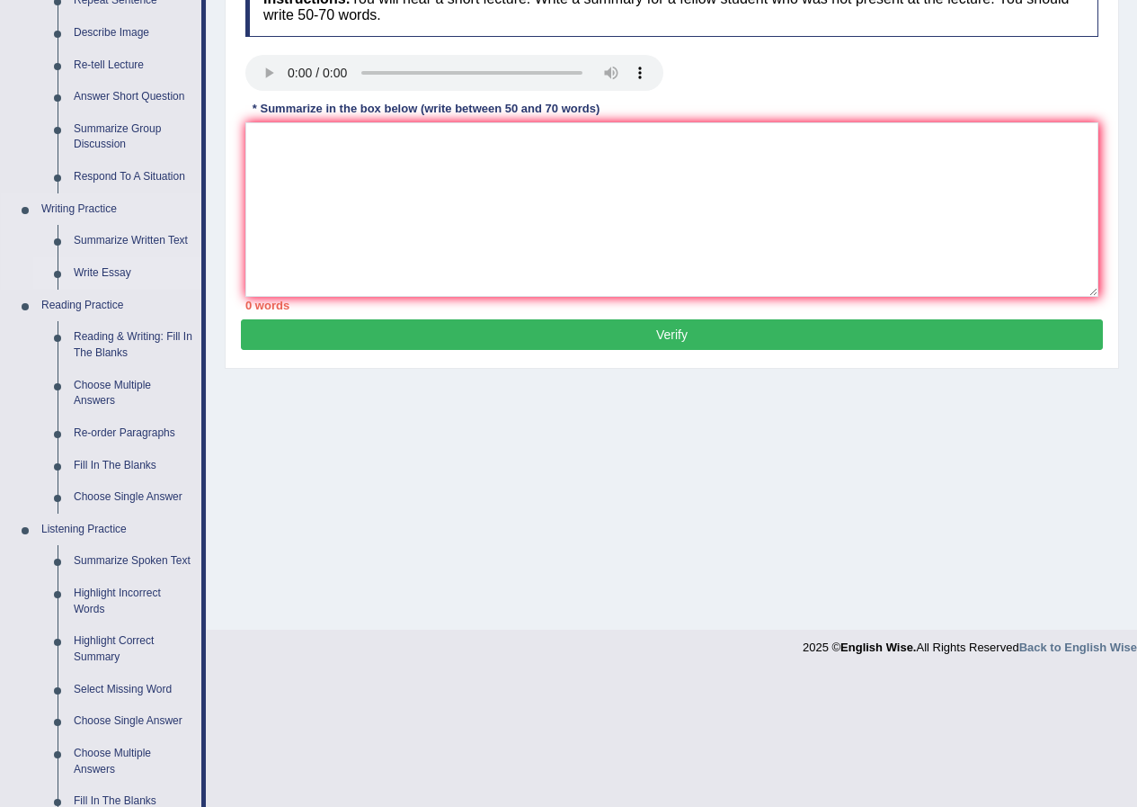
click at [109, 274] on link "Write Essay" at bounding box center [134, 273] width 136 height 32
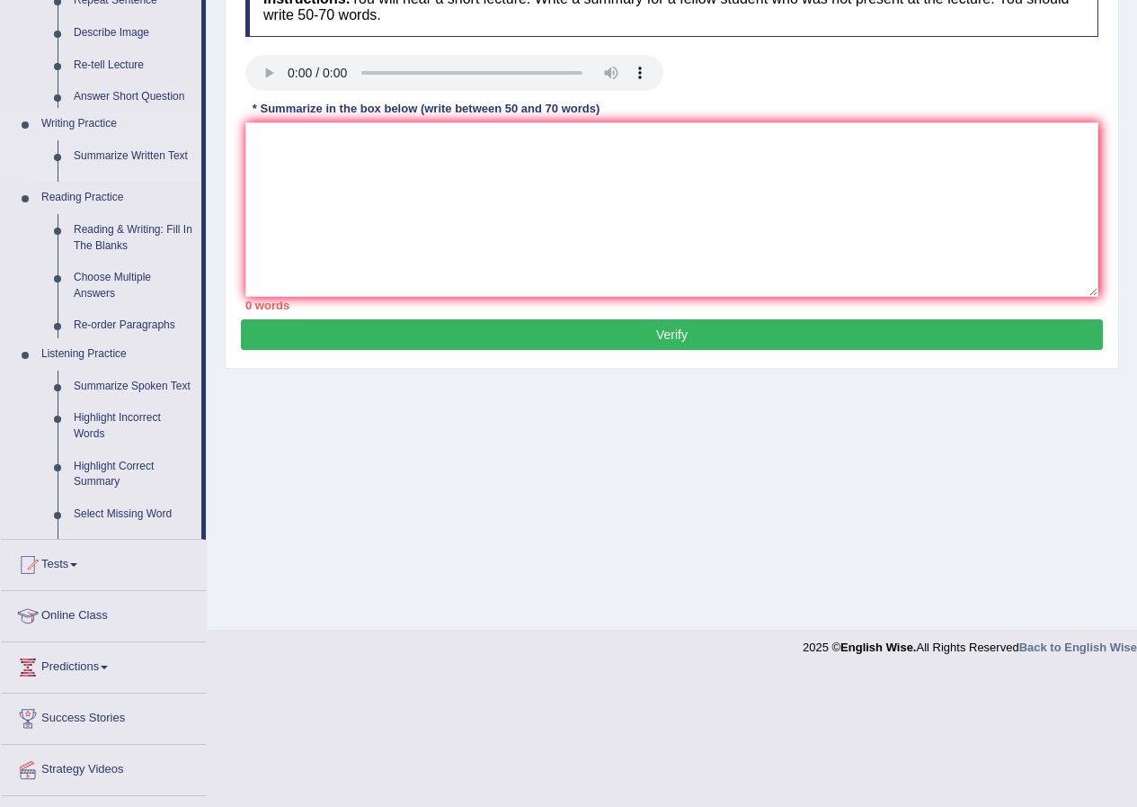
scroll to position [138, 0]
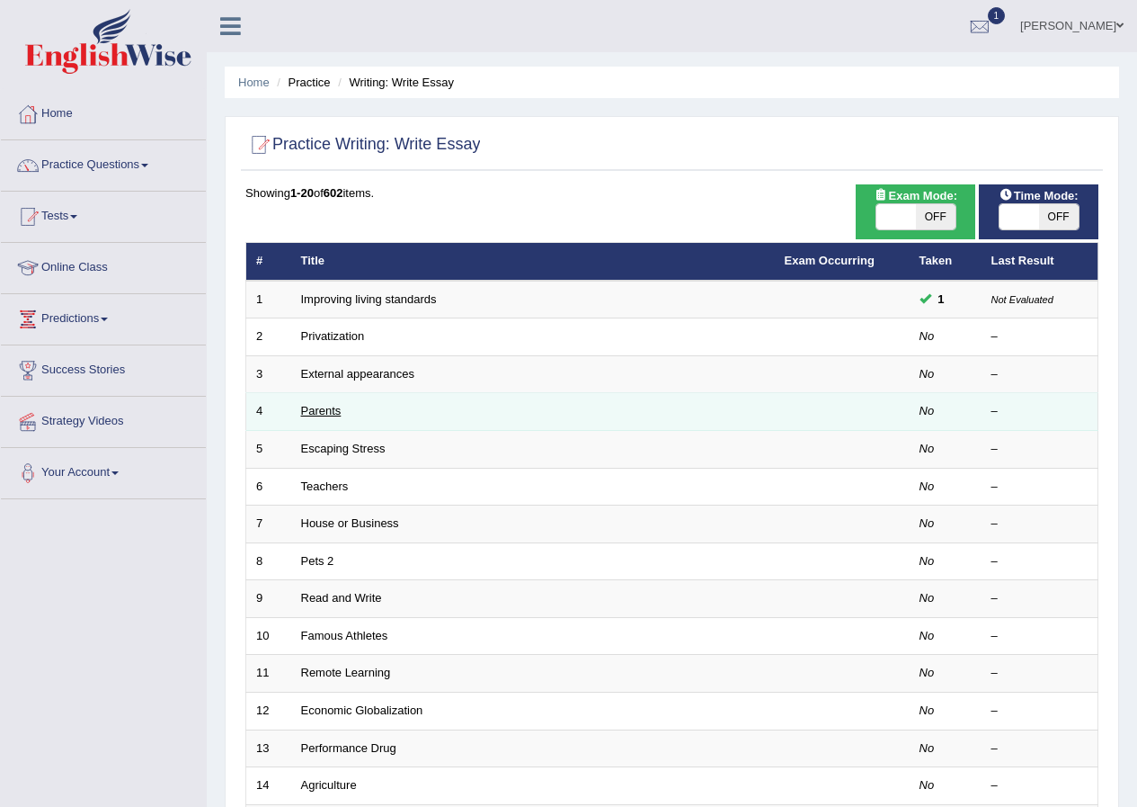
drag, startPoint x: 327, startPoint y: 420, endPoint x: 324, endPoint y: 410, distance: 10.5
click at [326, 420] on td "Parents" at bounding box center [533, 412] width 484 height 38
click at [323, 407] on link "Parents" at bounding box center [321, 410] width 40 height 13
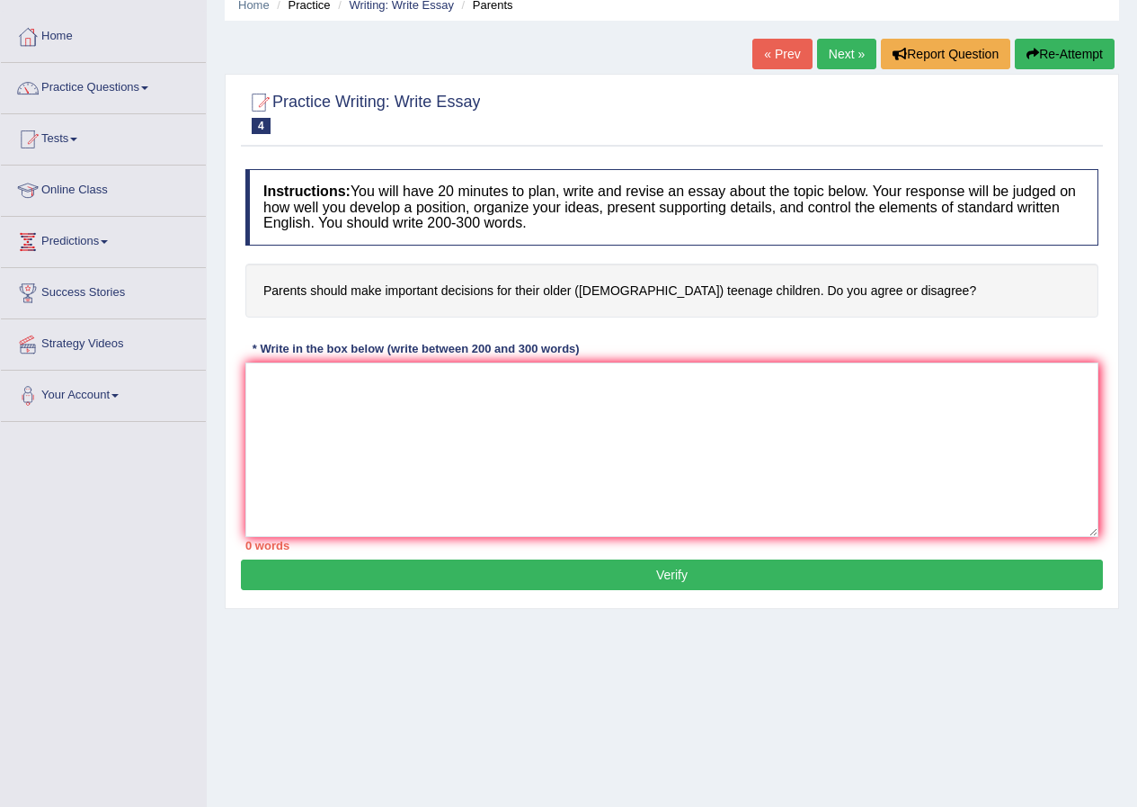
scroll to position [48, 0]
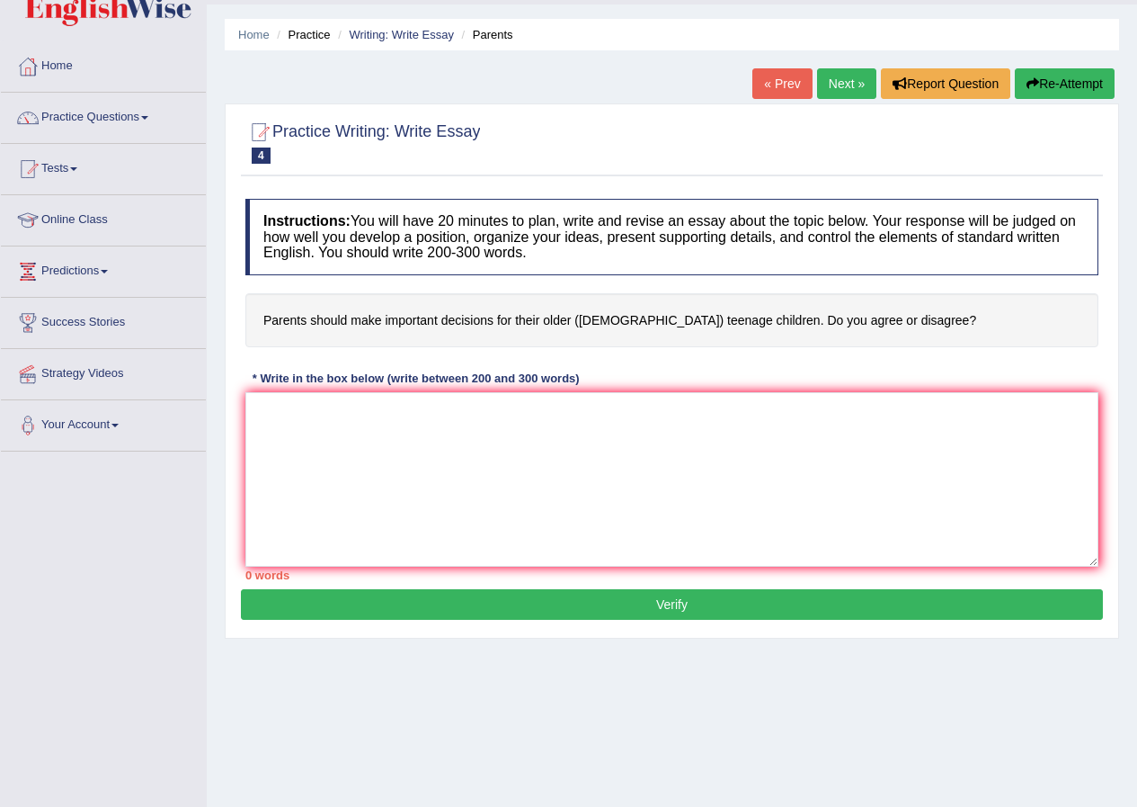
click at [135, 112] on link "Practice Questions" at bounding box center [103, 115] width 205 height 45
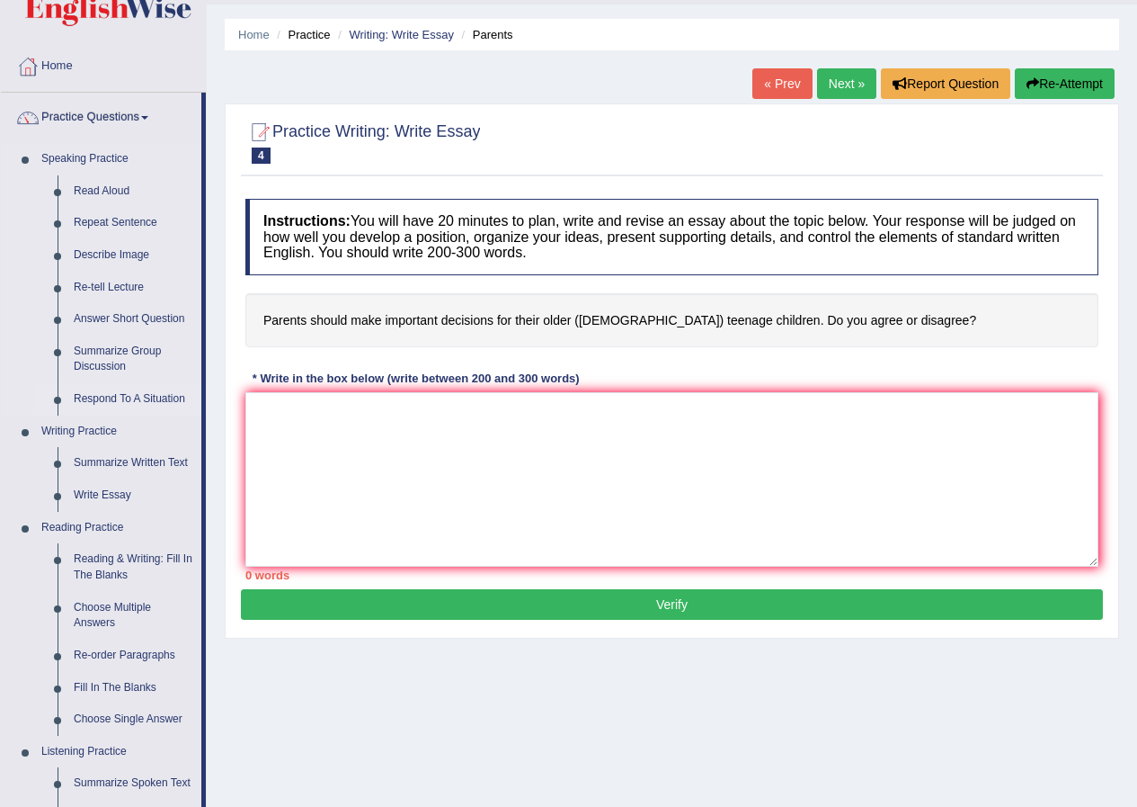
click at [124, 394] on link "Respond To A Situation" at bounding box center [134, 399] width 136 height 32
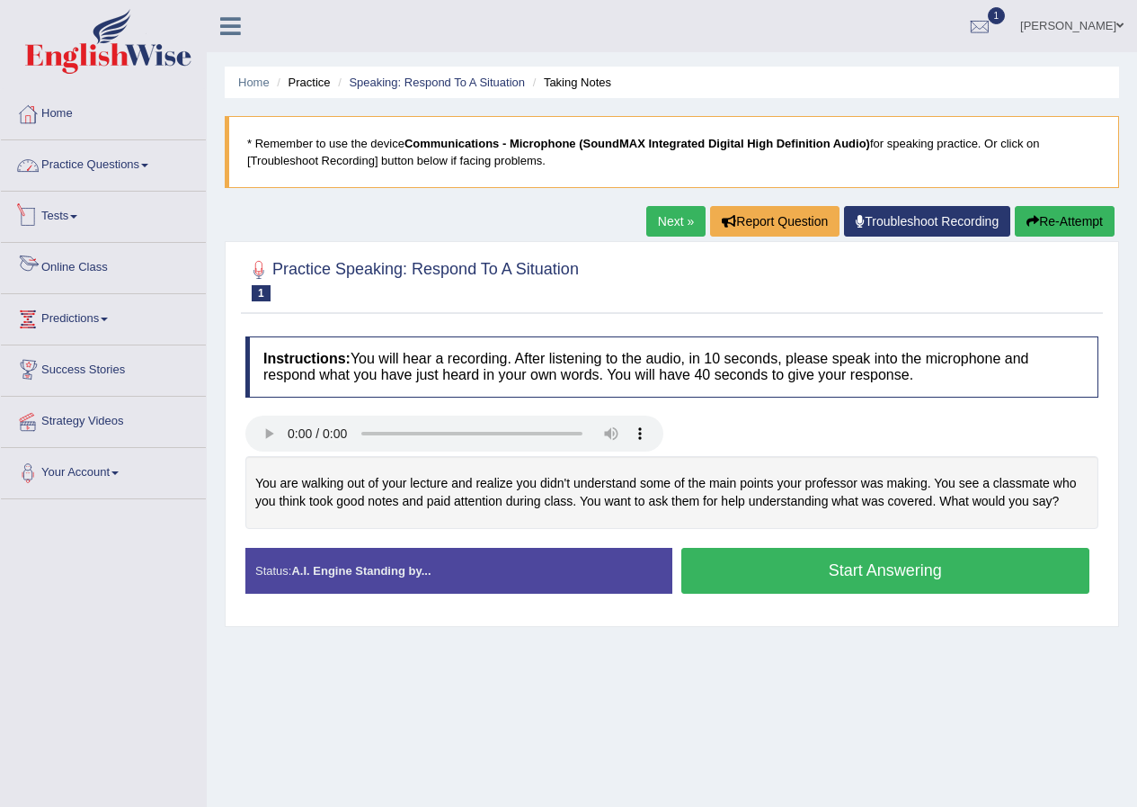
click at [116, 154] on link "Practice Questions" at bounding box center [103, 162] width 205 height 45
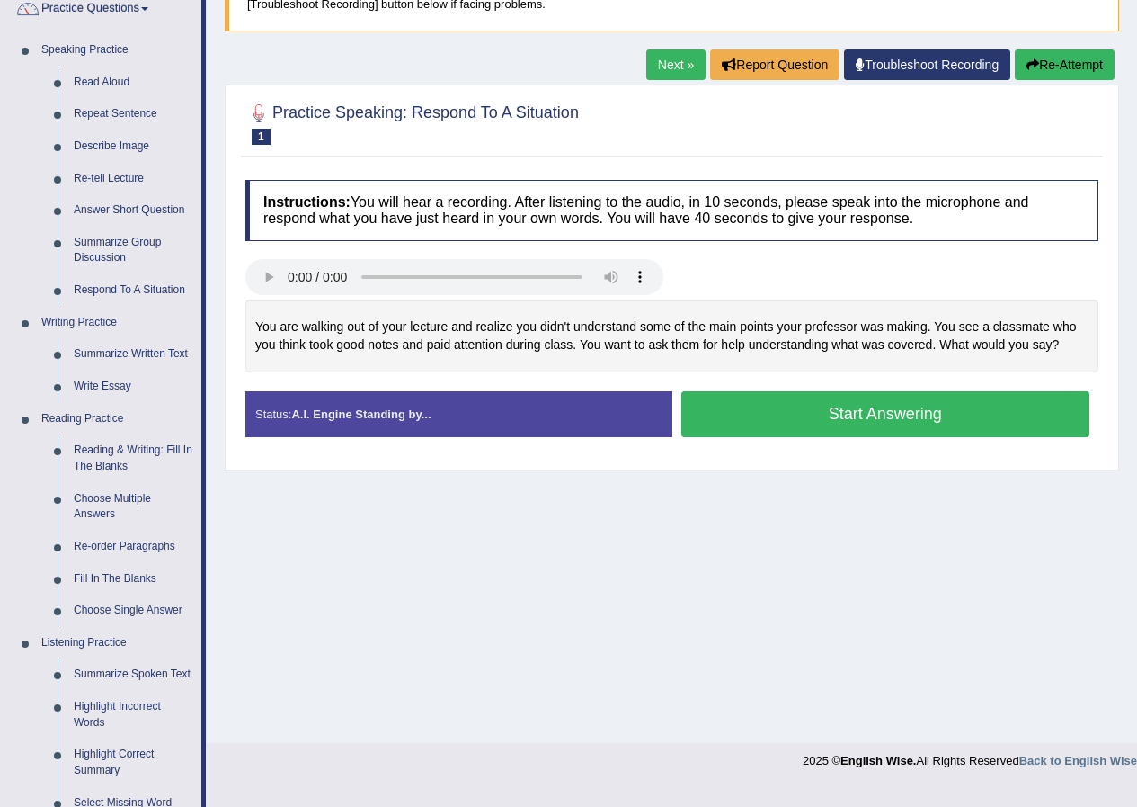
scroll to position [270, 0]
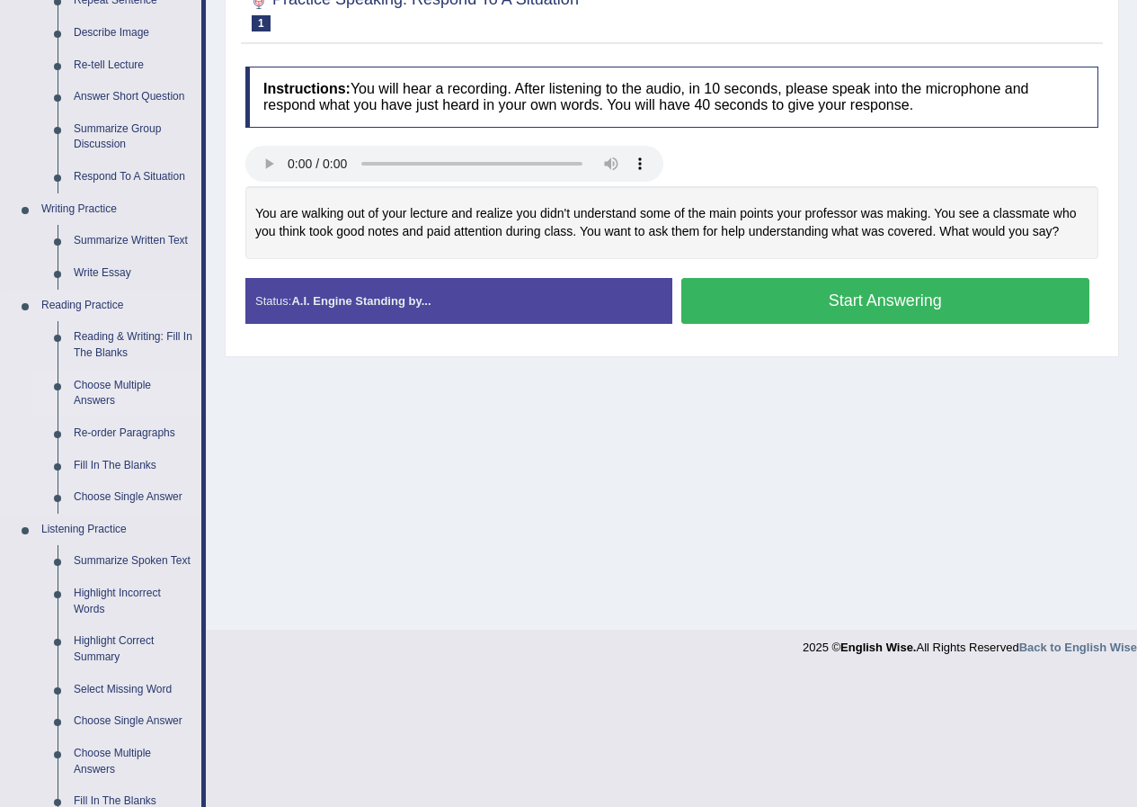
click at [116, 379] on link "Choose Multiple Answers" at bounding box center [134, 394] width 136 height 48
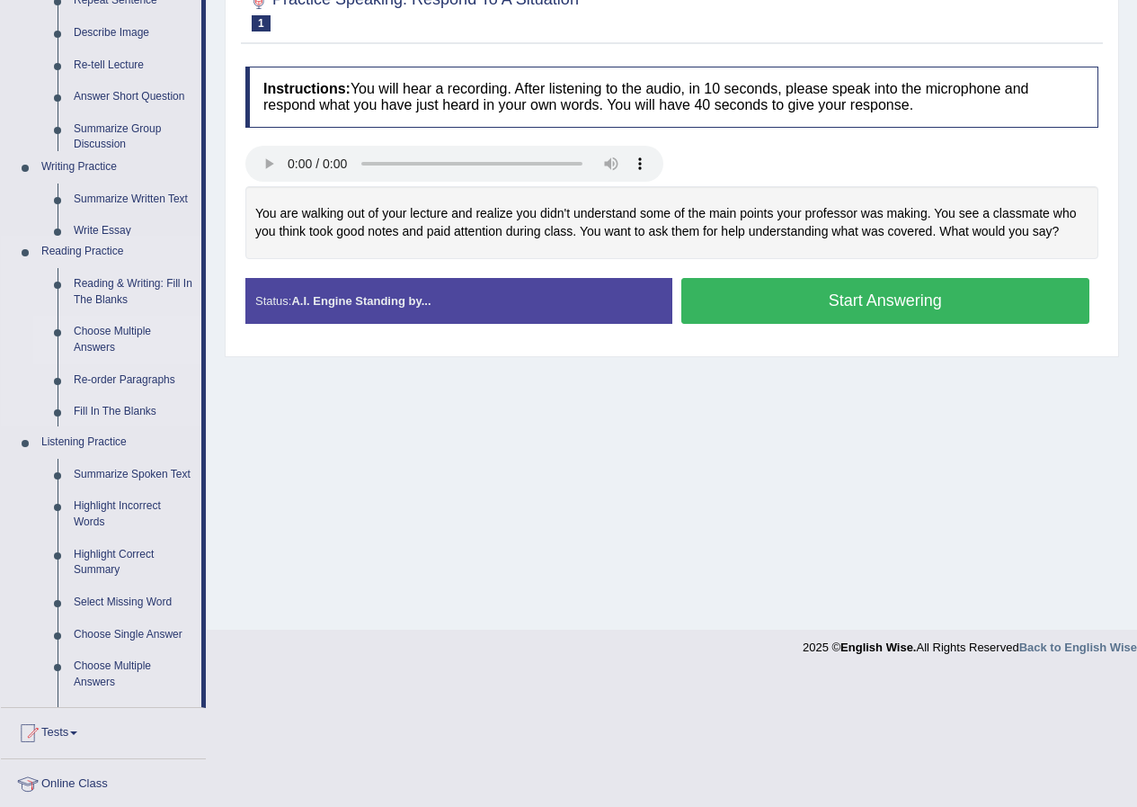
scroll to position [138, 0]
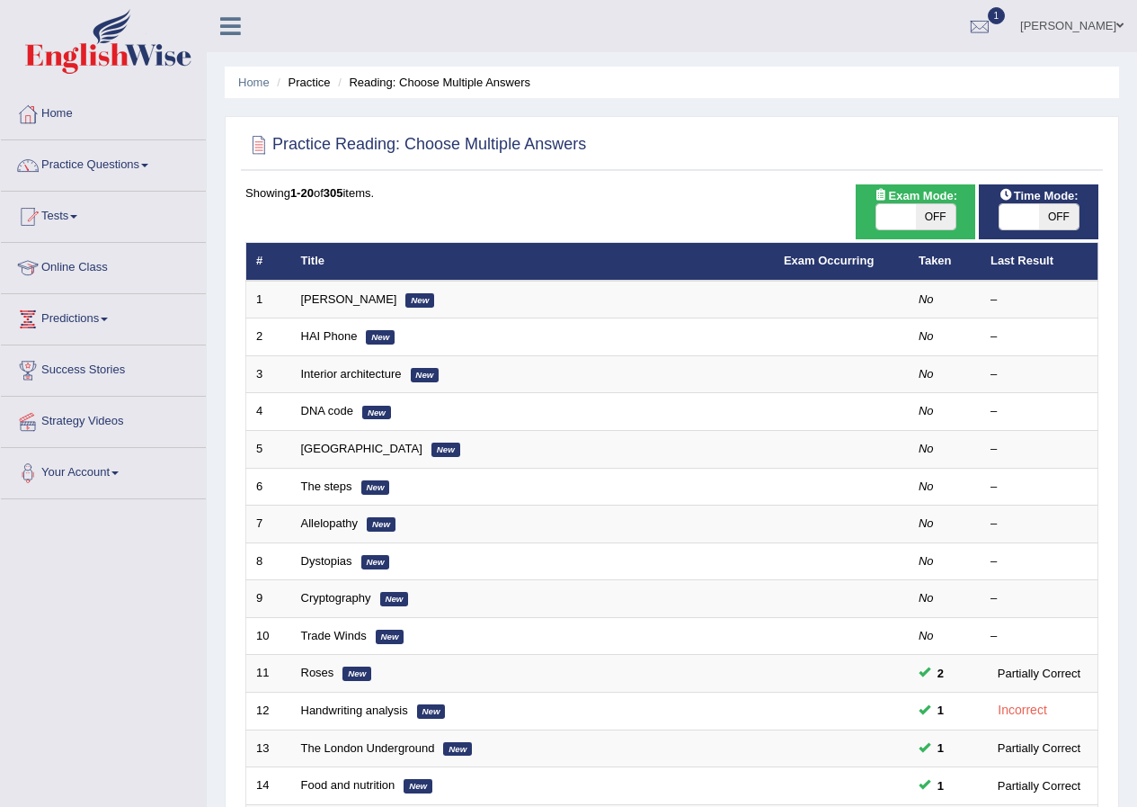
click at [358, 297] on link "[PERSON_NAME]" at bounding box center [349, 298] width 96 height 13
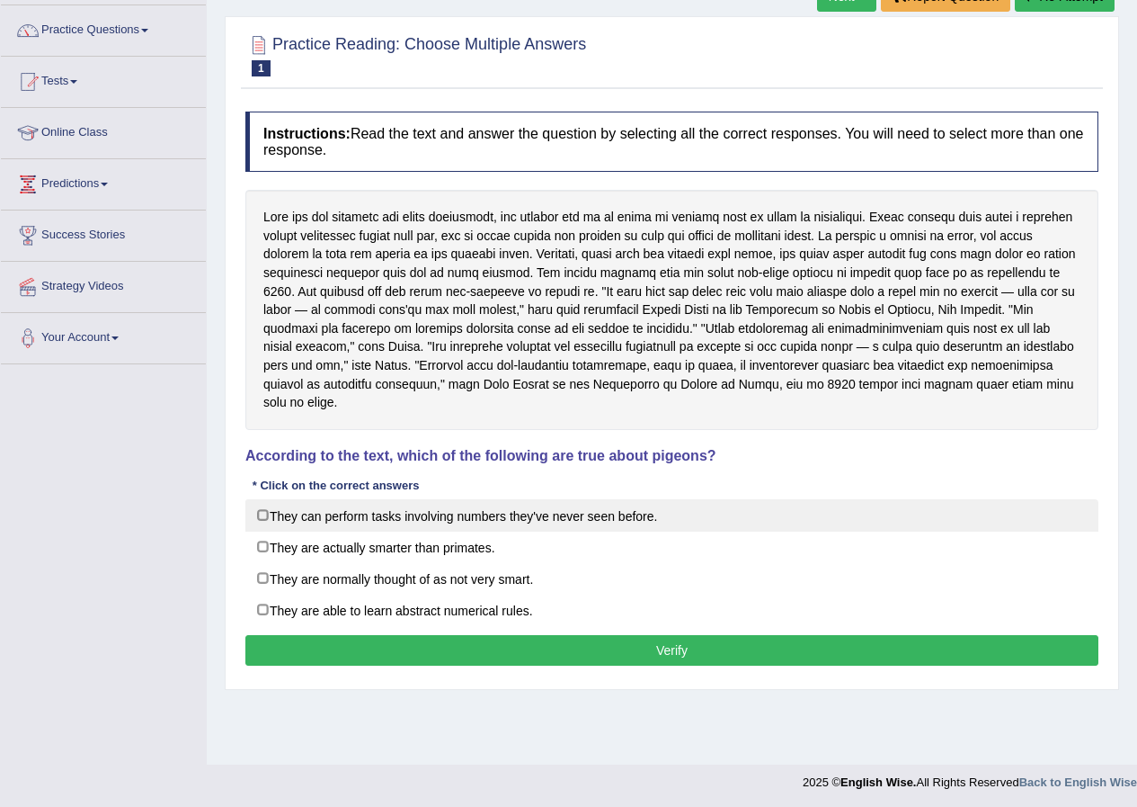
scroll to position [138, 0]
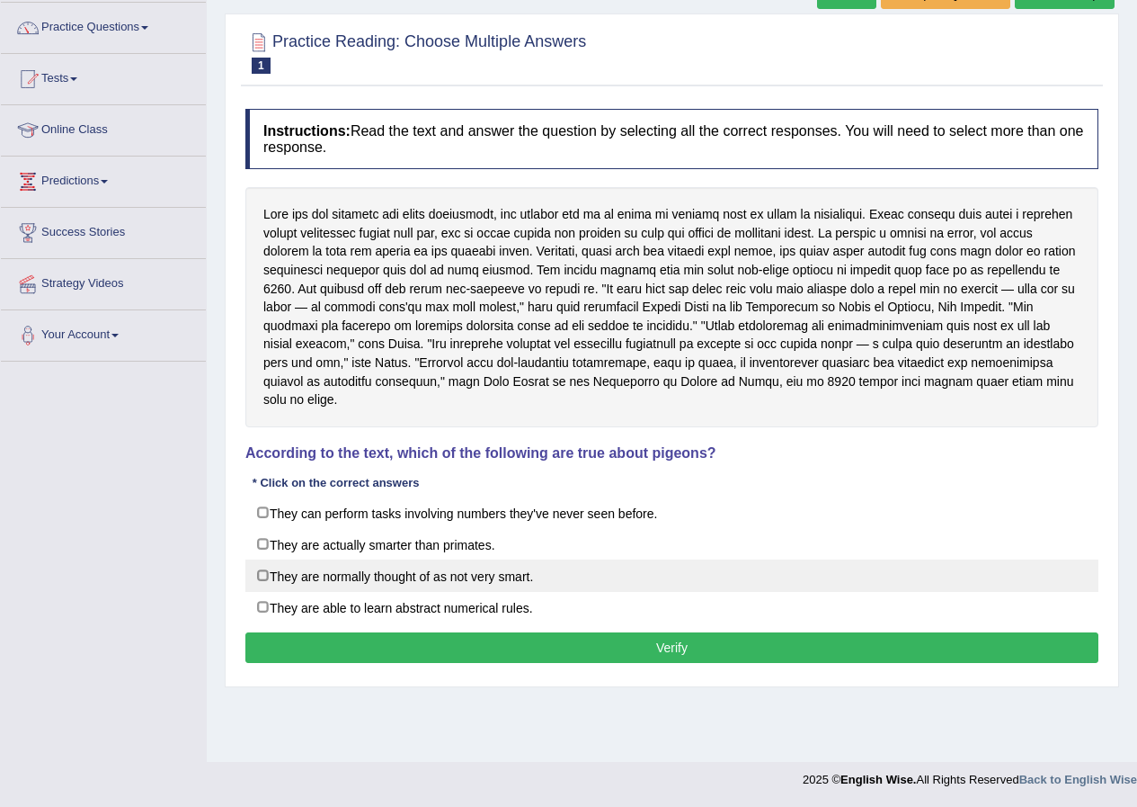
click at [275, 560] on label "They are normally thought of as not very smart." at bounding box center [671, 575] width 853 height 32
checkbox input "true"
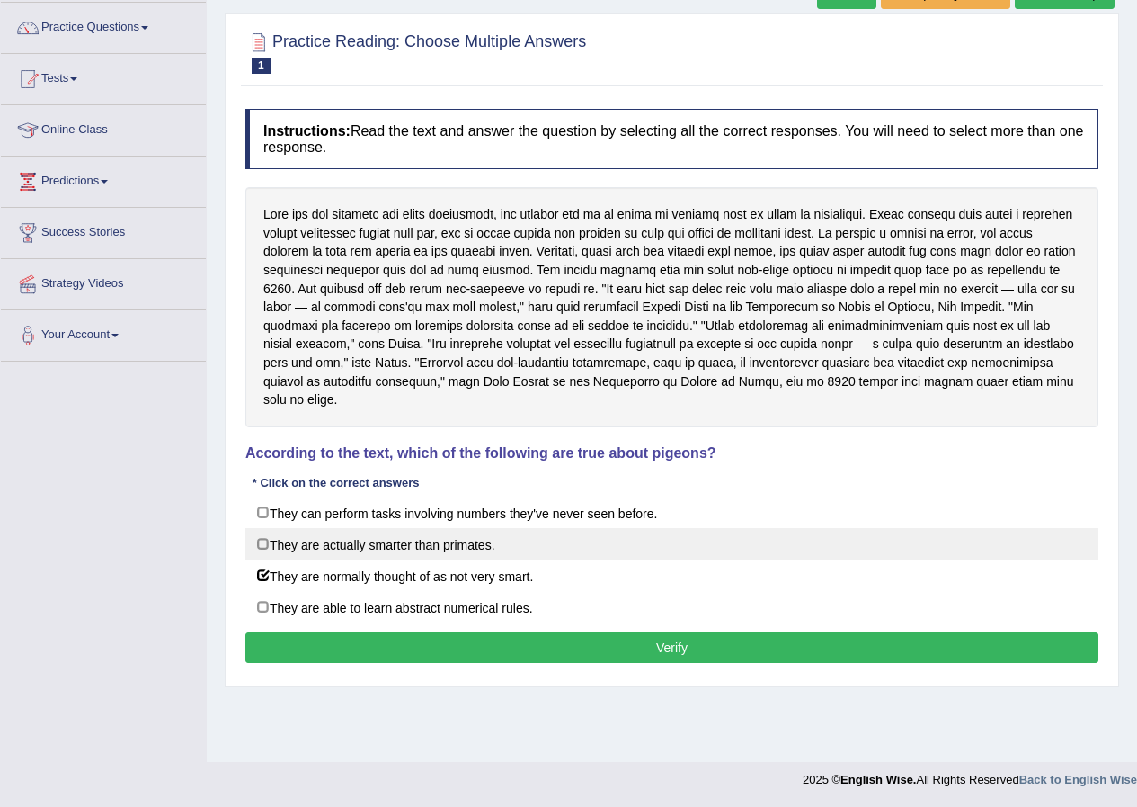
click at [278, 528] on label "They are actually smarter than primates." at bounding box center [671, 544] width 853 height 32
checkbox input "true"
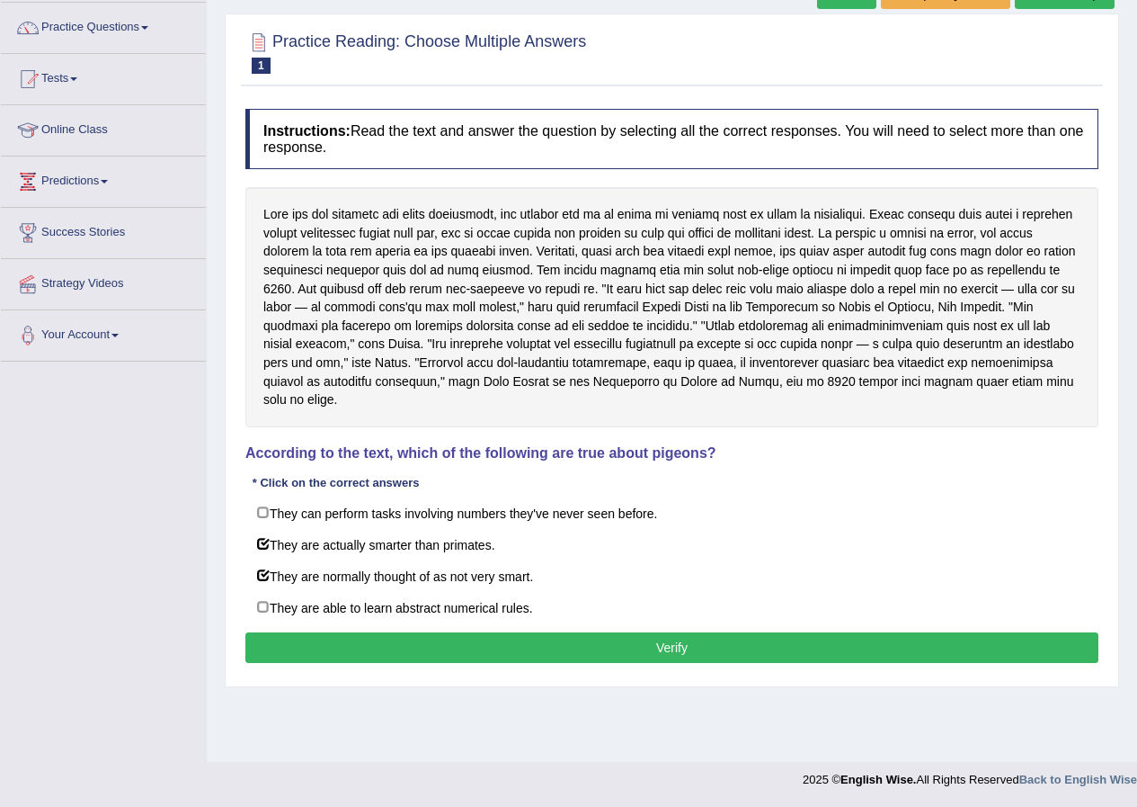
click at [307, 632] on button "Verify" at bounding box center [671, 647] width 853 height 31
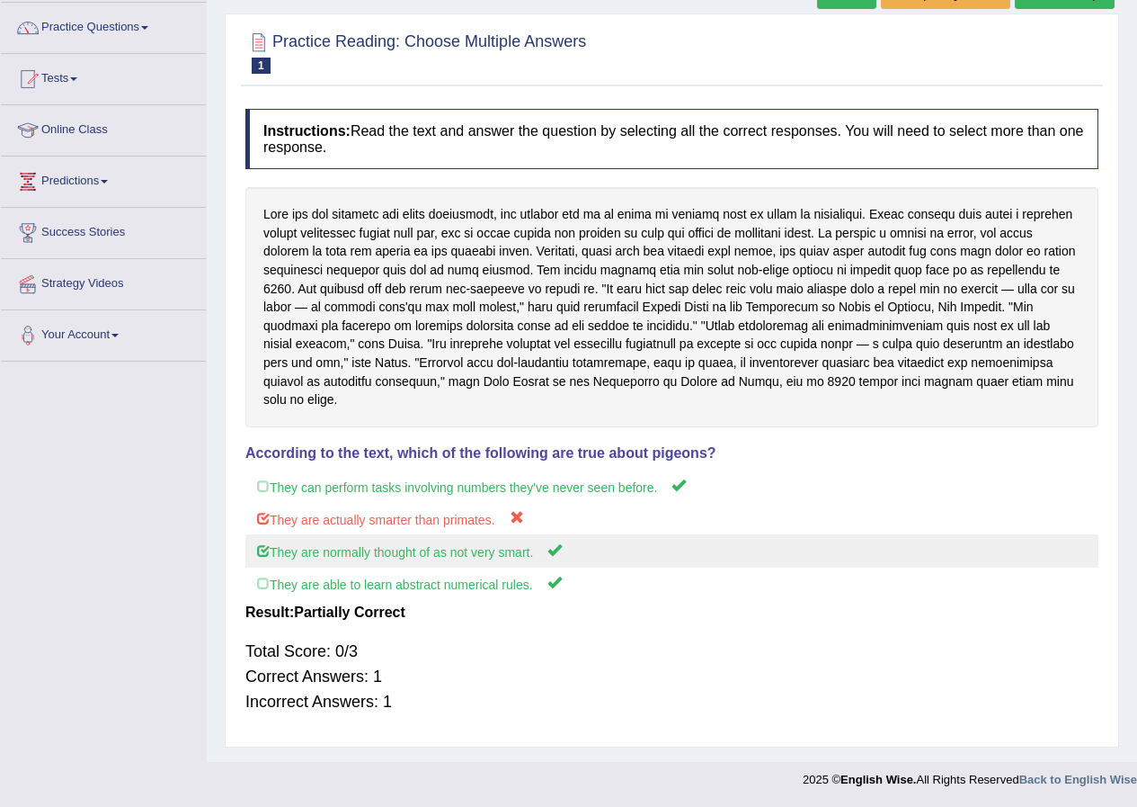
click at [282, 534] on label "They are normally thought of as not very smart." at bounding box center [671, 550] width 853 height 33
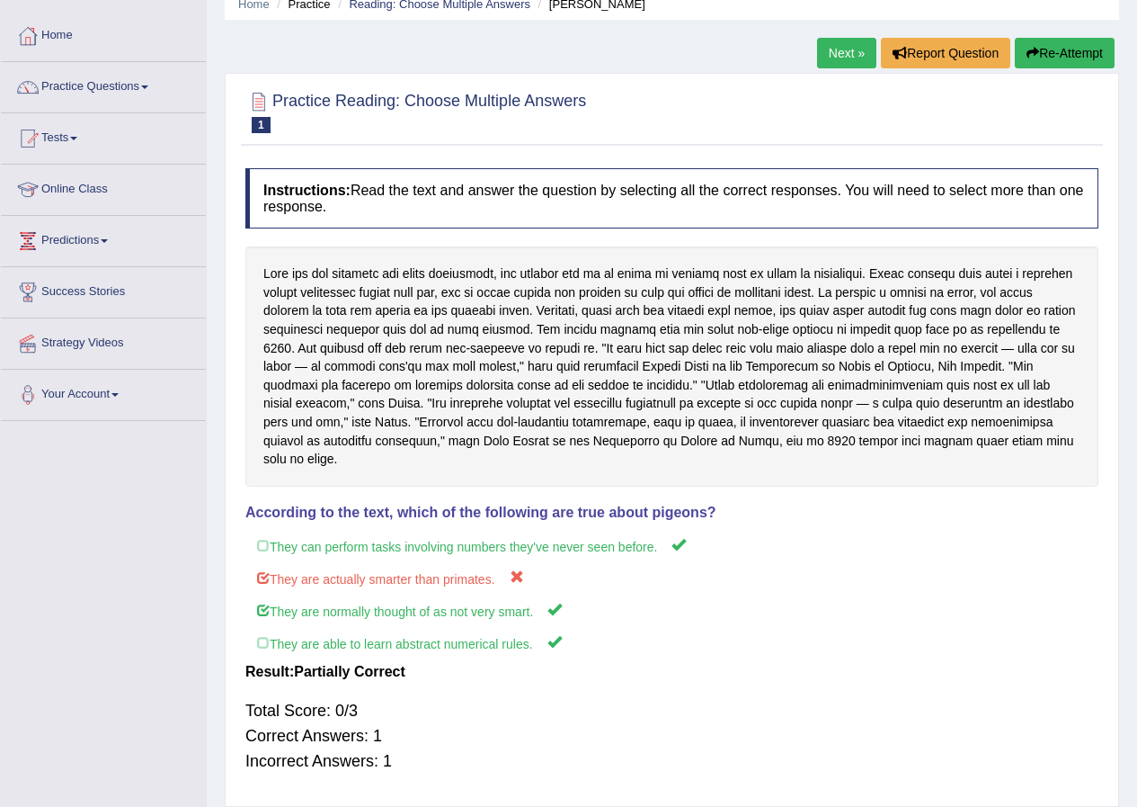
scroll to position [0, 0]
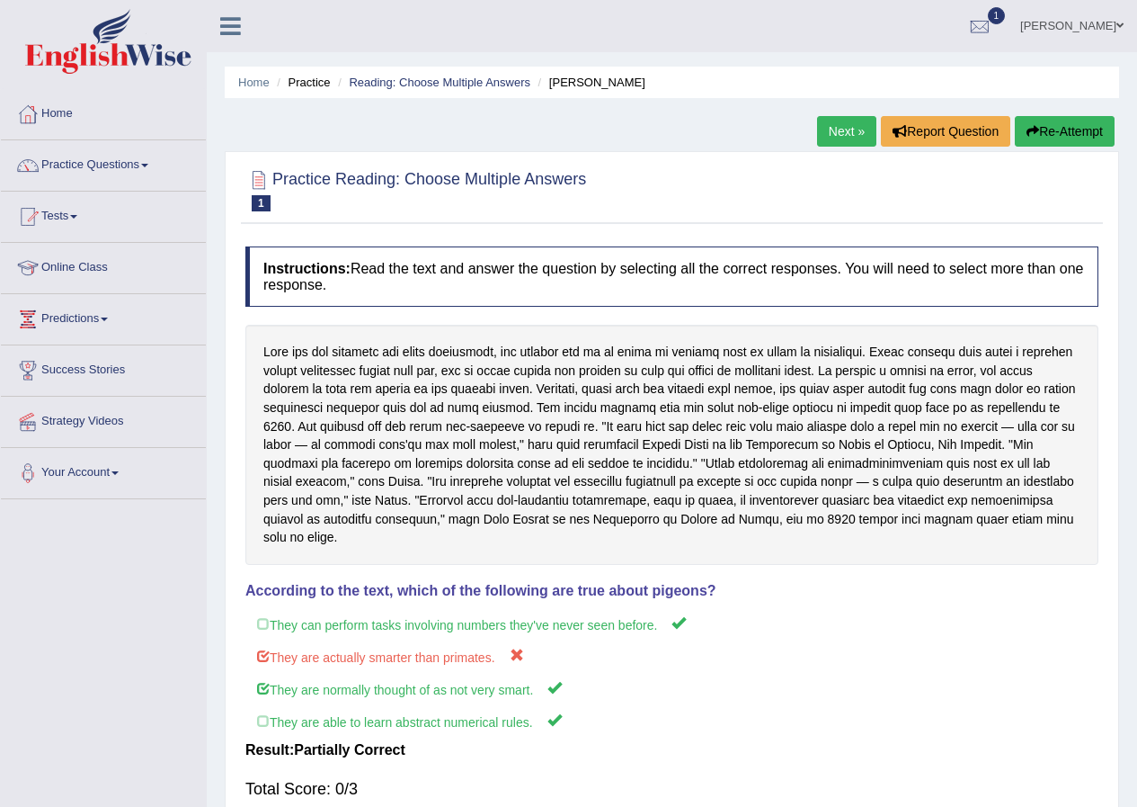
click at [842, 137] on link "Next »" at bounding box center [846, 131] width 59 height 31
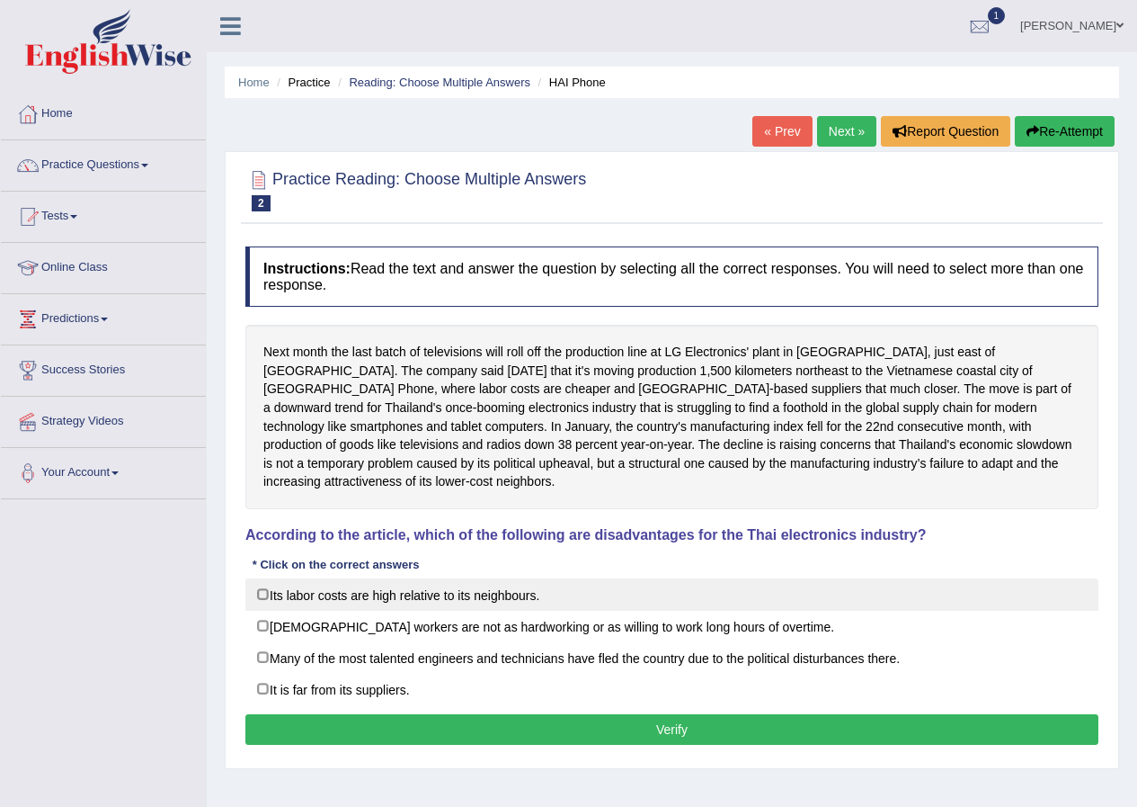
click at [271, 585] on label "Its labor costs are high relative to its neighbours." at bounding box center [671, 594] width 853 height 32
checkbox input "true"
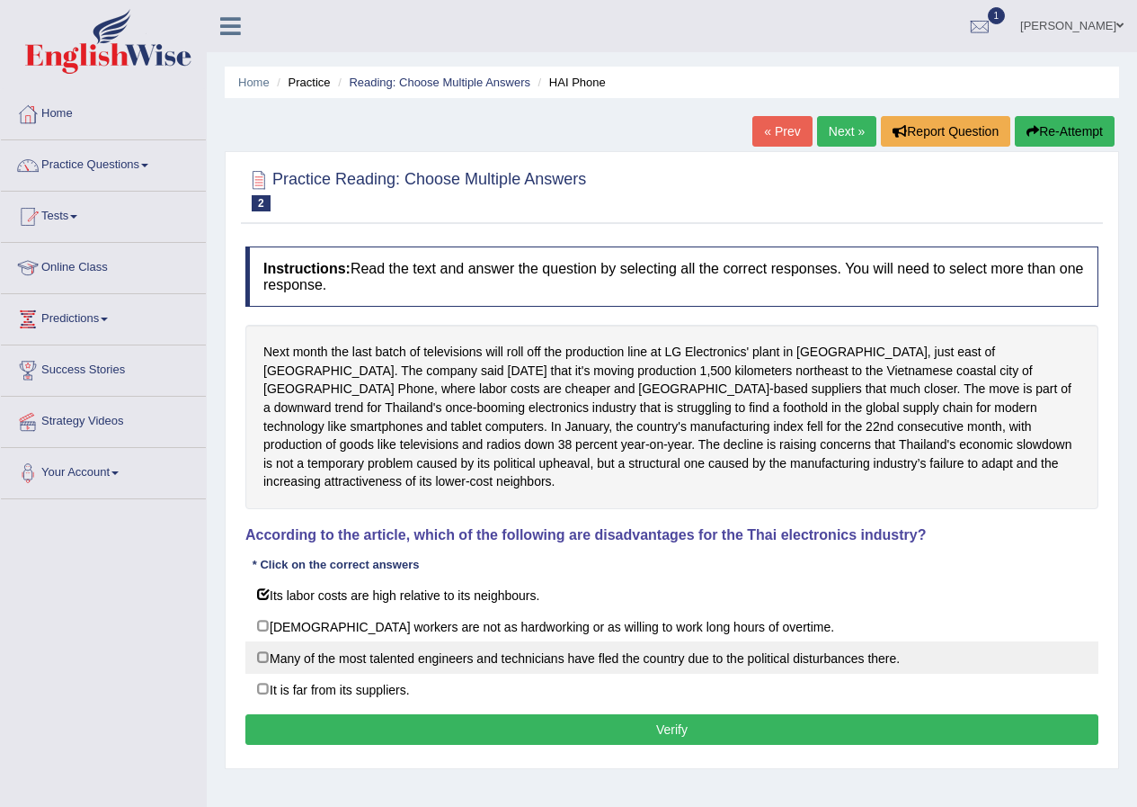
click at [272, 641] on label "Many of the most talented engineers and technicians have fled the country due t…" at bounding box center [671, 657] width 853 height 32
checkbox input "true"
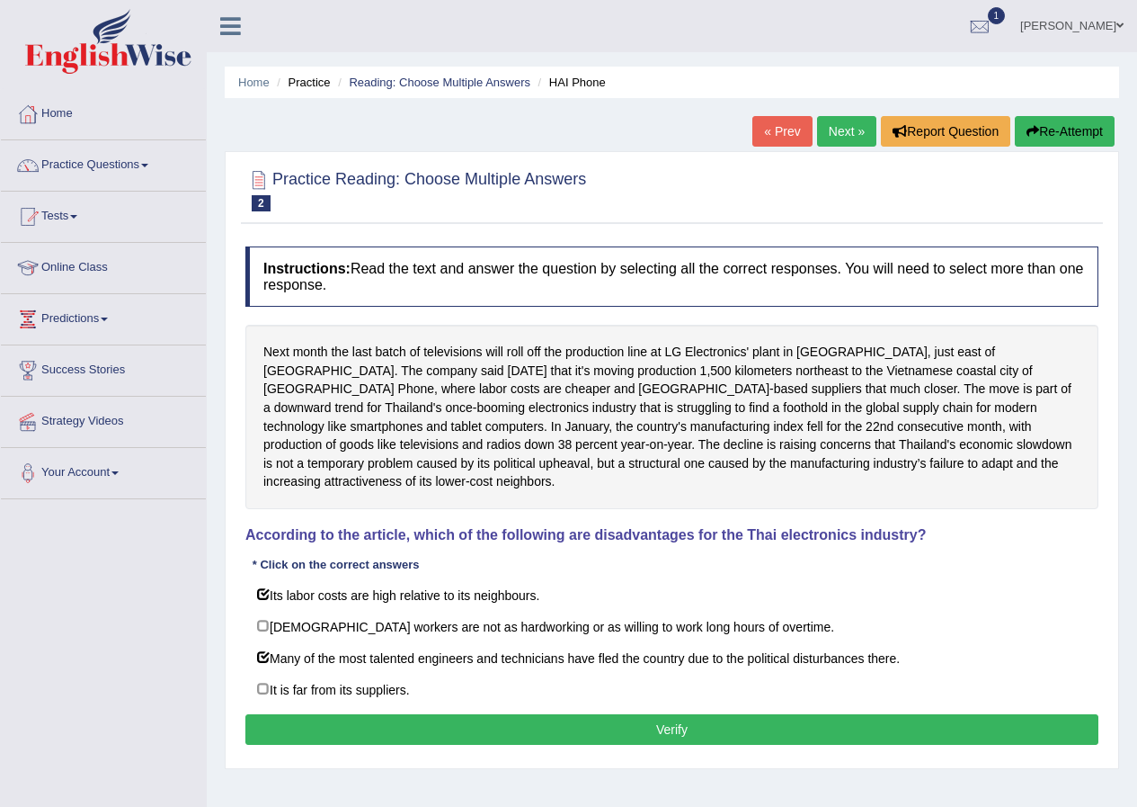
click at [315, 714] on button "Verify" at bounding box center [671, 729] width 853 height 31
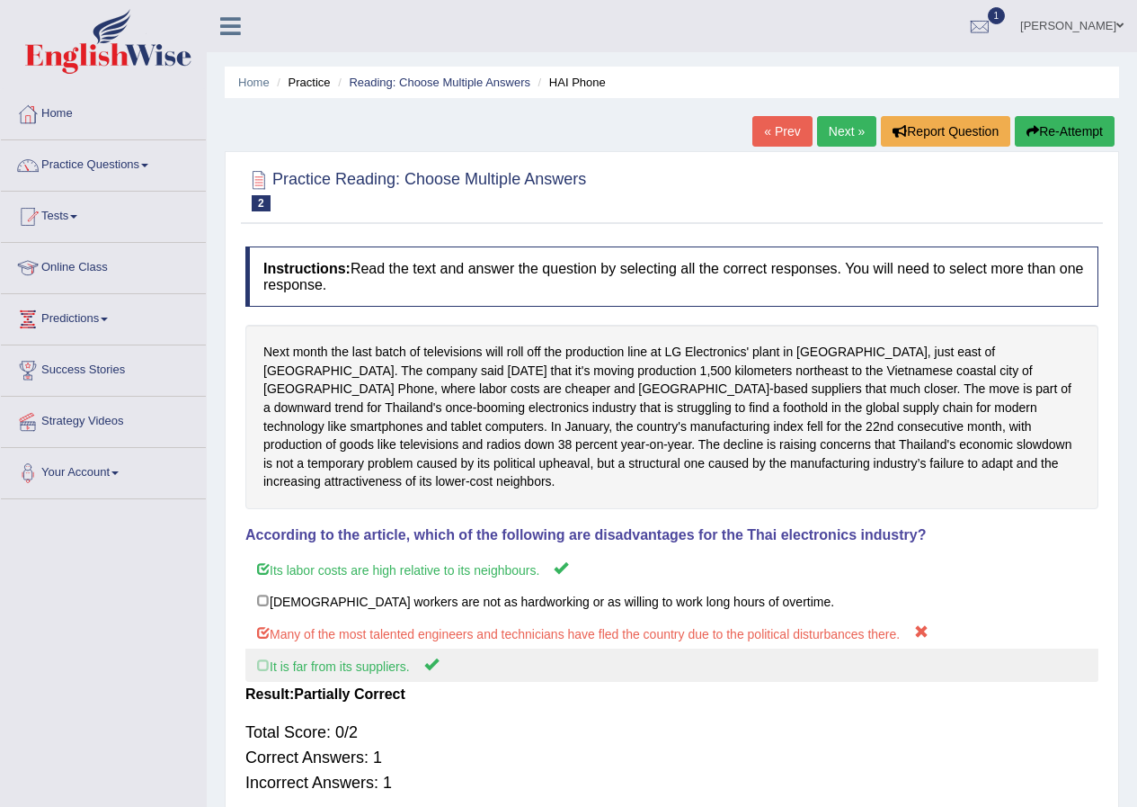
click at [347, 656] on label "It is far from its suppliers." at bounding box center [671, 664] width 853 height 33
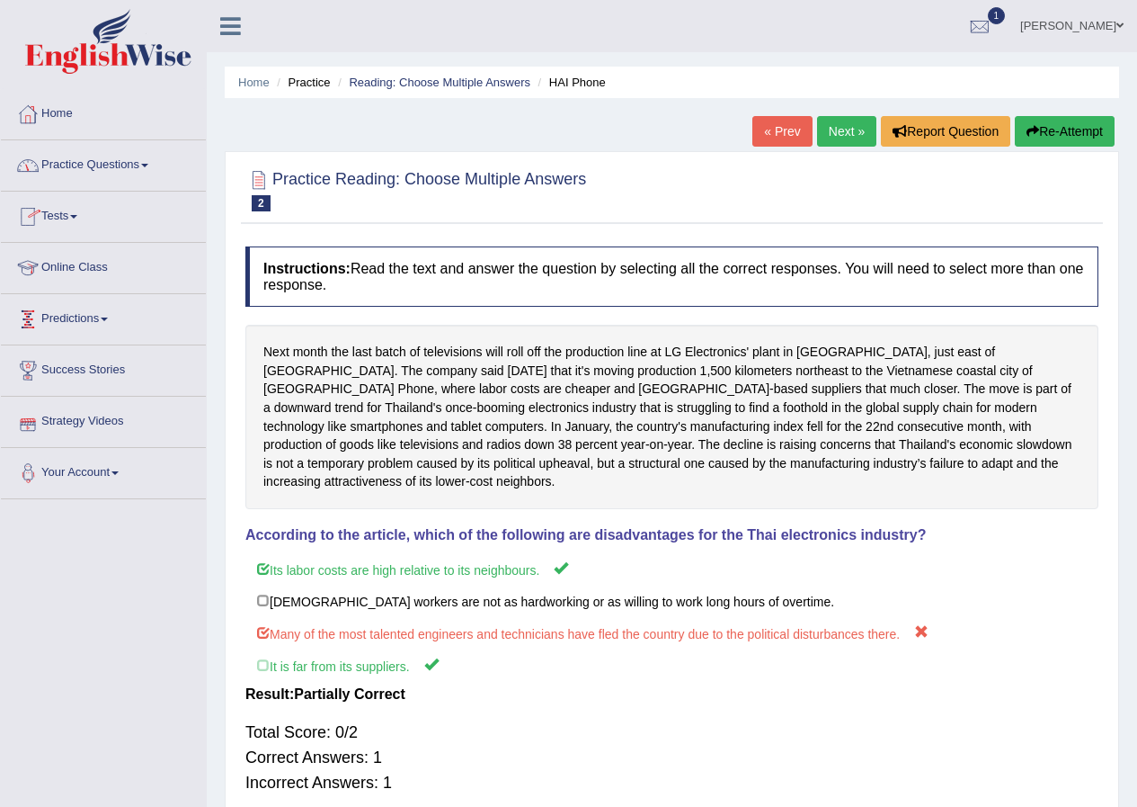
click at [127, 155] on link "Practice Questions" at bounding box center [103, 162] width 205 height 45
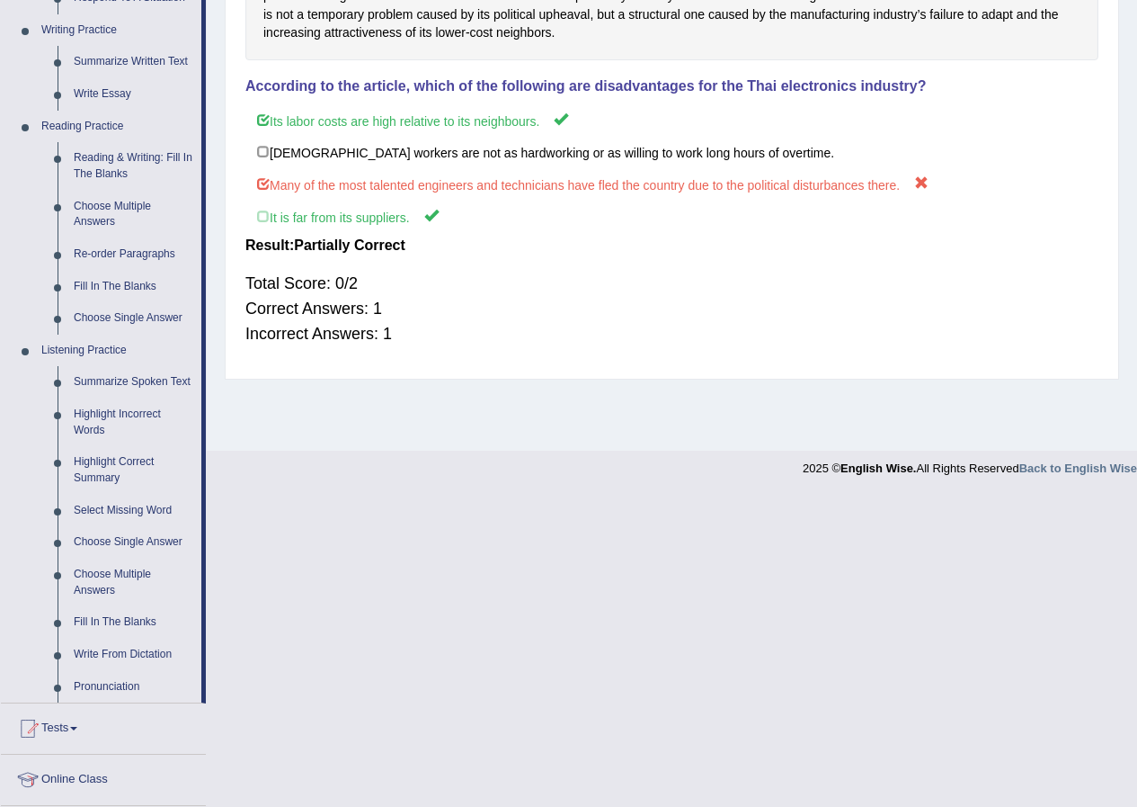
scroll to position [450, 0]
click at [109, 622] on link "Fill In The Blanks" at bounding box center [134, 621] width 136 height 32
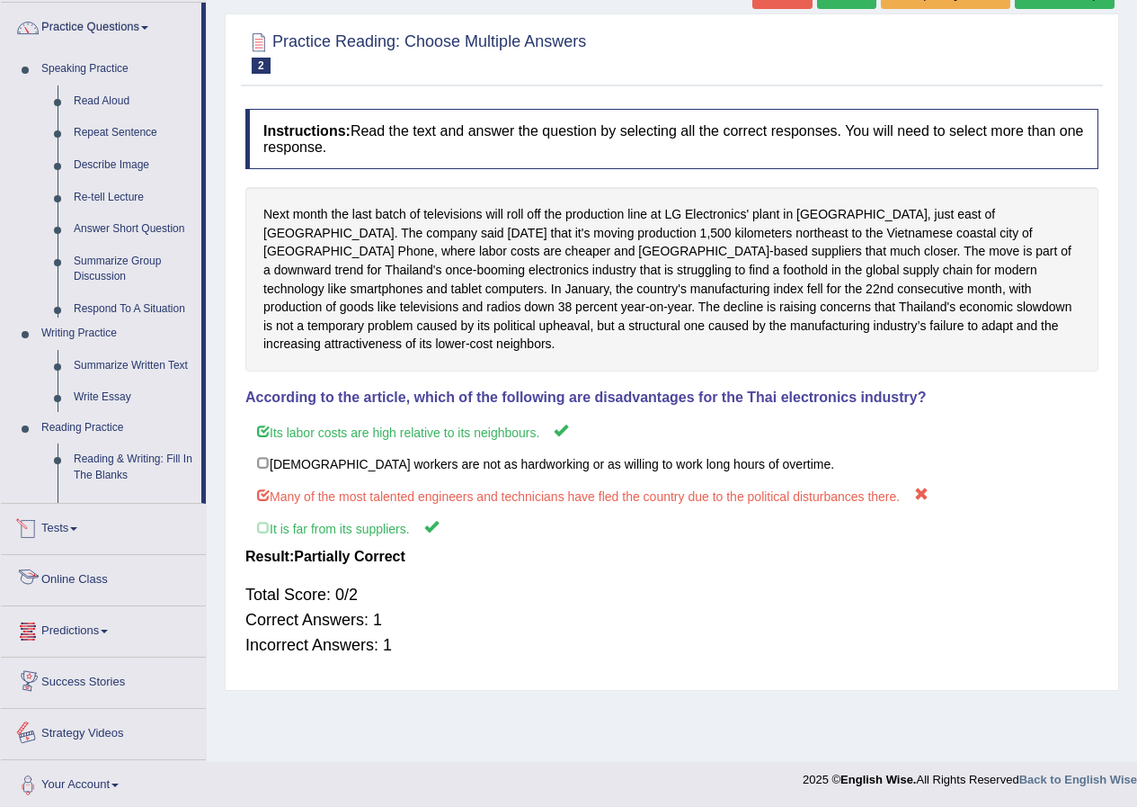
scroll to position [155, 0]
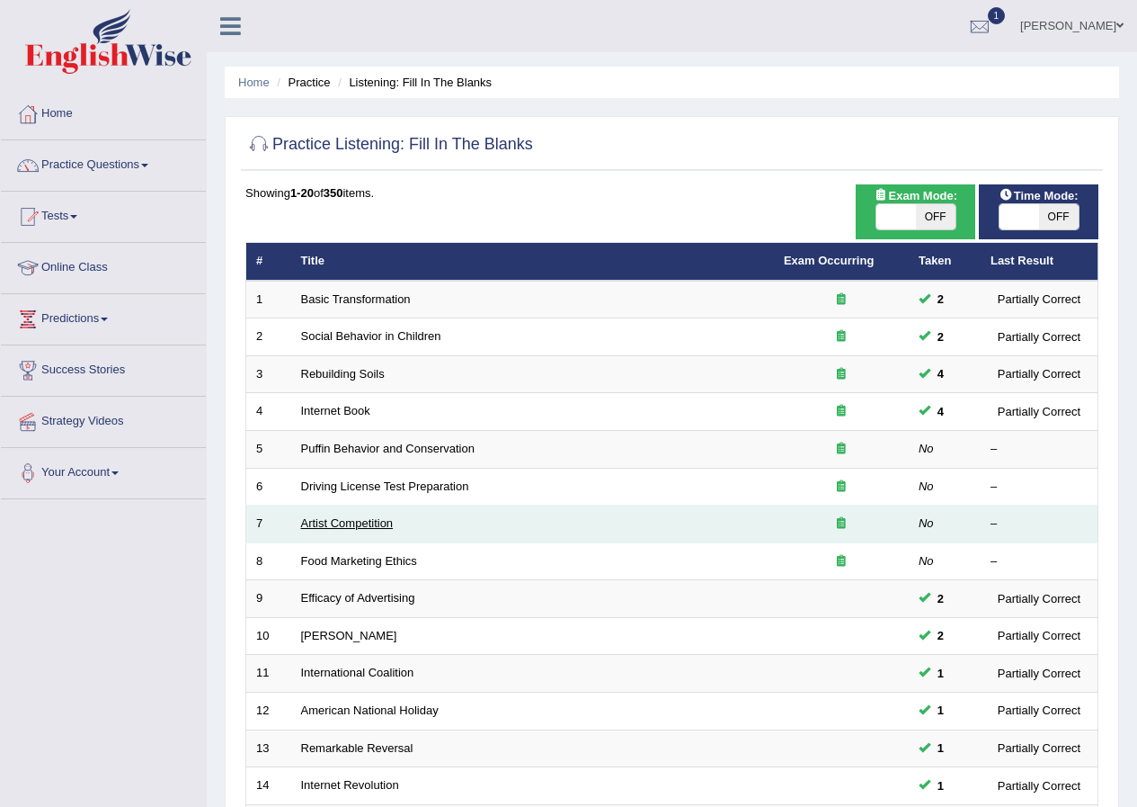
click at [319, 518] on link "Artist Competition" at bounding box center [347, 522] width 93 height 13
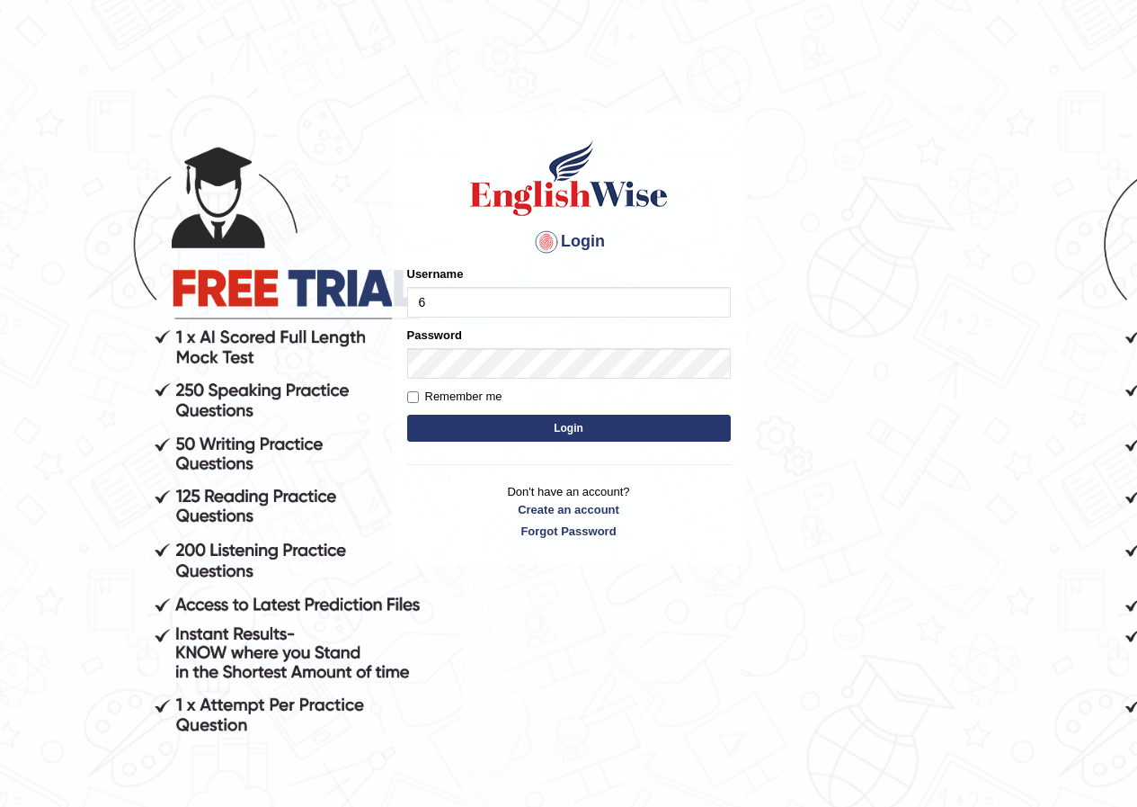
type input "6"
